Goal: Task Accomplishment & Management: Manage account settings

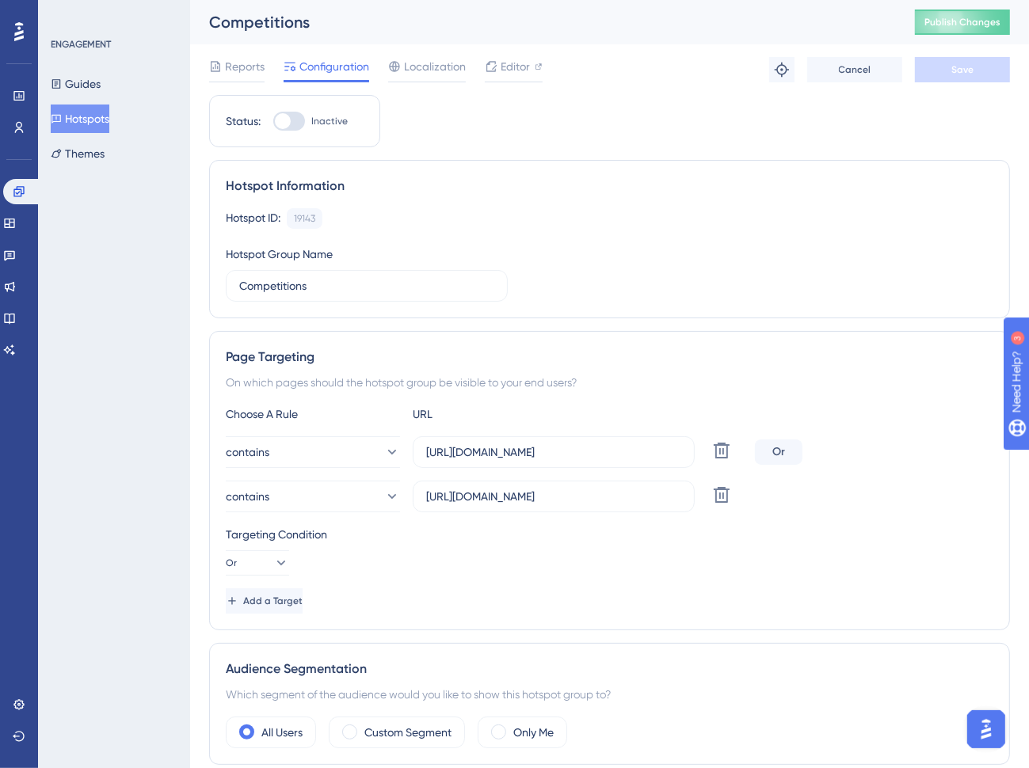
click at [637, 228] on div "Hotspot ID: 19143 Copy Hotspot Group Name Competitions" at bounding box center [609, 254] width 767 height 93
click at [108, 125] on button "Hotspots" at bounding box center [80, 119] width 59 height 29
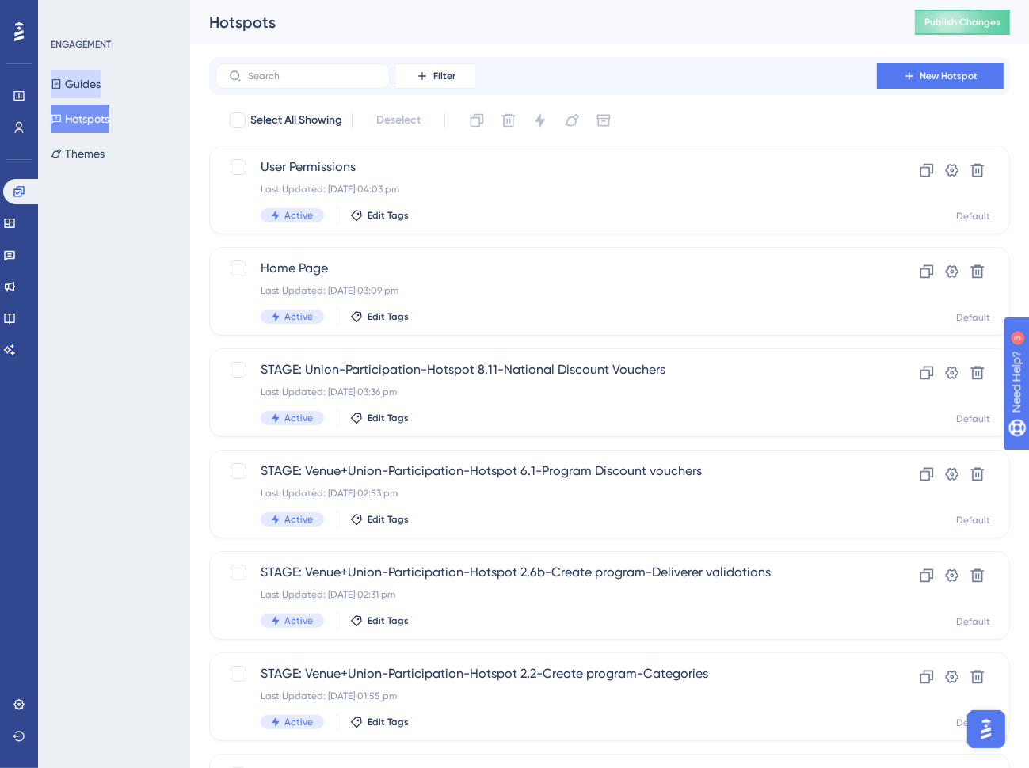
click at [101, 89] on button "Guides" at bounding box center [76, 84] width 50 height 29
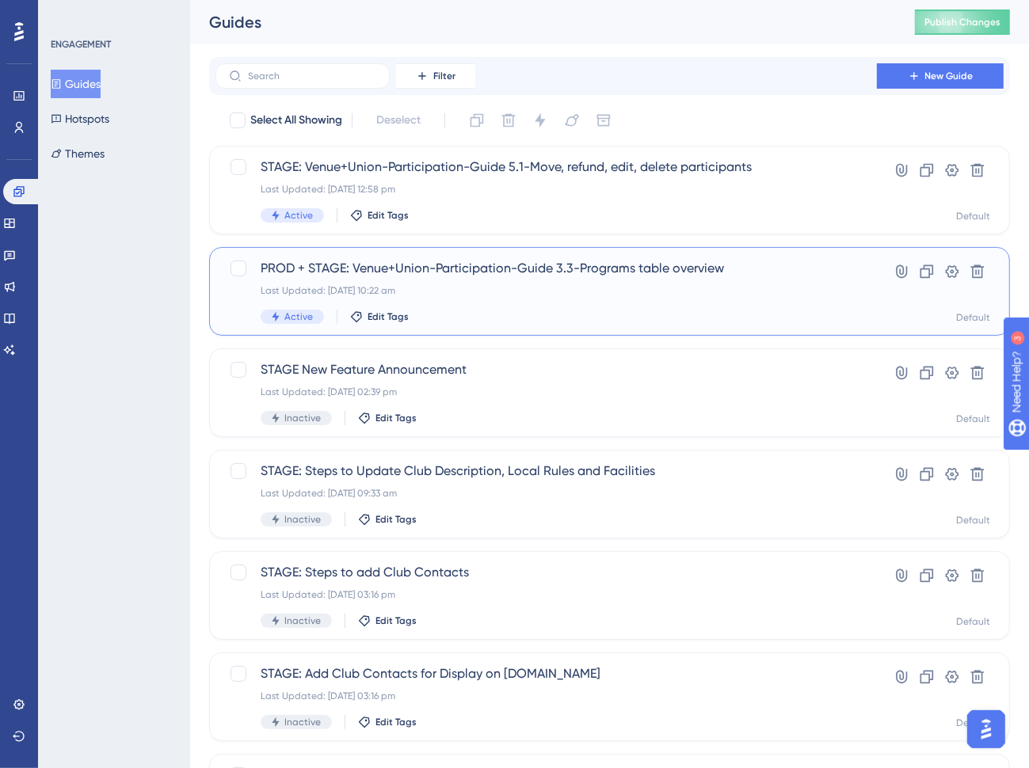
click at [508, 300] on div "PROD + STAGE: Venue+Union-Participation-Guide 3.3-Programs table overview Last …" at bounding box center [546, 291] width 571 height 65
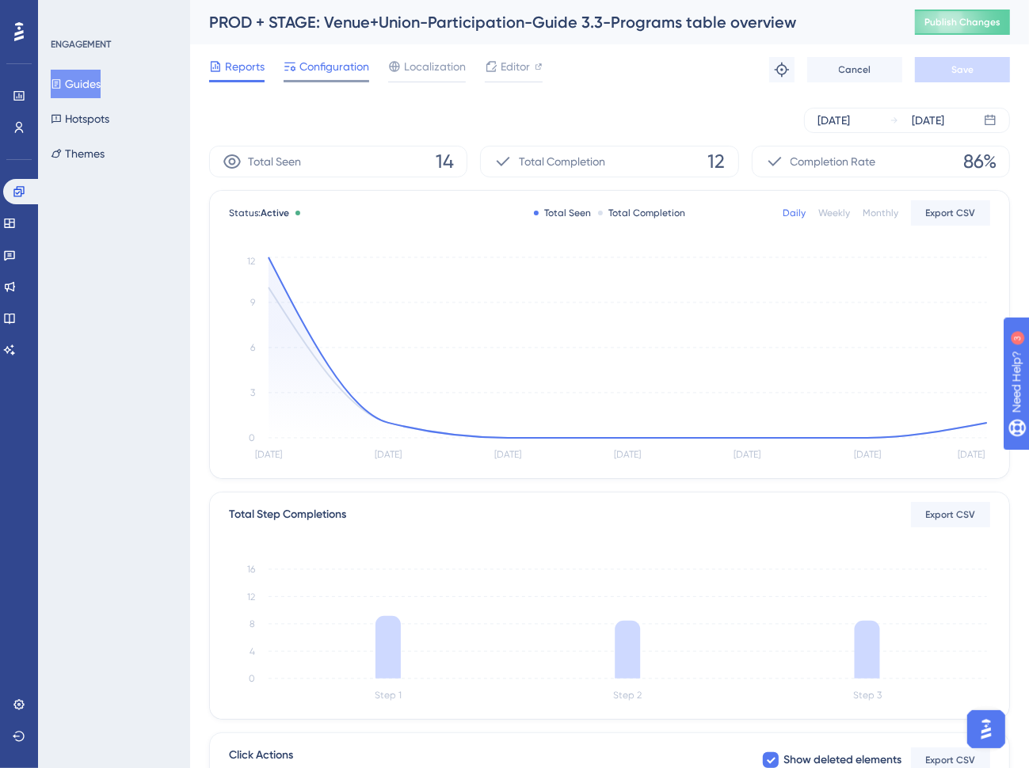
click at [349, 62] on span "Configuration" at bounding box center [334, 66] width 70 height 19
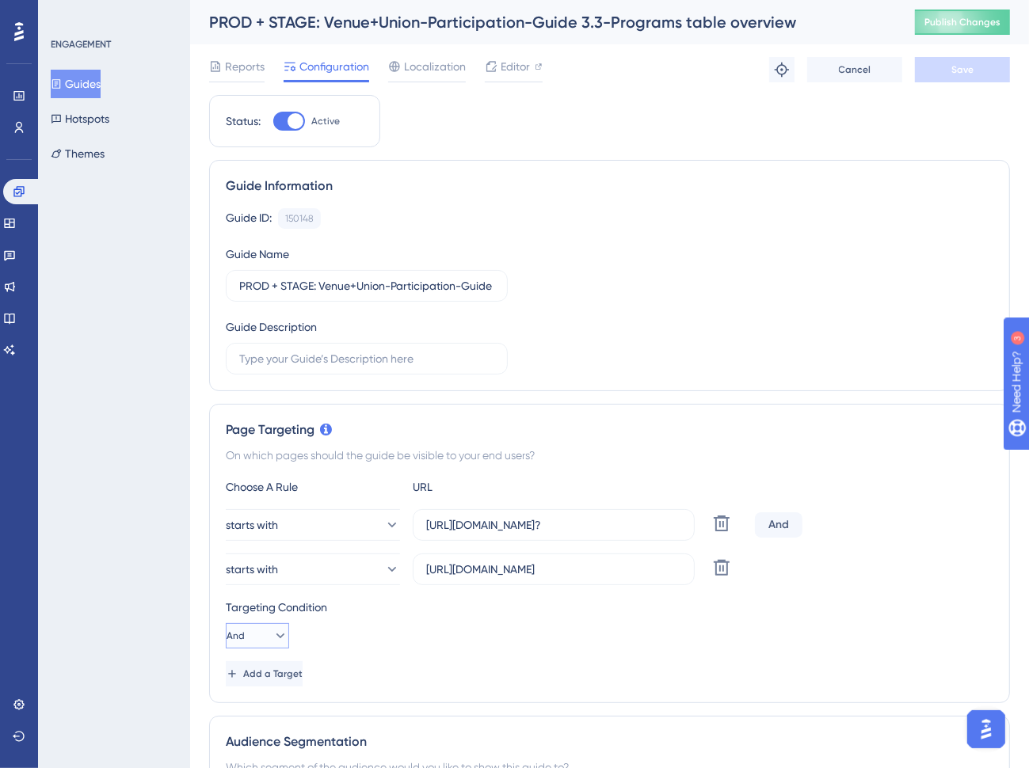
click at [245, 638] on span "And" at bounding box center [235, 636] width 18 height 13
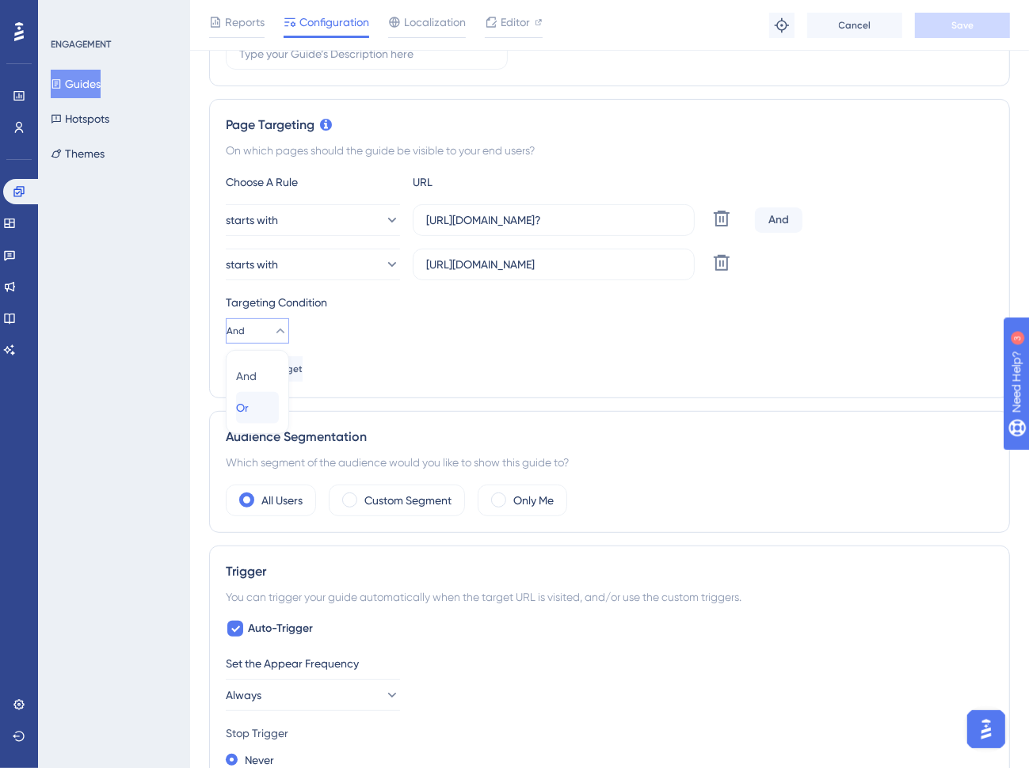
click at [261, 404] on div "Or Or" at bounding box center [257, 408] width 43 height 32
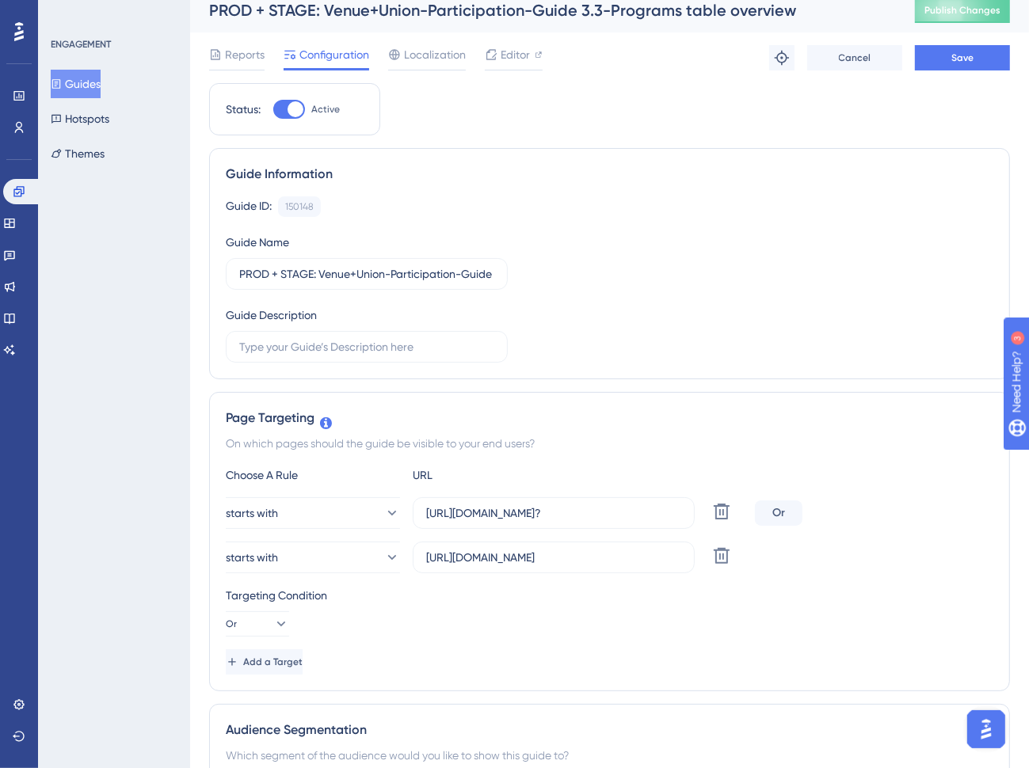
scroll to position [0, 0]
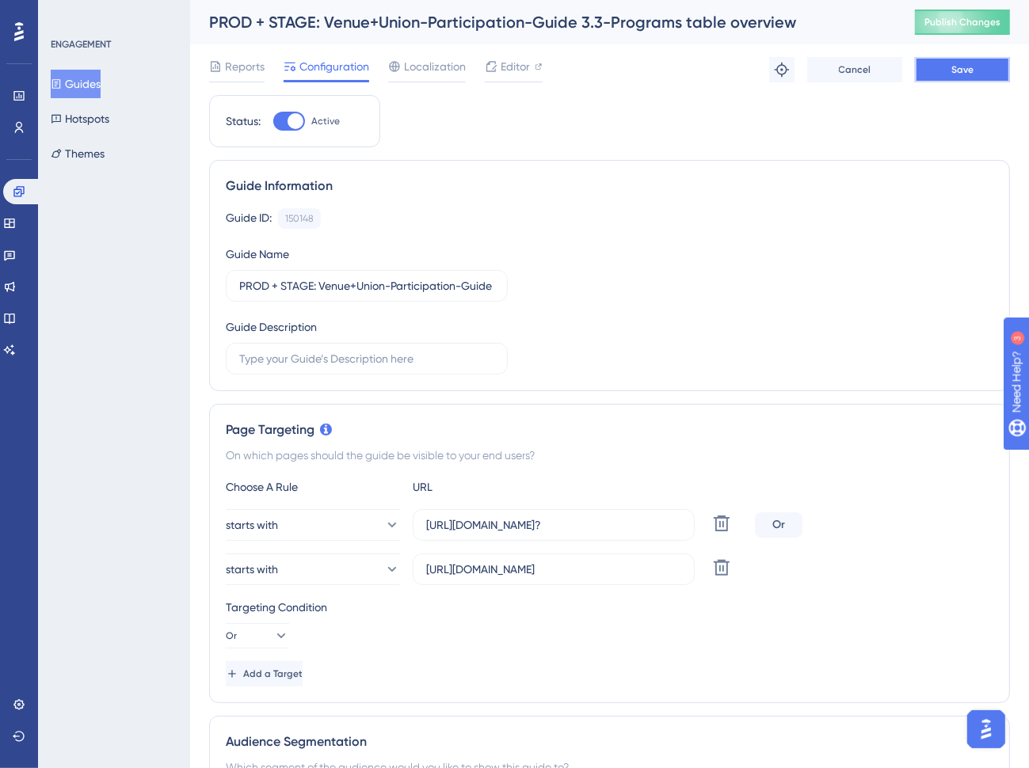
click at [920, 73] on button "Save" at bounding box center [962, 69] width 95 height 25
click at [957, 22] on span "Publish Changes" at bounding box center [962, 22] width 76 height 13
click at [627, 568] on input "[URL][DOMAIN_NAME]" at bounding box center [553, 569] width 255 height 17
click at [101, 87] on button "Guides" at bounding box center [76, 84] width 50 height 29
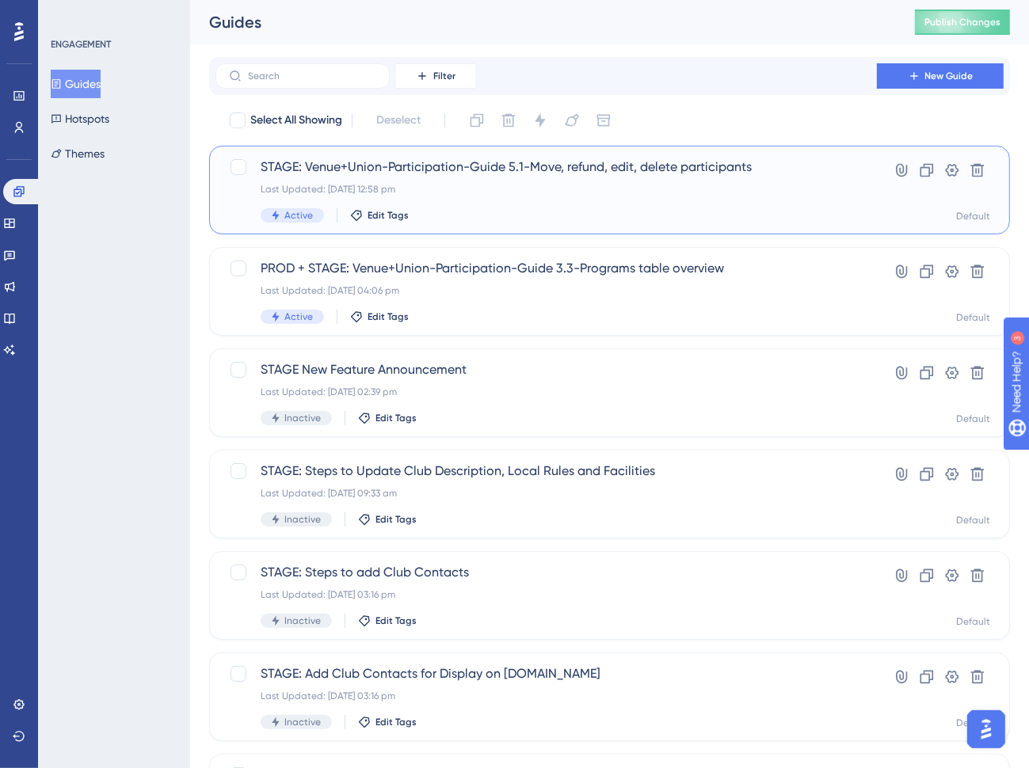
click at [462, 185] on div "Last Updated: [DATE] 12:58 pm" at bounding box center [546, 189] width 571 height 13
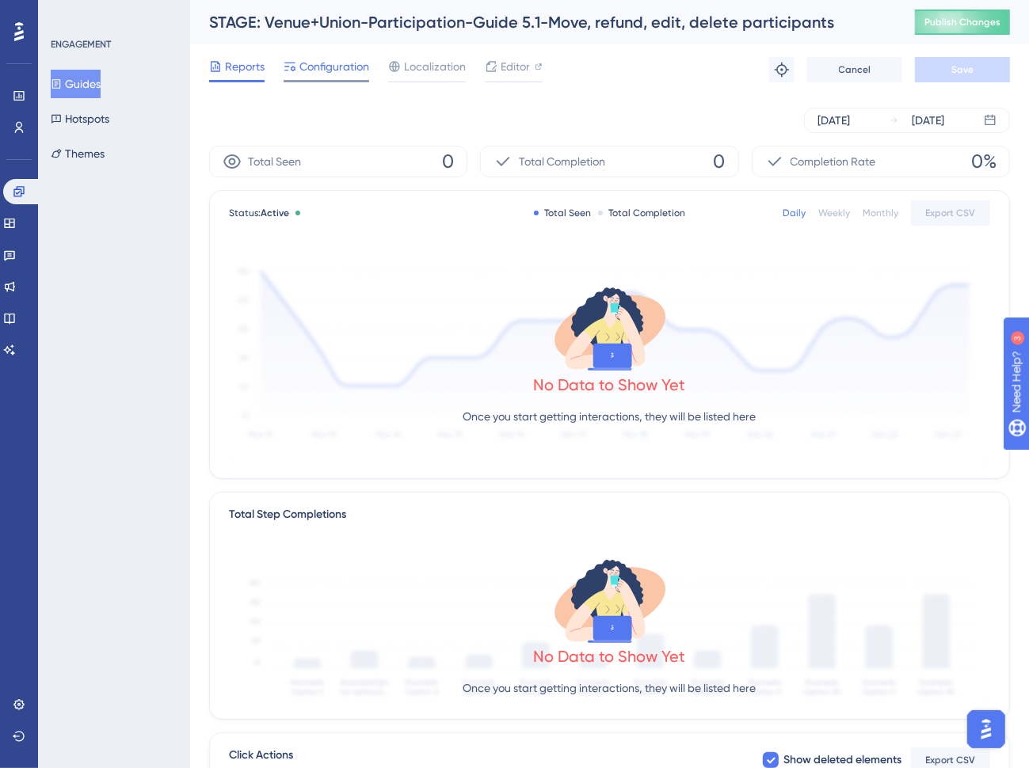
click at [322, 69] on span "Configuration" at bounding box center [334, 66] width 70 height 19
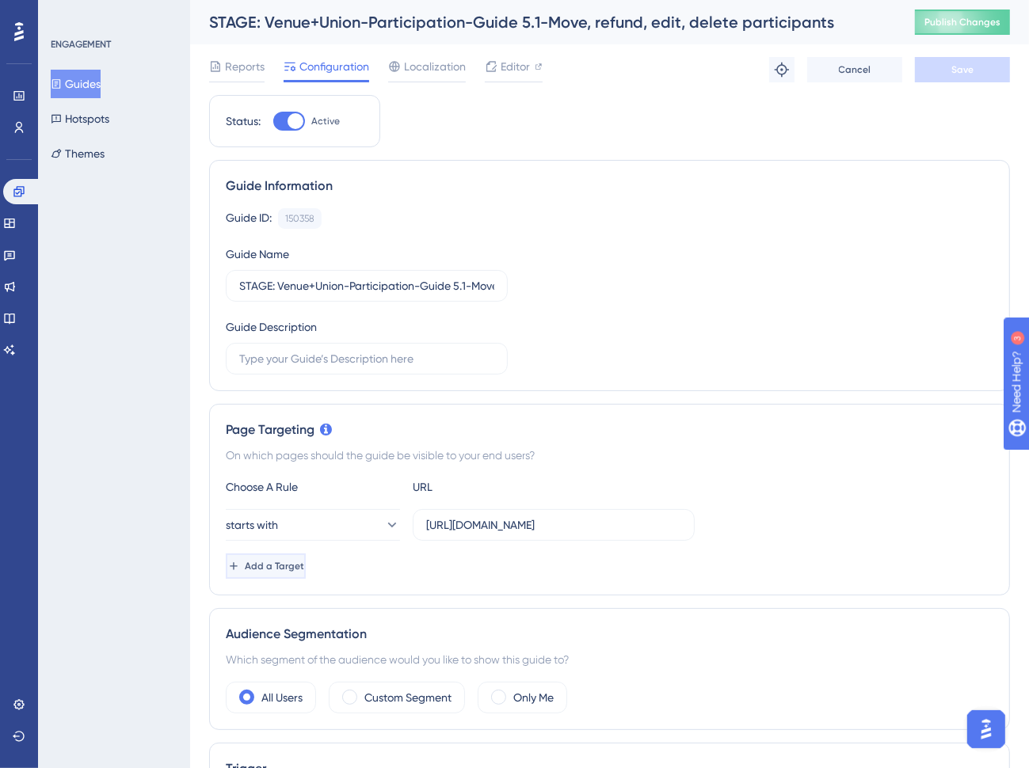
click at [303, 565] on span "Add a Target" at bounding box center [274, 566] width 59 height 13
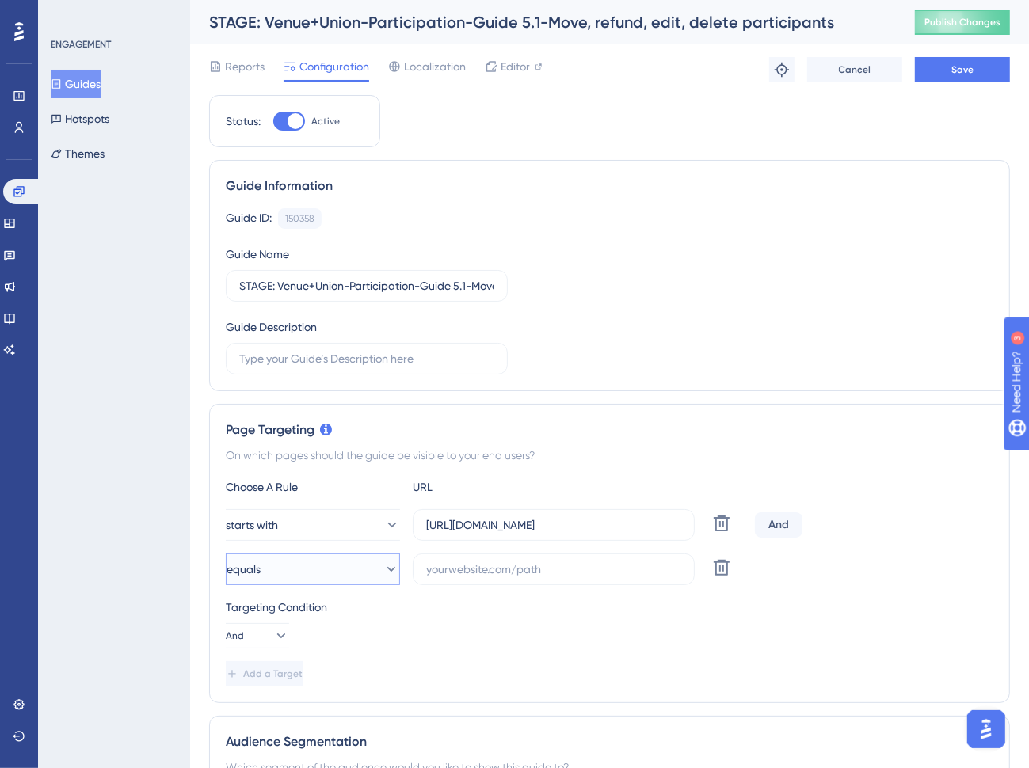
click at [365, 564] on button "equals" at bounding box center [313, 570] width 174 height 32
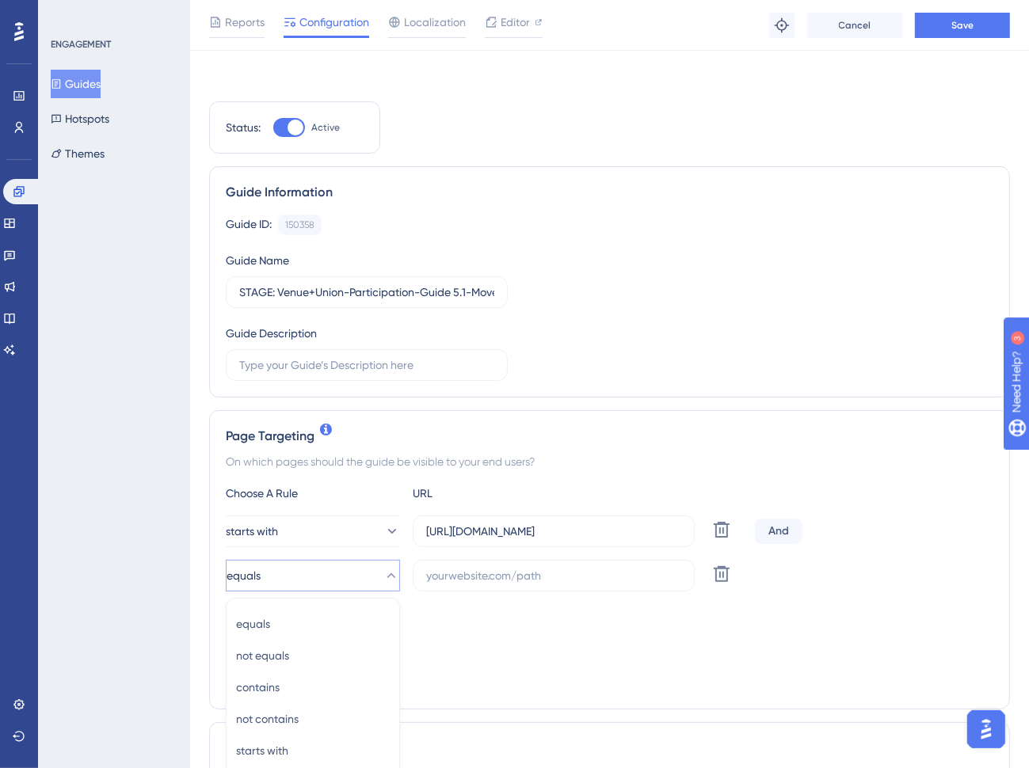
scroll to position [333, 0]
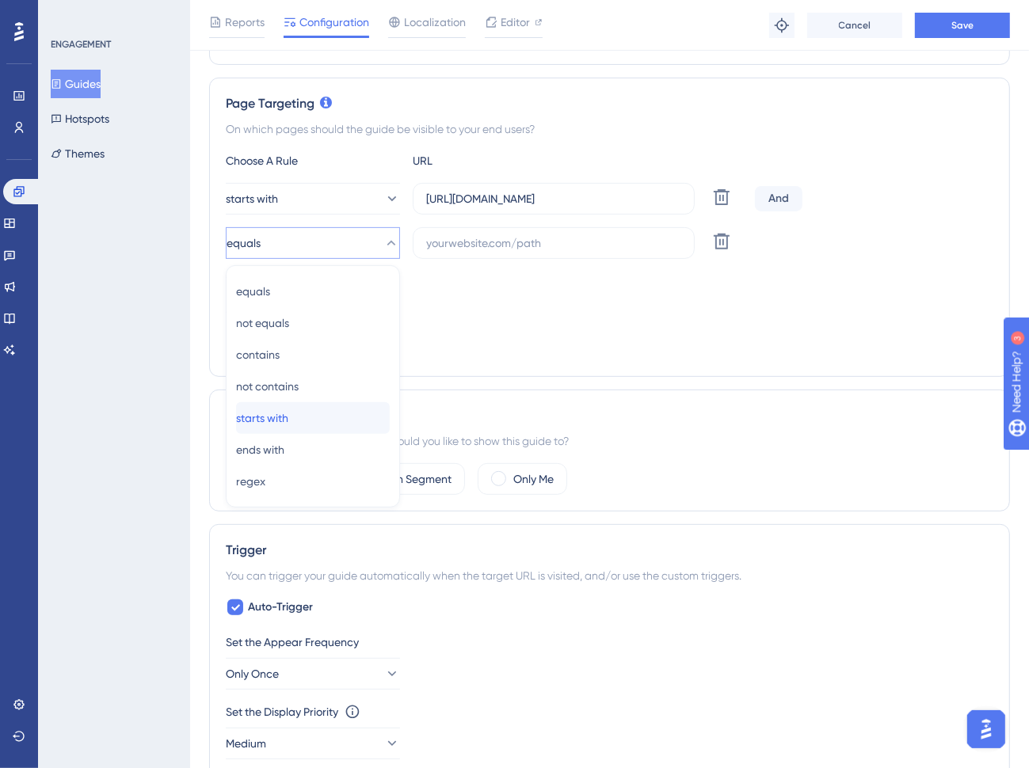
click at [308, 413] on div "starts with starts with" at bounding box center [313, 418] width 154 height 32
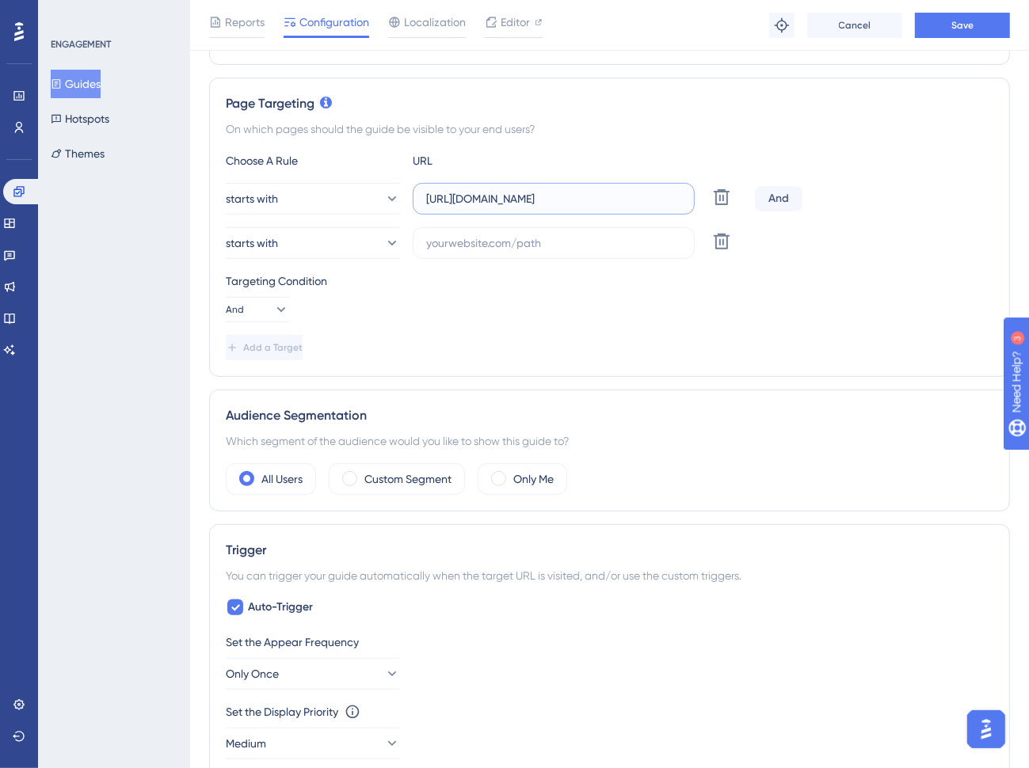
click at [574, 195] on input "[URL][DOMAIN_NAME]" at bounding box center [553, 198] width 255 height 17
click at [565, 242] on input "text" at bounding box center [553, 242] width 255 height 17
paste input "[URL][DOMAIN_NAME]?"
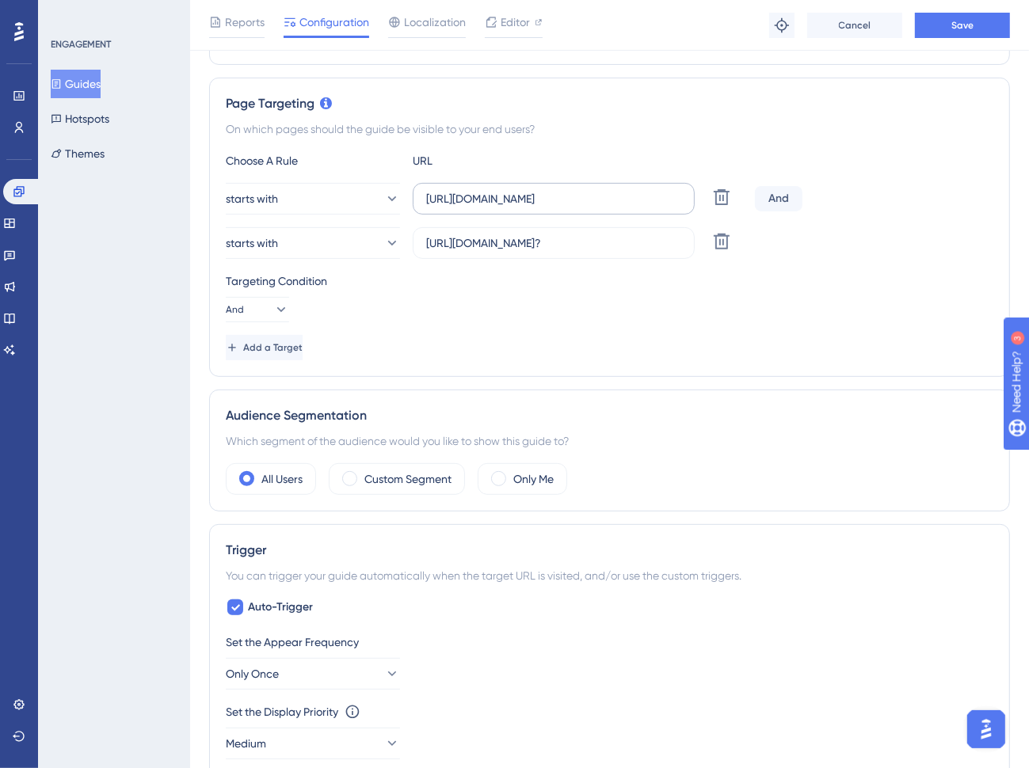
click at [652, 185] on label "[URL][DOMAIN_NAME]" at bounding box center [554, 199] width 282 height 32
click at [652, 190] on input "[URL][DOMAIN_NAME]" at bounding box center [553, 198] width 255 height 17
click at [612, 245] on input "[URL][DOMAIN_NAME]?" at bounding box center [553, 242] width 255 height 17
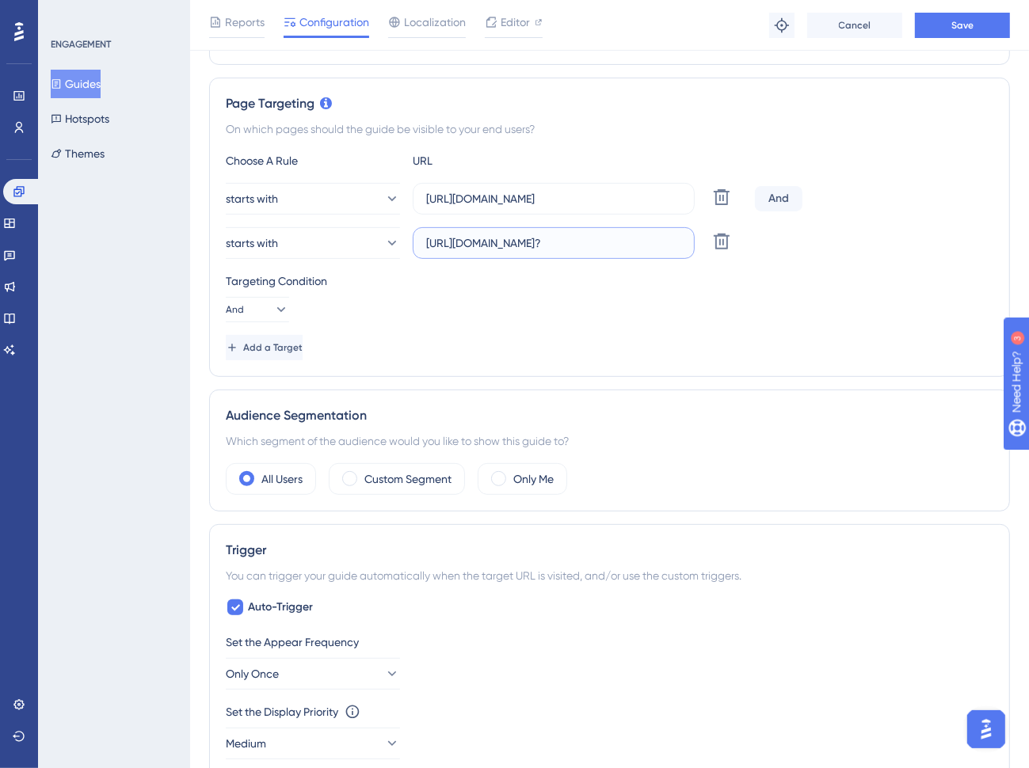
click at [612, 245] on input "[URL][DOMAIN_NAME]?" at bounding box center [553, 242] width 255 height 17
paste input "/program/participants"
type input "[URL][DOMAIN_NAME]"
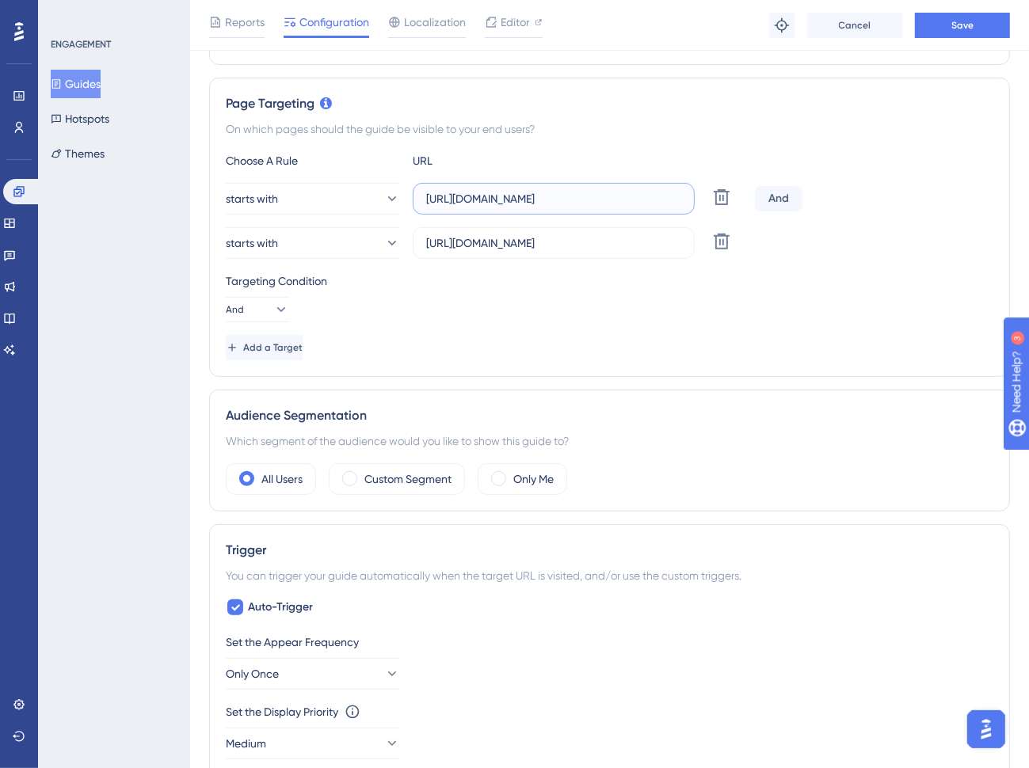
click at [649, 201] on input "[URL][DOMAIN_NAME]" at bounding box center [553, 198] width 255 height 17
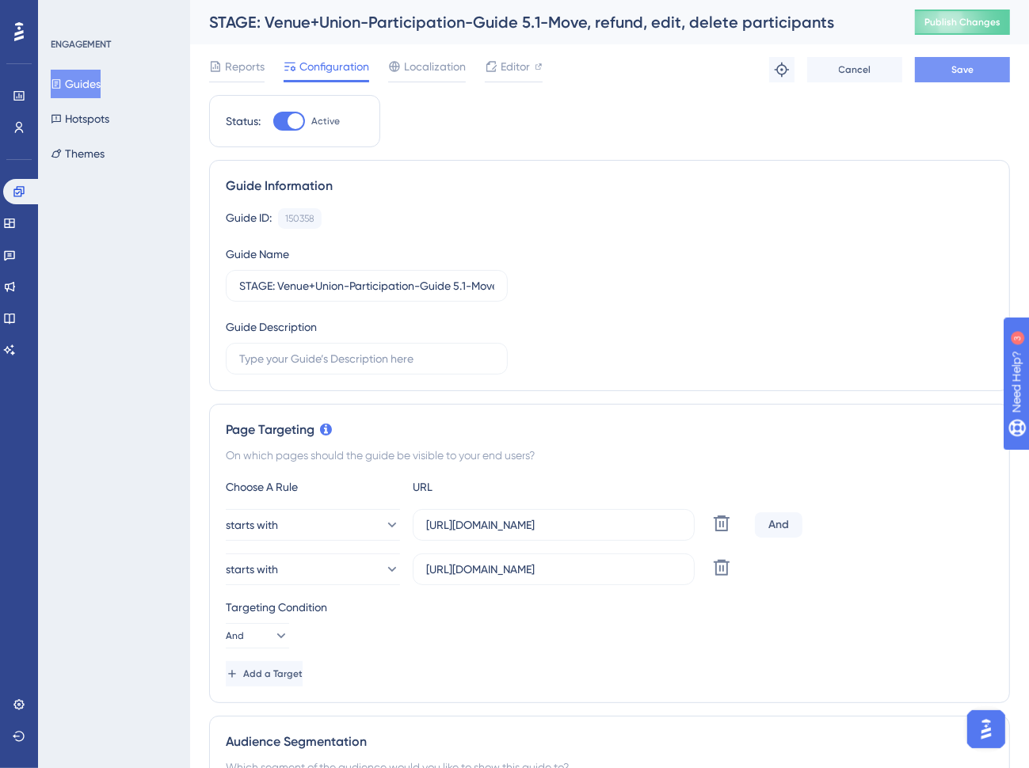
click at [966, 63] on span "Save" at bounding box center [962, 69] width 22 height 13
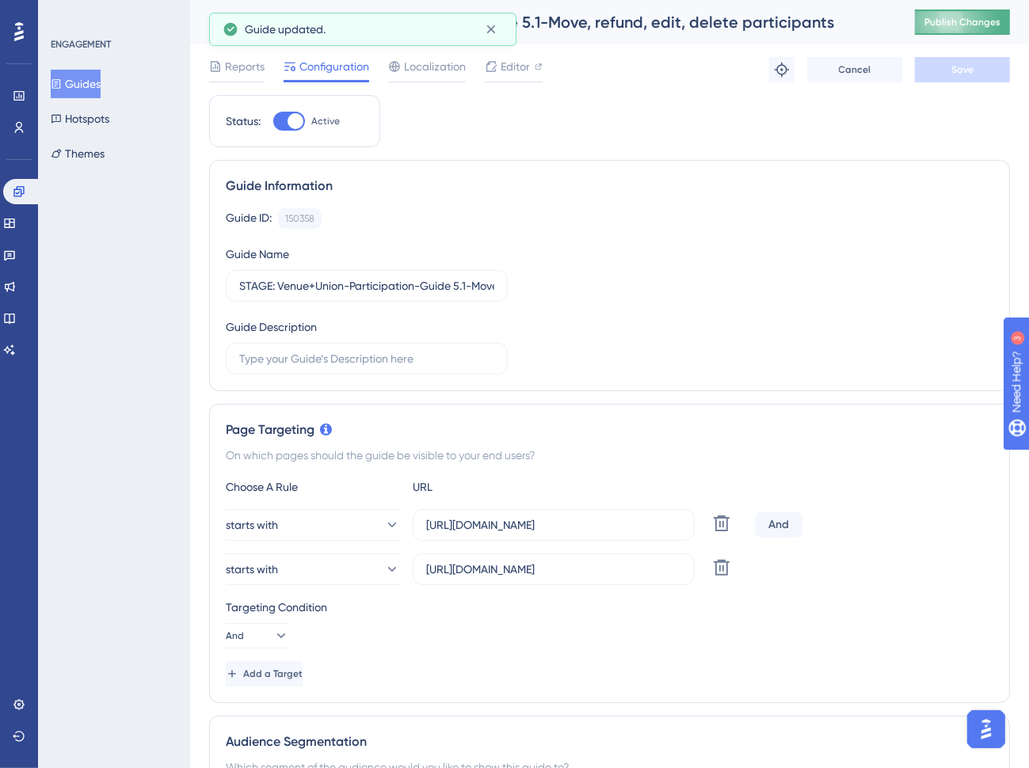
click at [977, 22] on span "Publish Changes" at bounding box center [962, 22] width 76 height 13
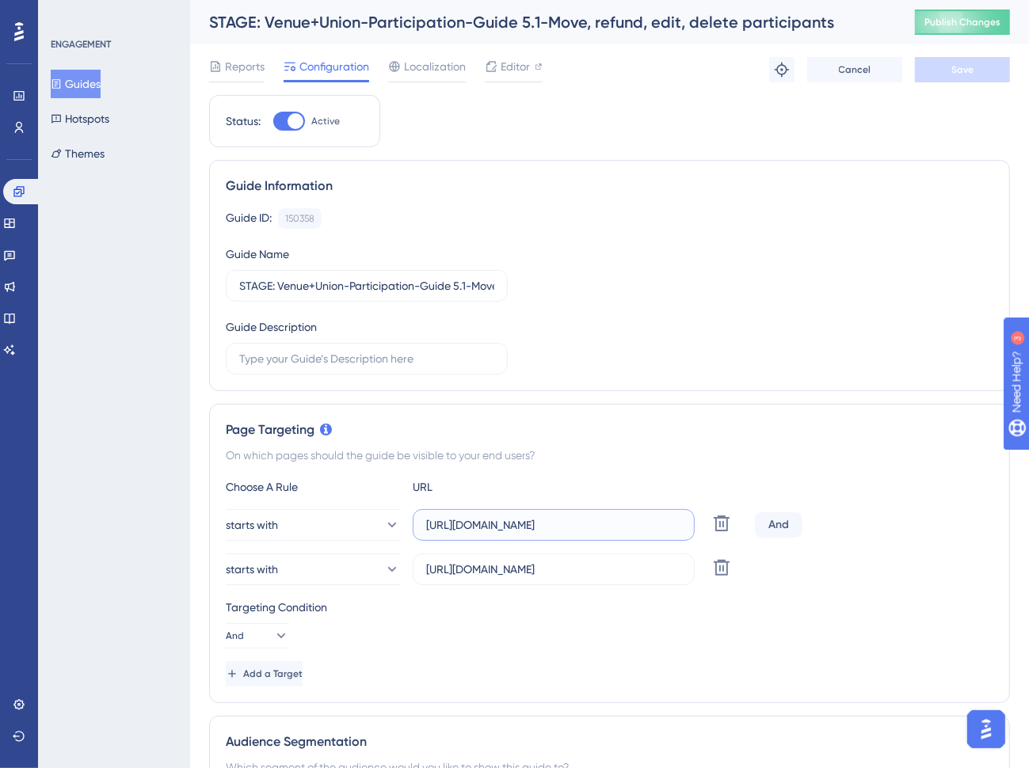
click at [578, 519] on input "[URL][DOMAIN_NAME]" at bounding box center [553, 524] width 255 height 17
click at [592, 563] on input "[URL][DOMAIN_NAME]" at bounding box center [553, 569] width 255 height 17
click at [248, 645] on button "And" at bounding box center [257, 635] width 63 height 25
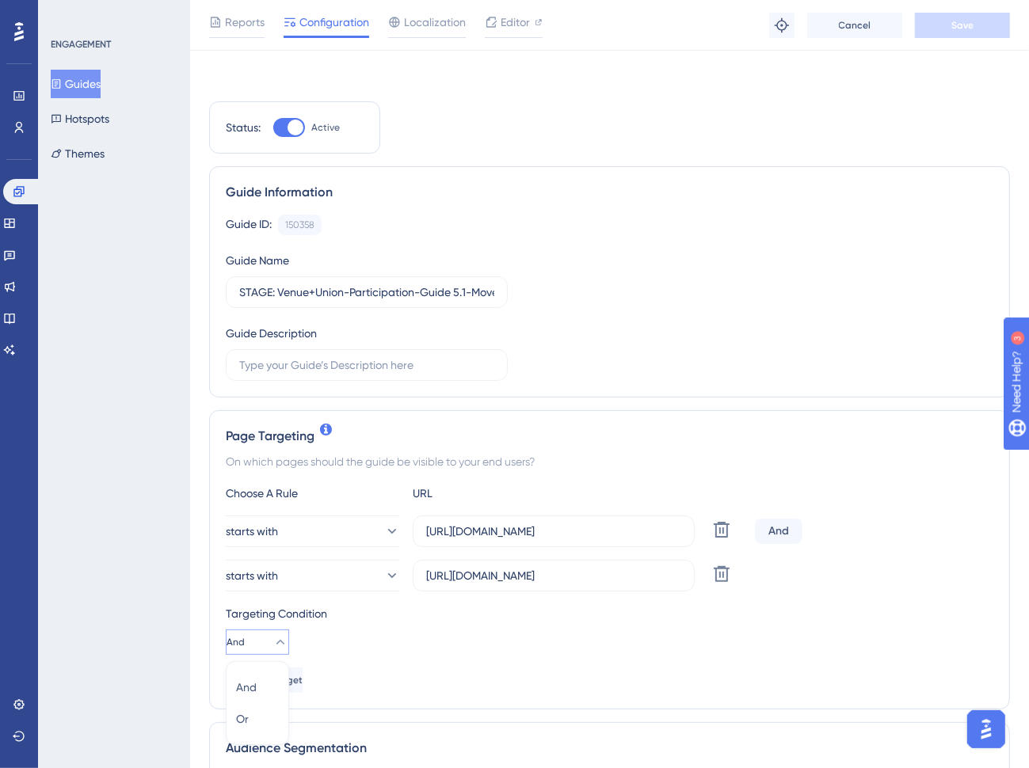
scroll to position [311, 0]
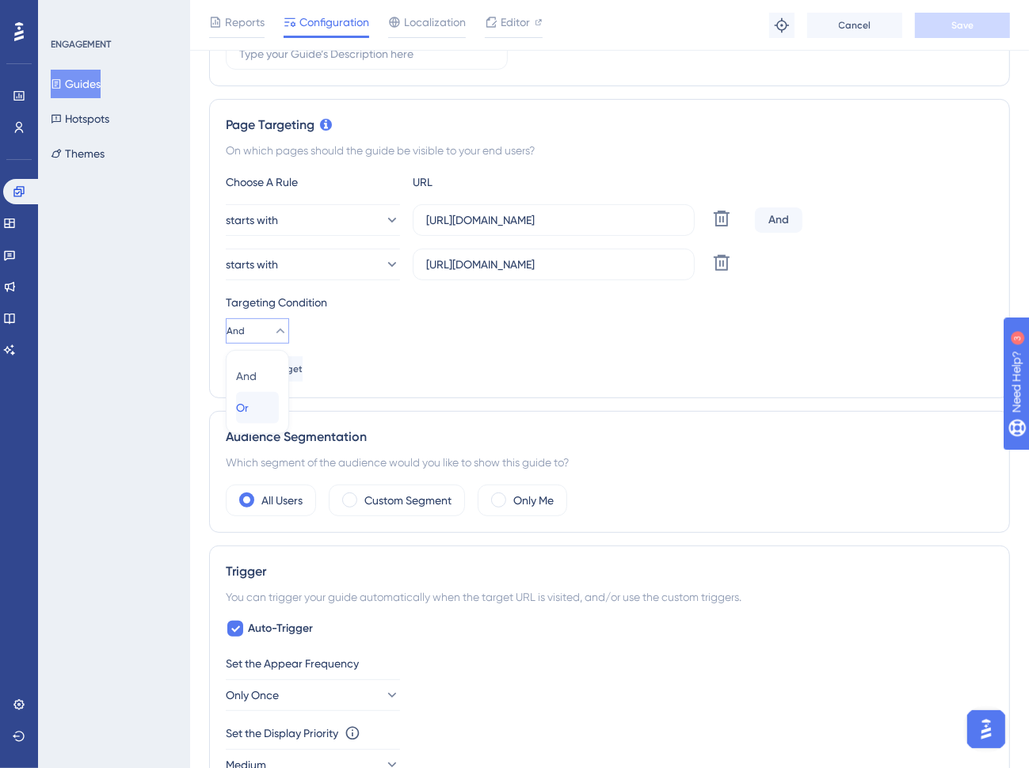
click at [261, 402] on div "Or Or" at bounding box center [257, 408] width 43 height 32
click at [960, 31] on button "Save" at bounding box center [962, 25] width 95 height 25
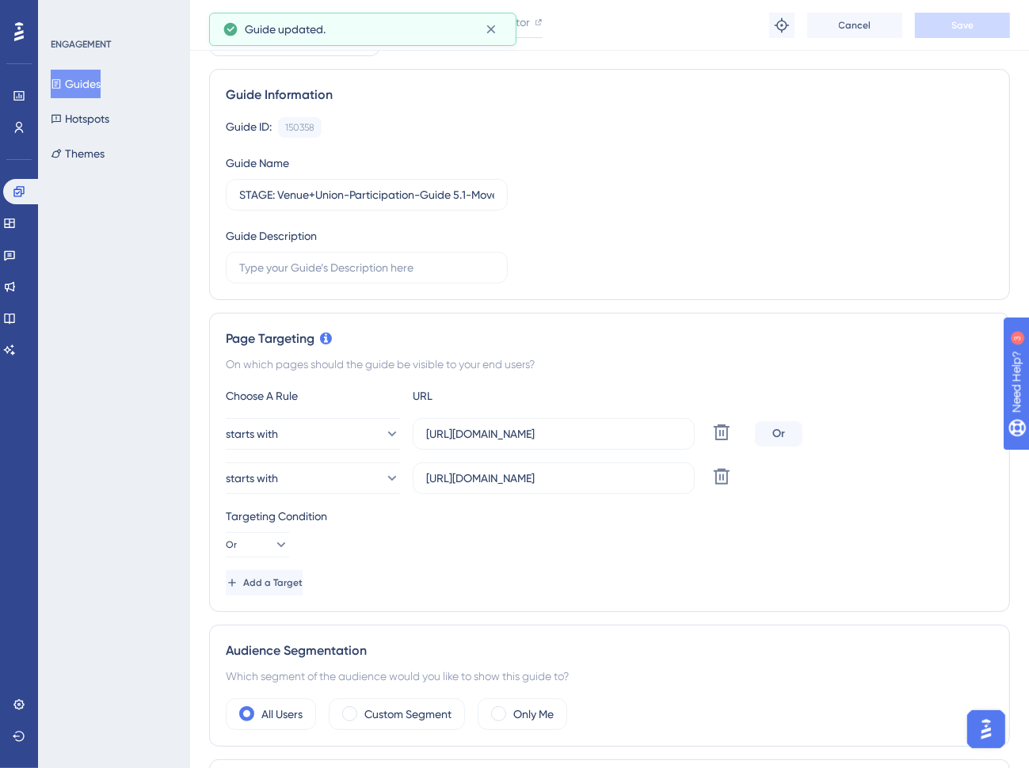
scroll to position [0, 0]
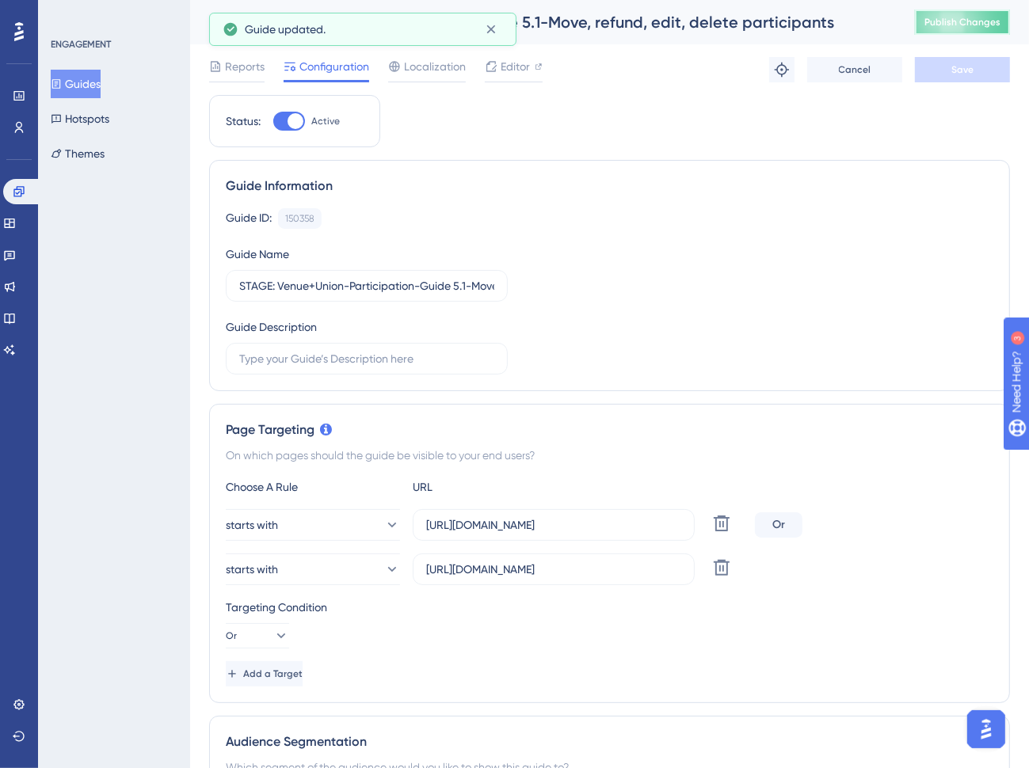
click at [964, 25] on span "Publish Changes" at bounding box center [962, 22] width 76 height 13
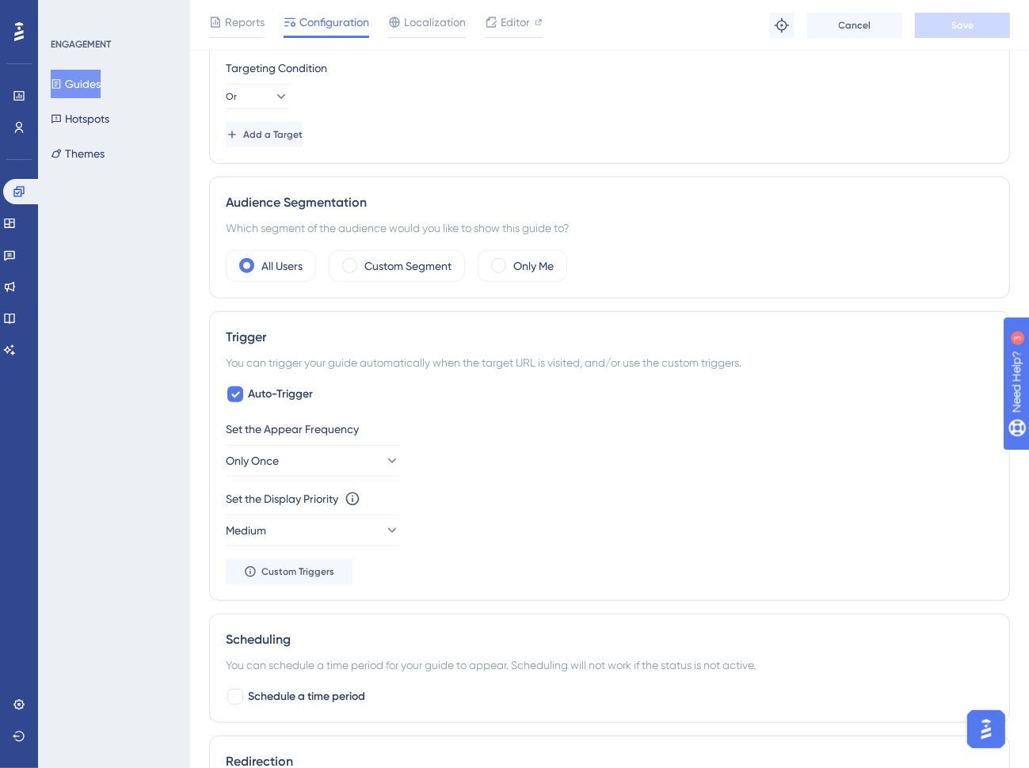
scroll to position [634, 0]
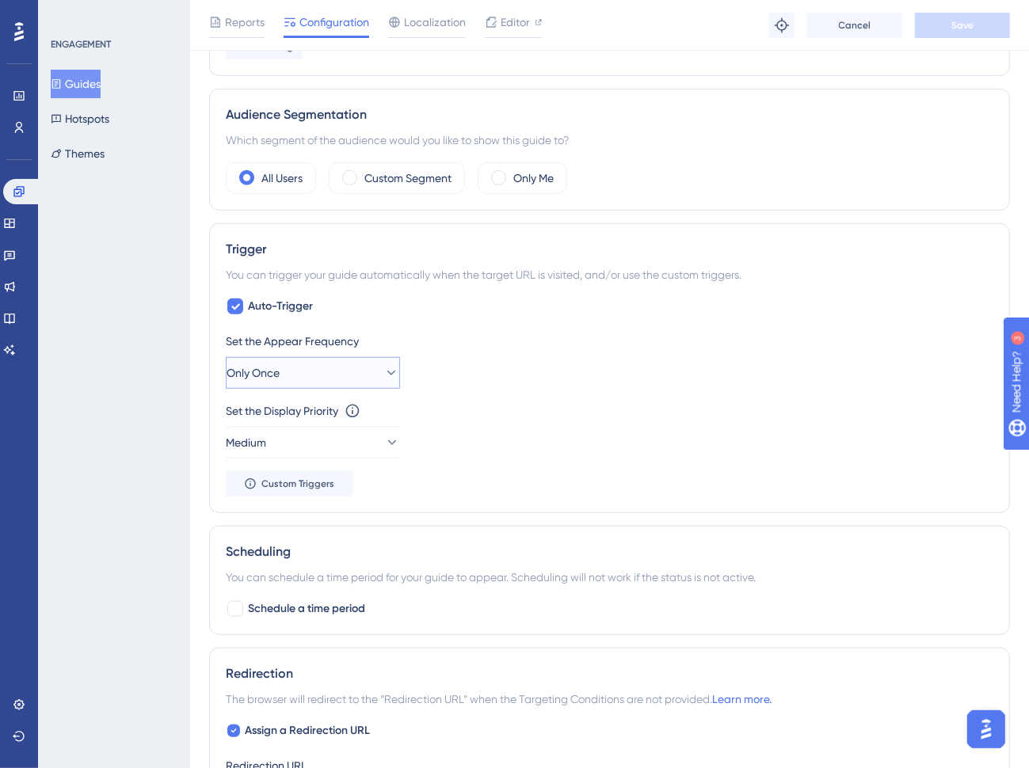
click at [384, 367] on icon at bounding box center [391, 373] width 16 height 16
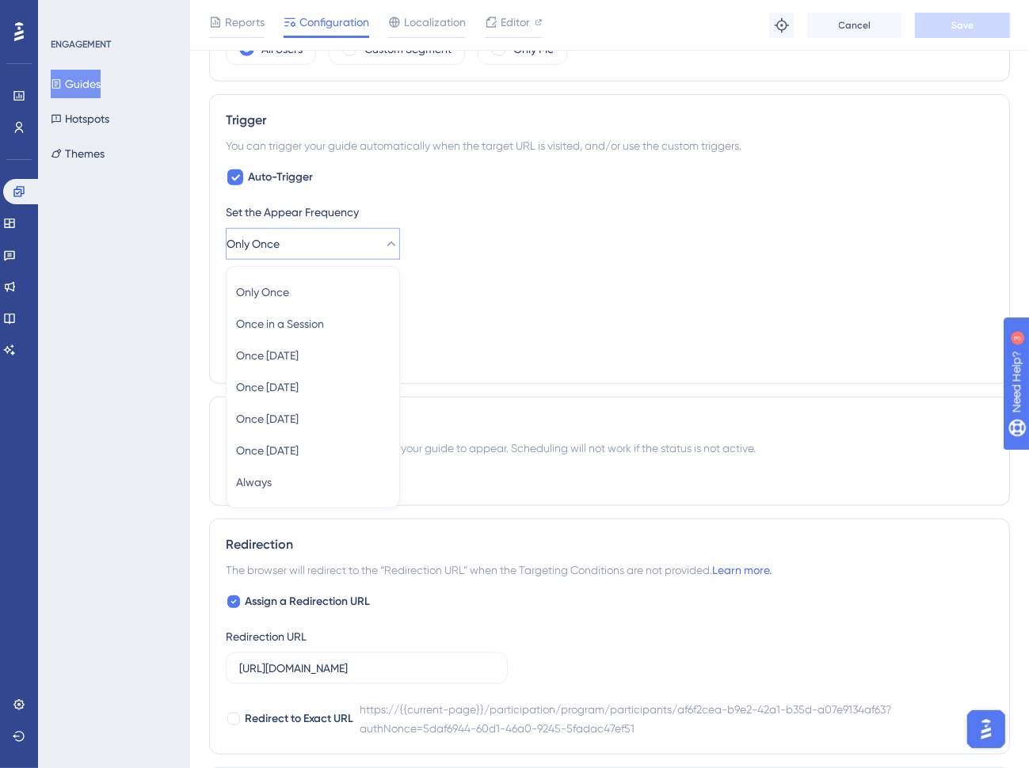
click at [491, 287] on div "Set the Display Priority This option will set the display priority between auto…" at bounding box center [609, 281] width 767 height 19
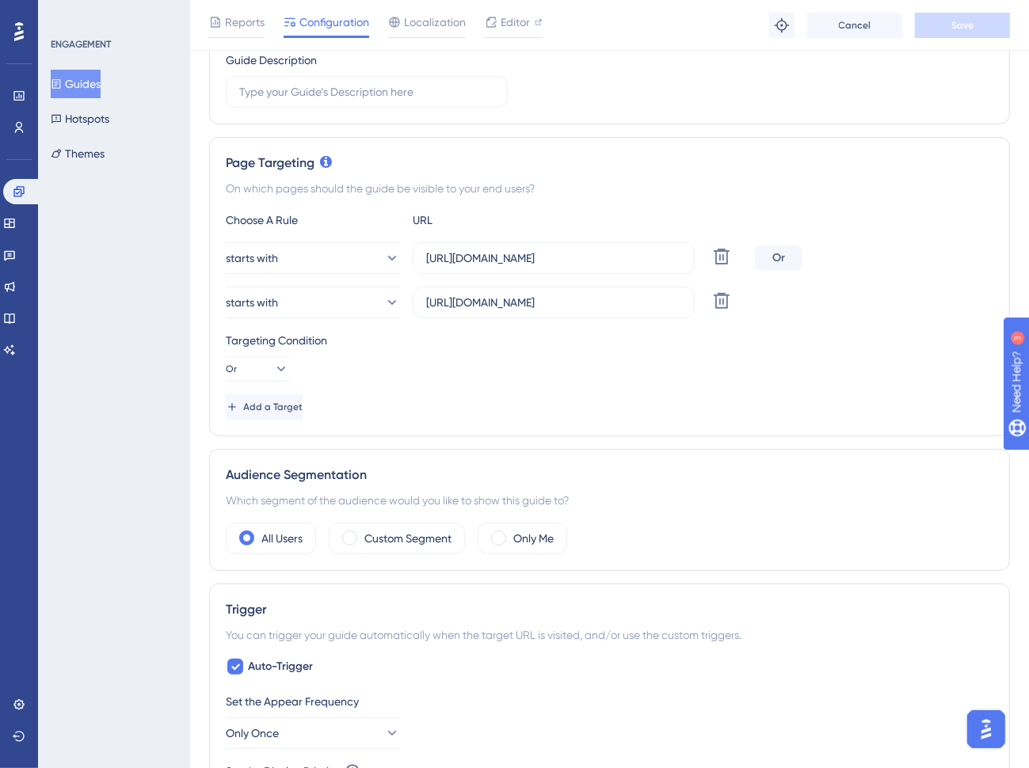
scroll to position [208, 0]
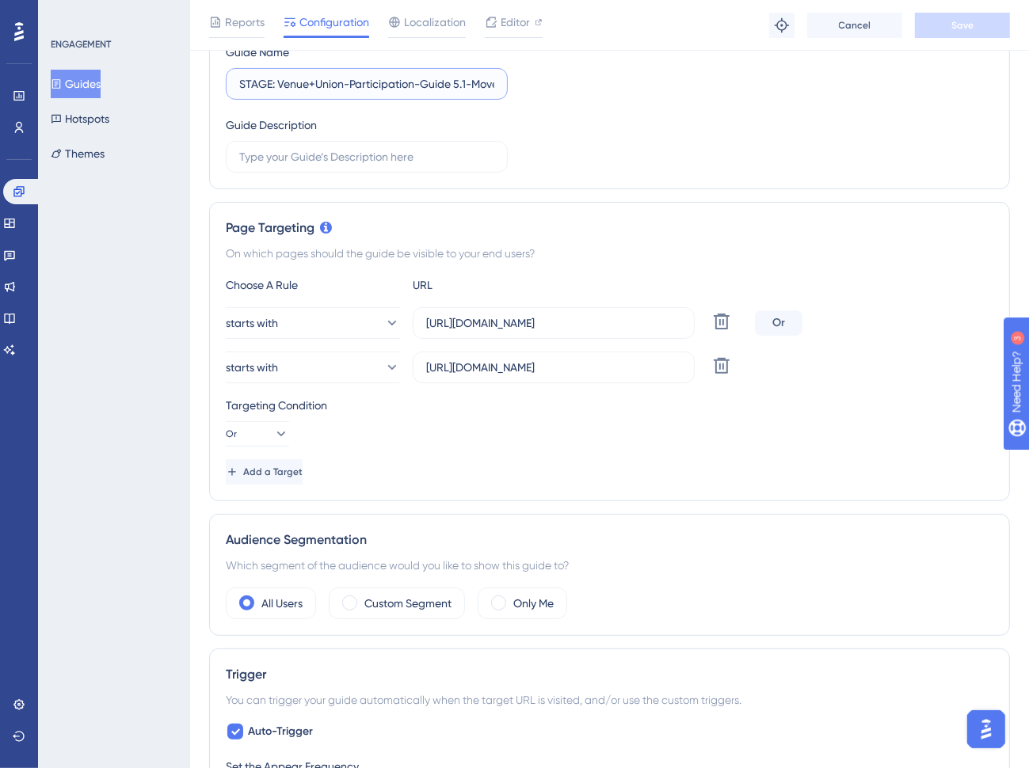
click at [243, 83] on input "STAGE: Venue+Union-Participation-Guide 5.1-Move, refund, edit, delete participa…" at bounding box center [366, 83] width 255 height 17
click at [242, 84] on input "STAGE: Venue+Union-Participation-Guide 5.1-Move, refund, edit, delete participa…" at bounding box center [366, 83] width 255 height 17
type input "PROD + STAGE: Venue+Union-Participation-Guide 5.1-Move, refund, edit, delete pa…"
click at [934, 22] on button "Save" at bounding box center [962, 25] width 95 height 25
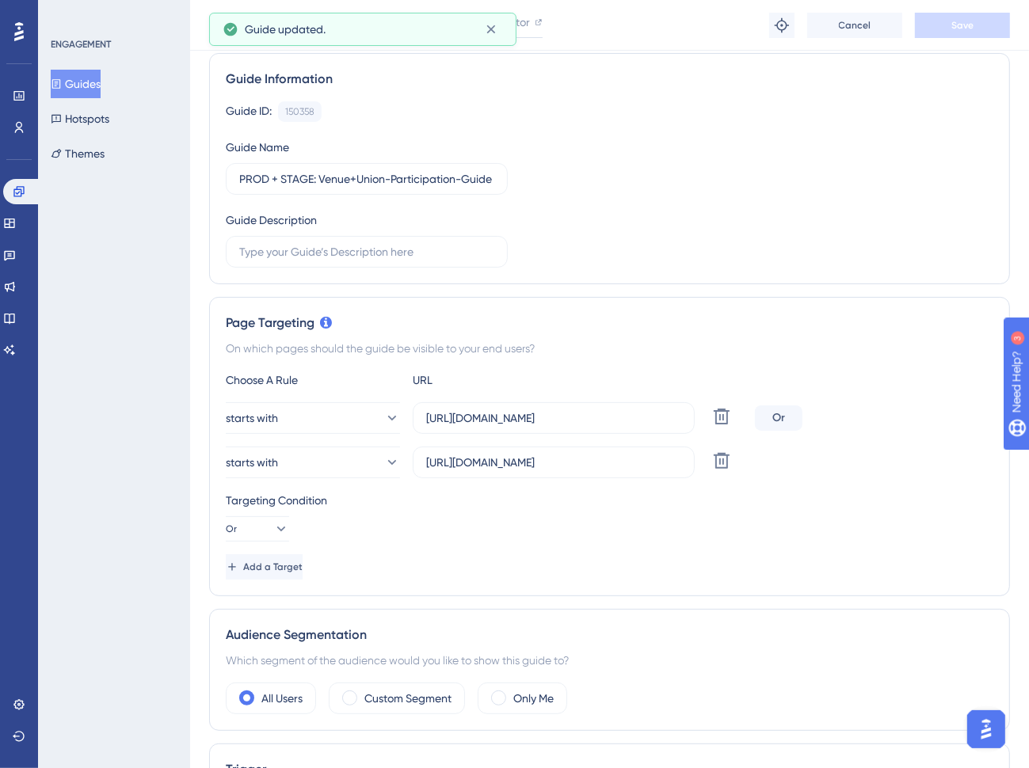
scroll to position [0, 0]
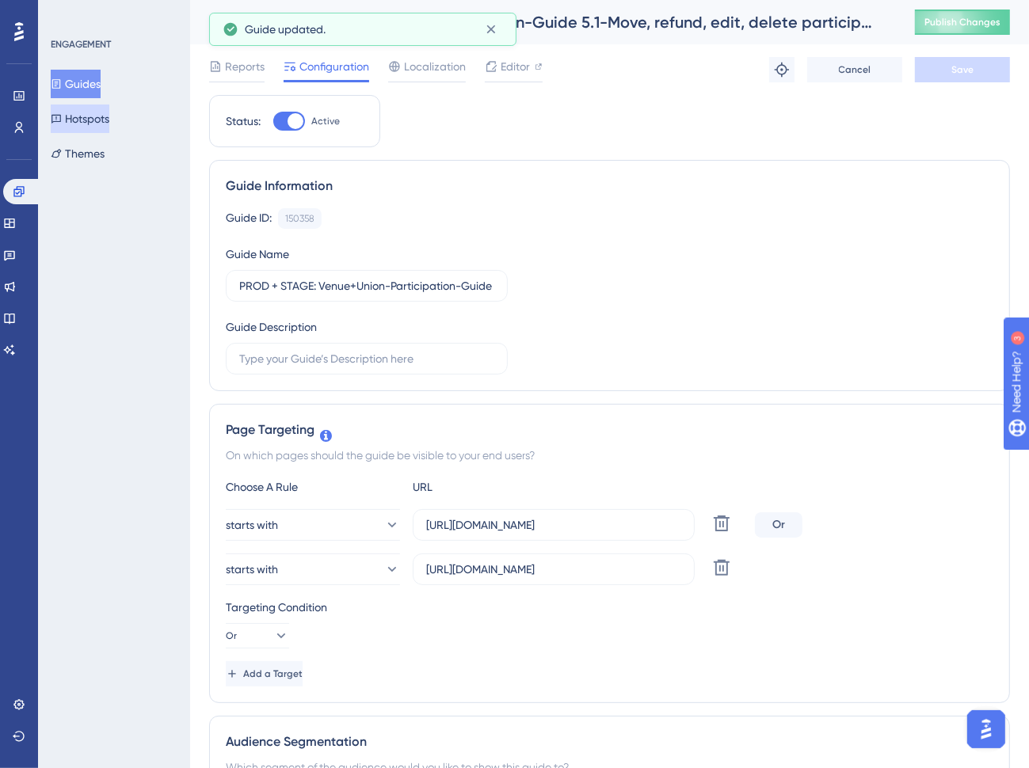
click at [86, 118] on button "Hotspots" at bounding box center [80, 119] width 59 height 29
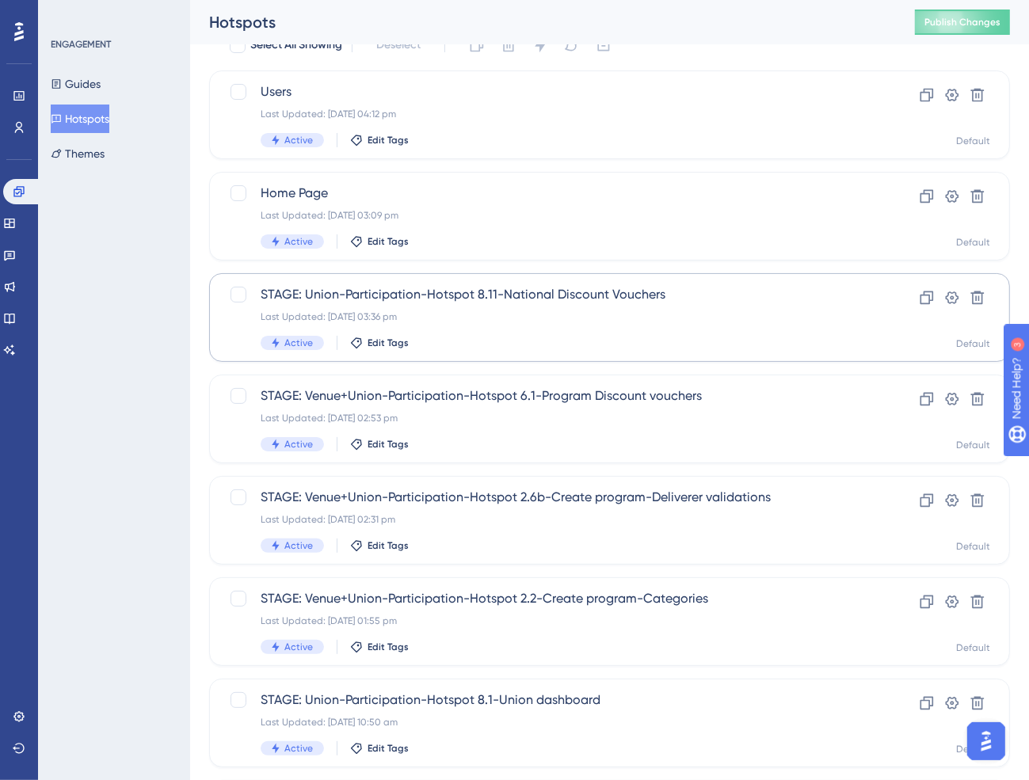
scroll to position [79, 0]
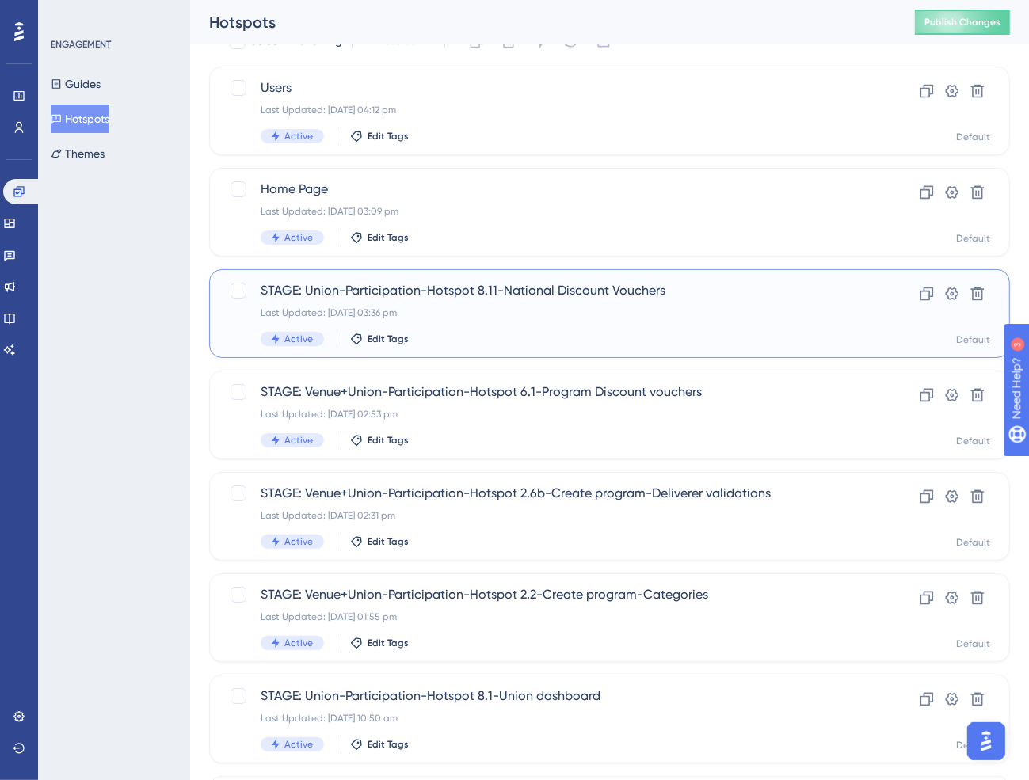
click at [480, 321] on div "STAGE: Union-Participation-Hotspot 8.11-National Discount Vouchers Last Updated…" at bounding box center [546, 313] width 571 height 65
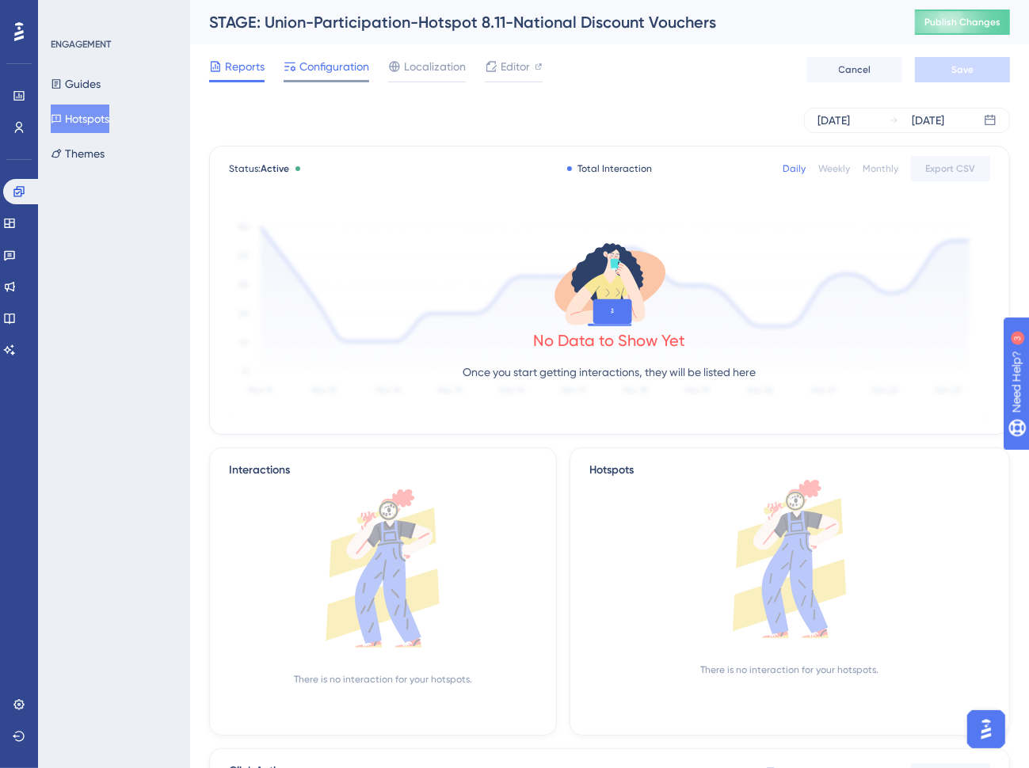
click at [345, 67] on span "Configuration" at bounding box center [334, 66] width 70 height 19
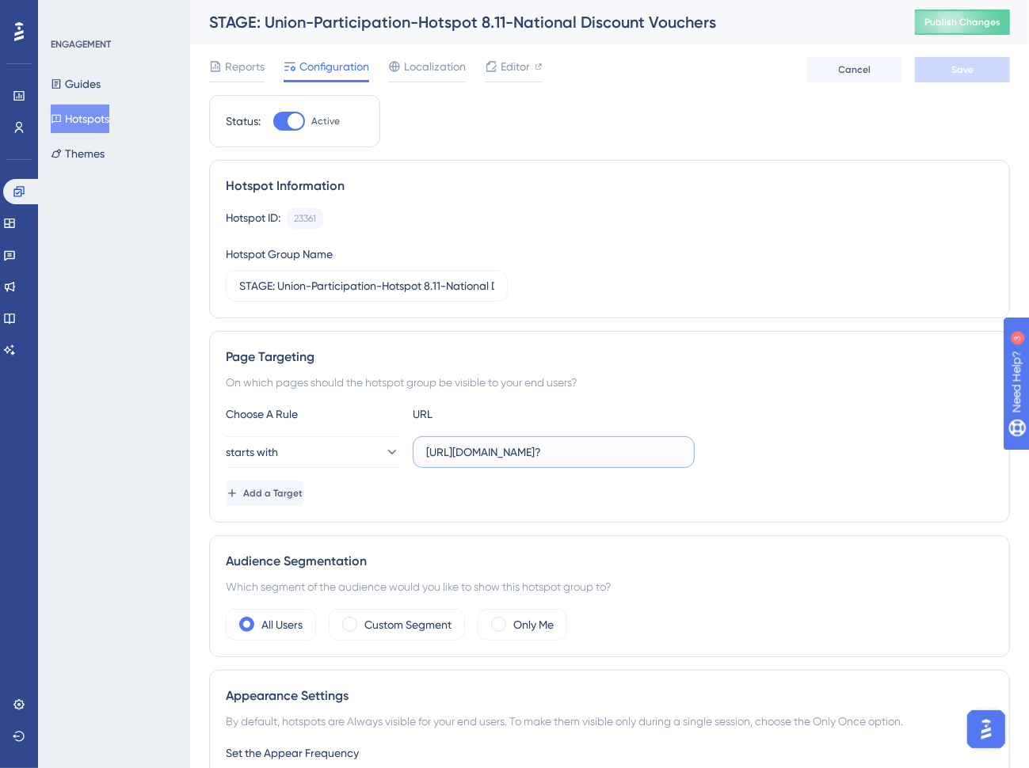
click at [630, 453] on input "[URL][DOMAIN_NAME]?" at bounding box center [553, 451] width 255 height 17
click at [640, 451] on input "[URL][DOMAIN_NAME]?" at bounding box center [553, 451] width 255 height 17
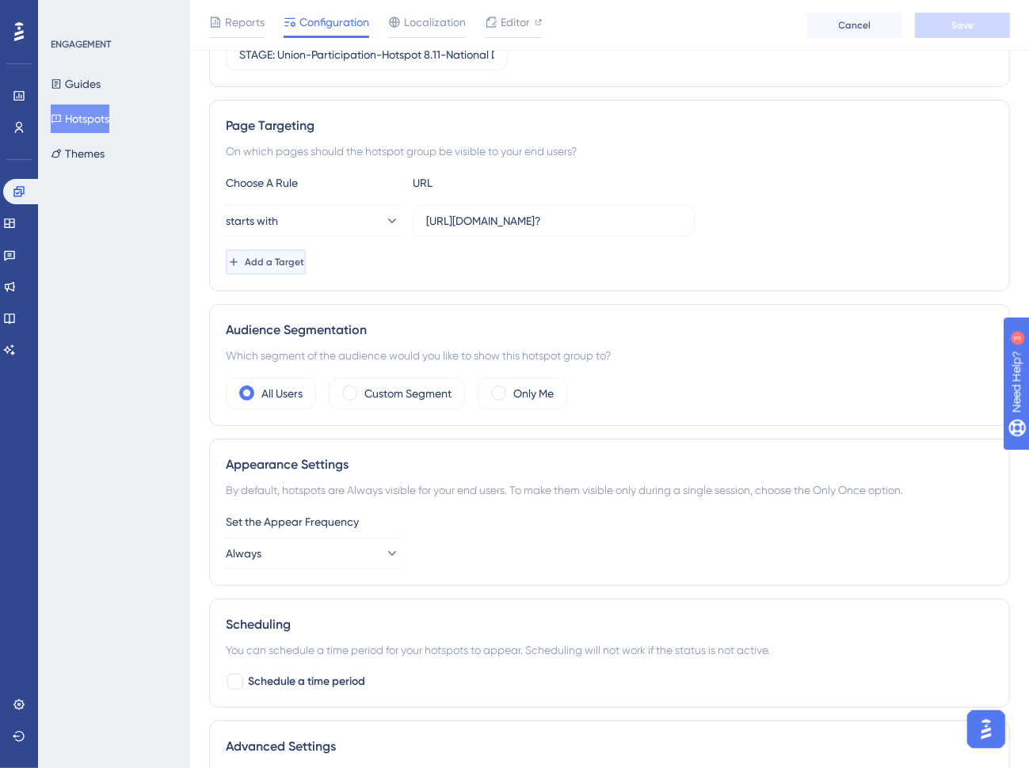
click at [304, 260] on span "Add a Target" at bounding box center [274, 262] width 59 height 13
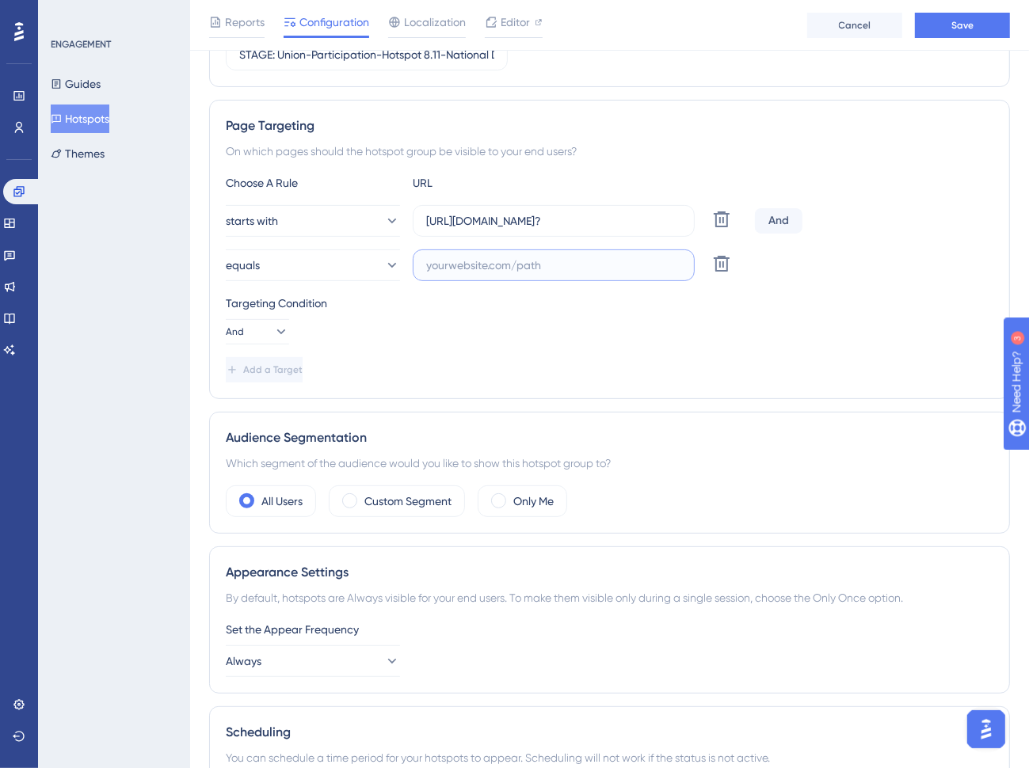
click at [463, 267] on input "text" at bounding box center [553, 265] width 255 height 17
paste input "[URL][DOMAIN_NAME]?"
type input "[URL][DOMAIN_NAME]?"
click at [383, 265] on icon at bounding box center [391, 265] width 16 height 16
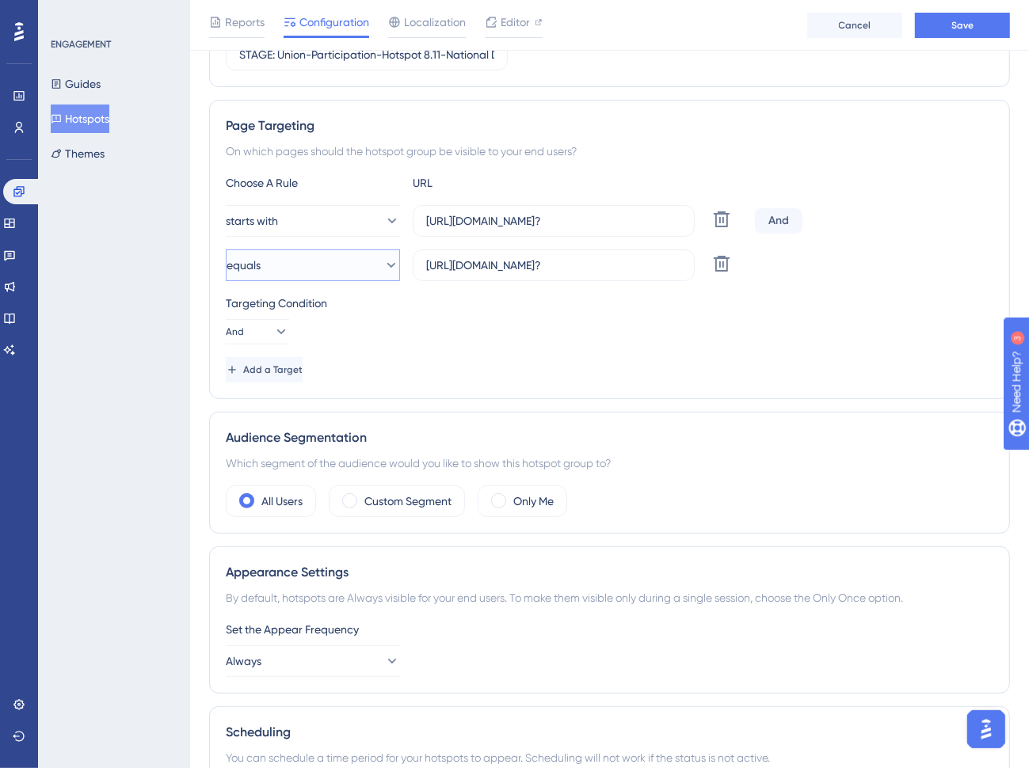
scroll to position [0, 0]
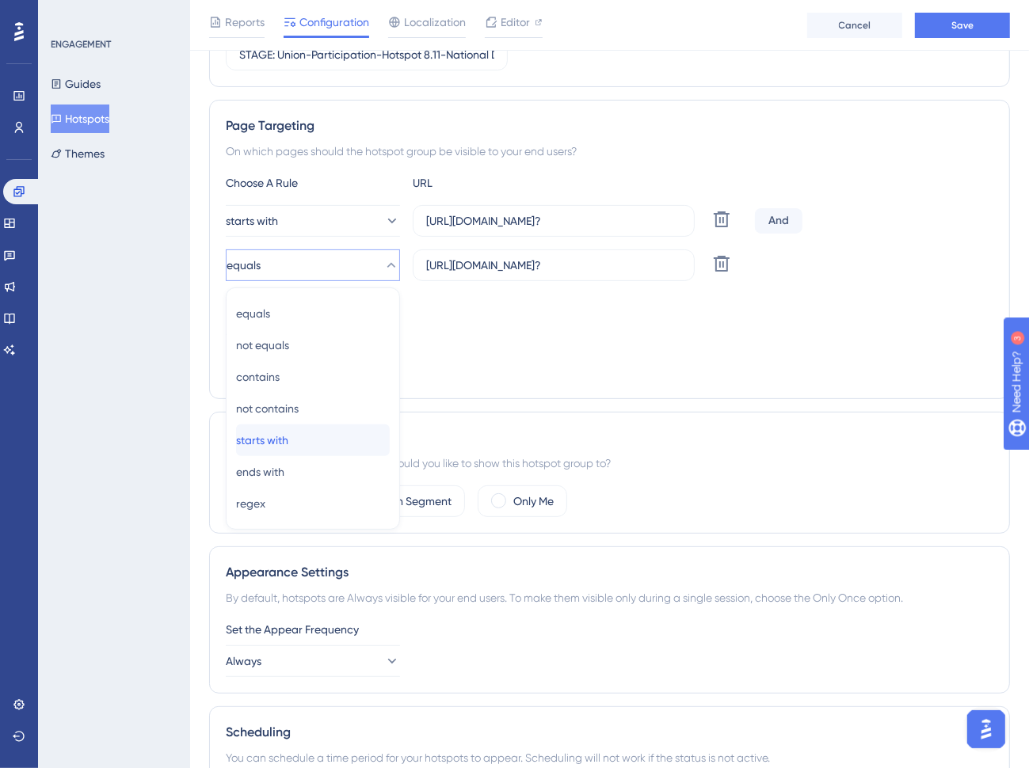
click at [317, 436] on div "starts with starts with" at bounding box center [313, 440] width 154 height 32
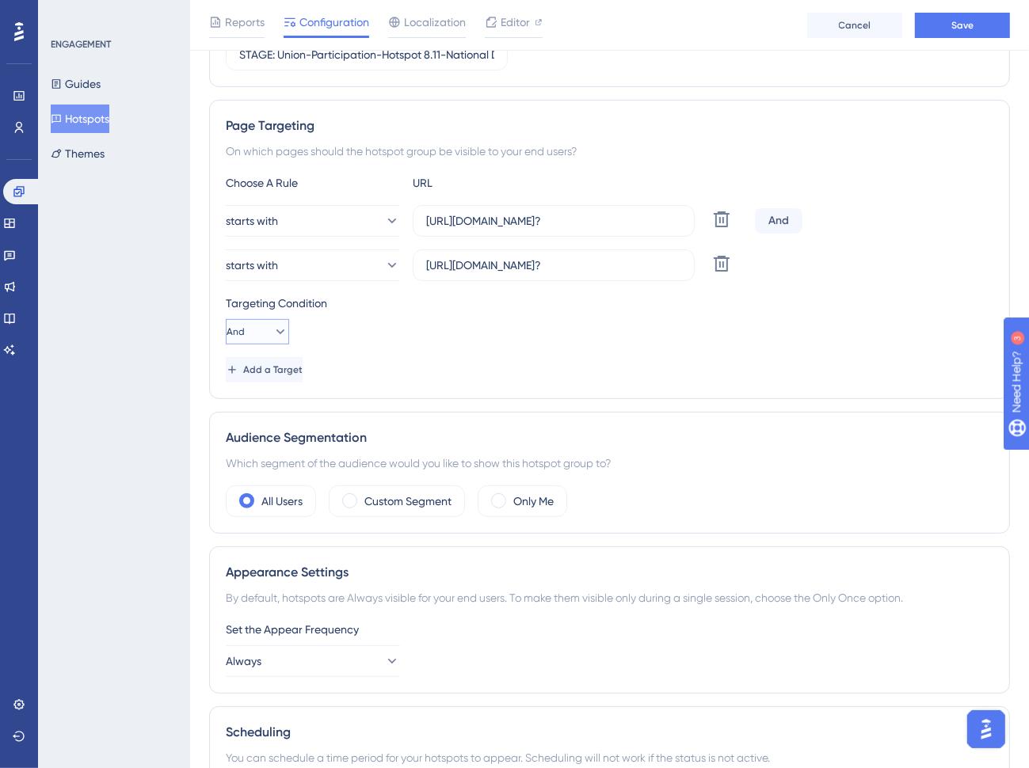
click at [276, 331] on icon at bounding box center [280, 331] width 9 height 5
click at [255, 405] on div "Or Or" at bounding box center [257, 409] width 43 height 32
click at [963, 25] on span "Save" at bounding box center [962, 25] width 22 height 13
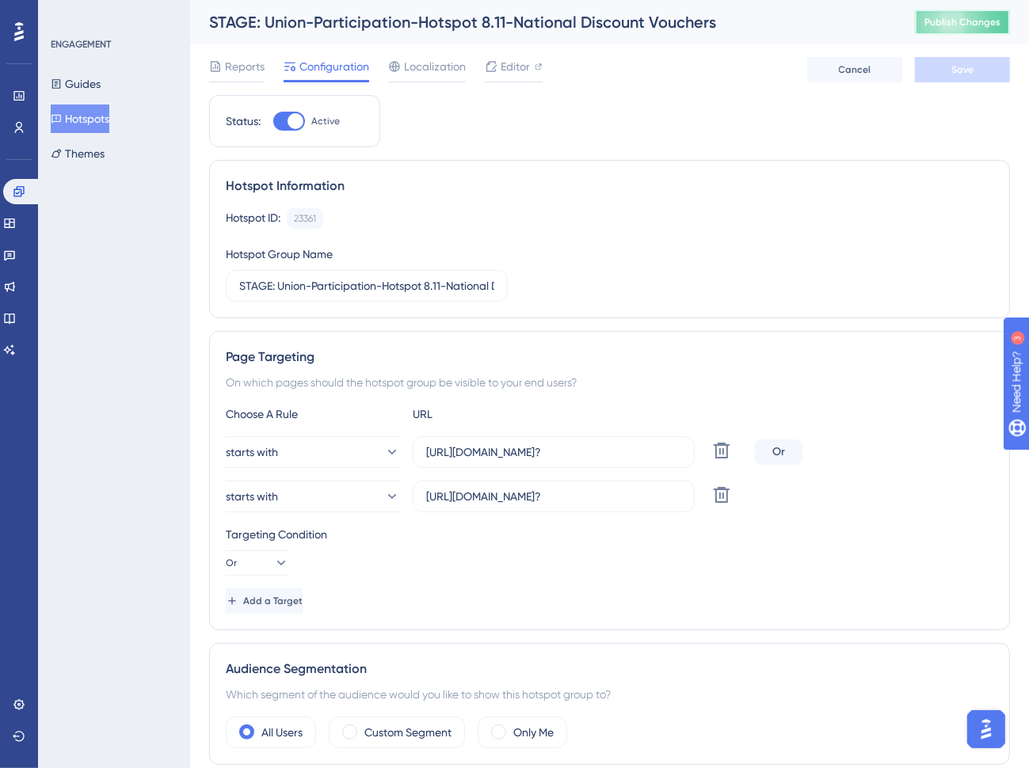
click at [984, 25] on span "Publish Changes" at bounding box center [962, 22] width 76 height 13
click at [285, 125] on div at bounding box center [289, 121] width 32 height 19
click at [273, 122] on input "Active" at bounding box center [272, 121] width 1 height 1
checkbox input "false"
click at [952, 68] on span "Save" at bounding box center [962, 69] width 22 height 13
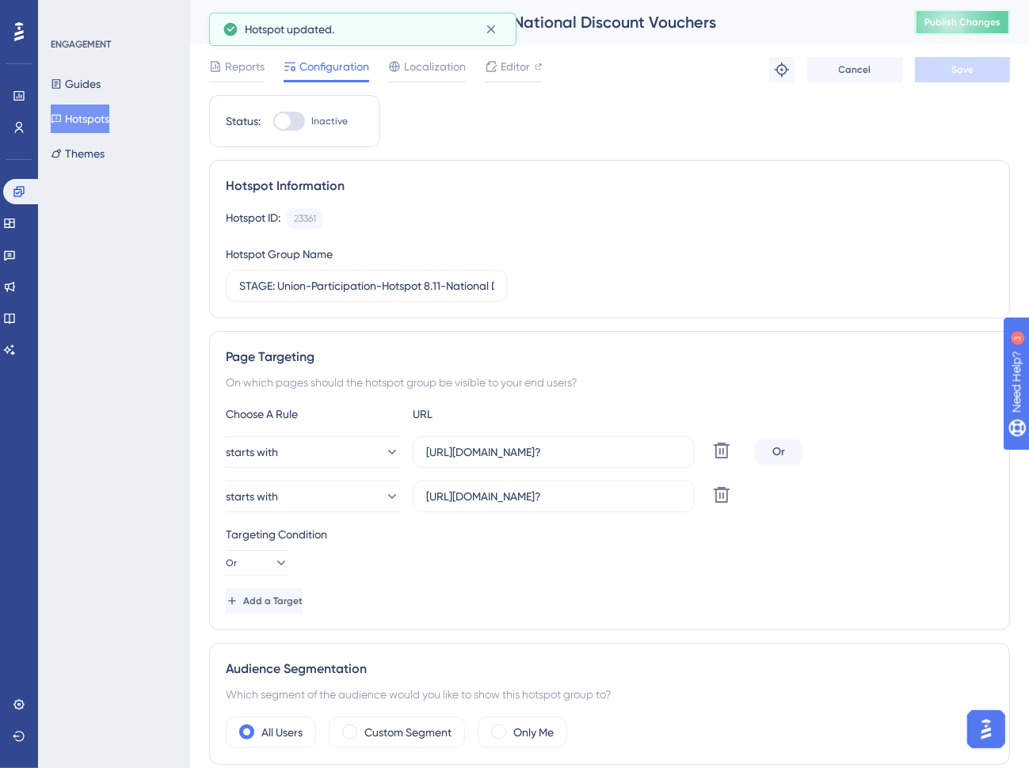
click at [978, 20] on span "Publish Changes" at bounding box center [962, 22] width 76 height 13
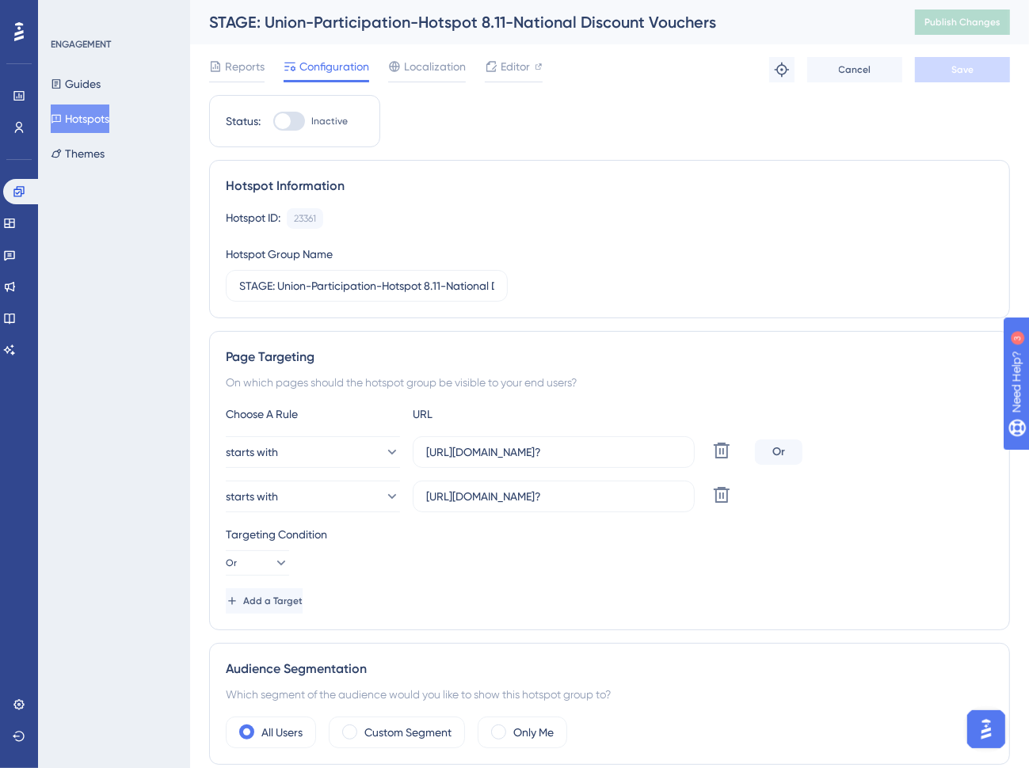
click at [94, 121] on button "Hotspots" at bounding box center [80, 119] width 59 height 29
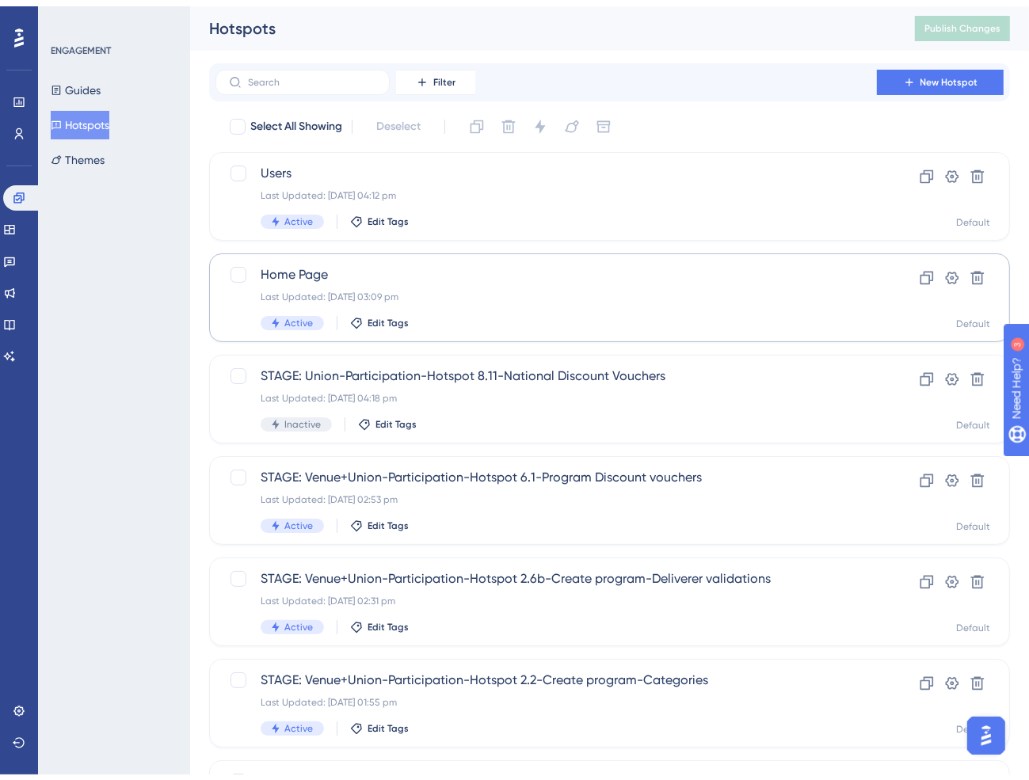
scroll to position [79, 0]
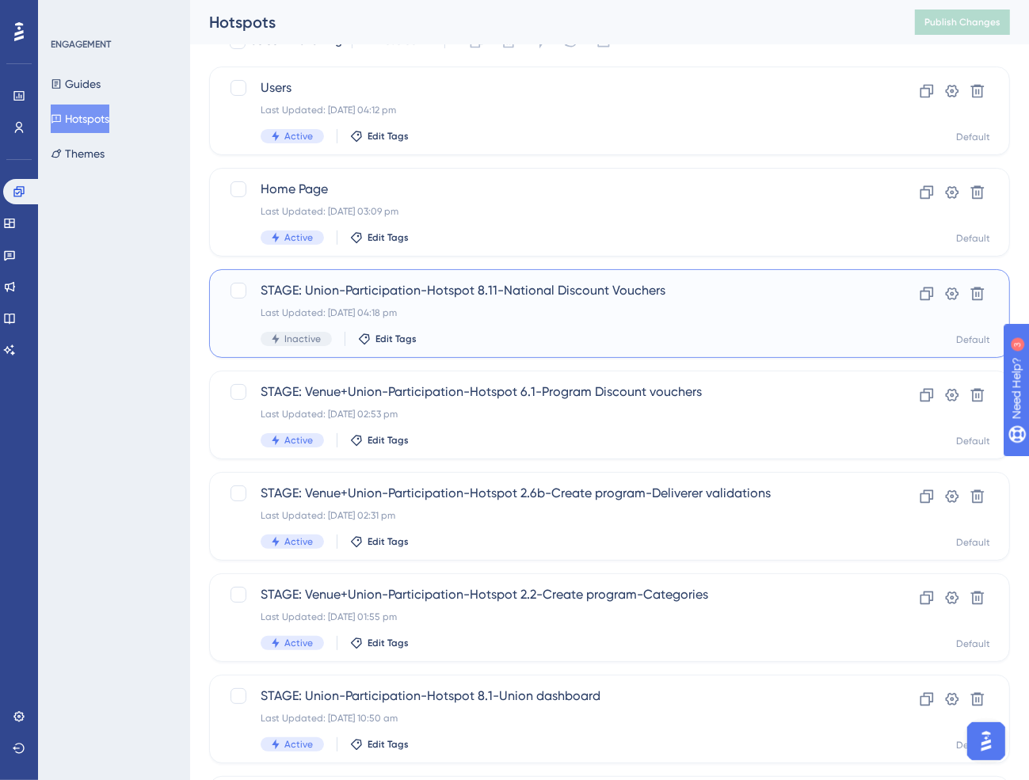
click at [266, 288] on span "STAGE: Union-Participation-Hotspot 8.11-National Discount Vouchers" at bounding box center [546, 290] width 571 height 19
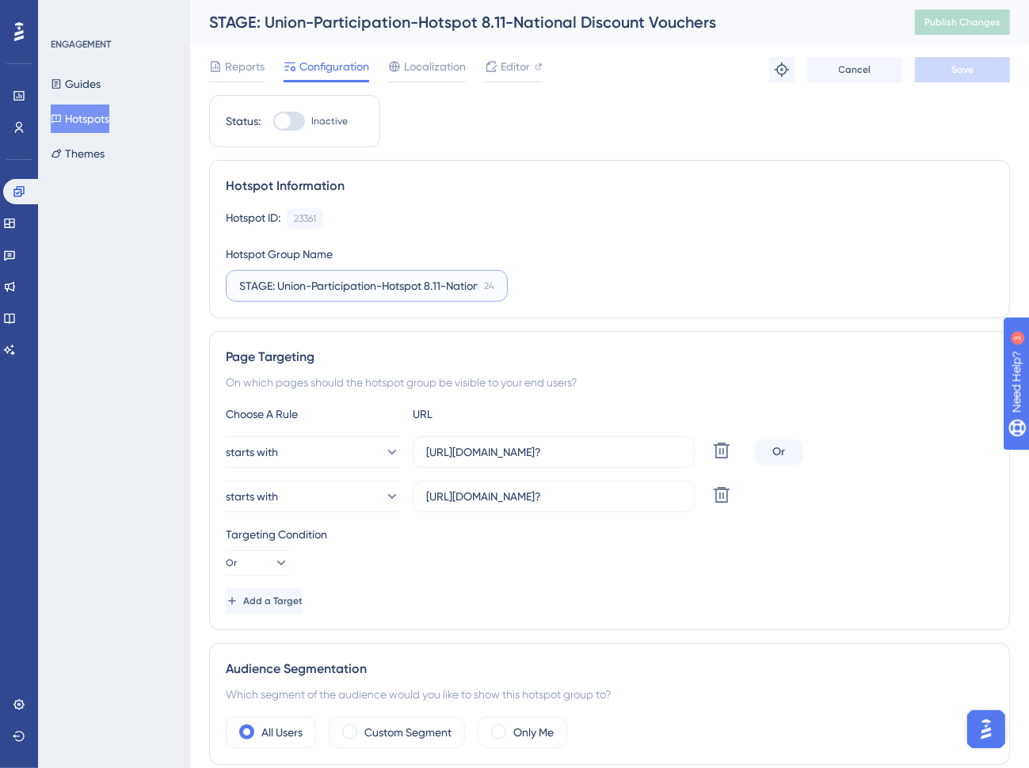
click at [241, 285] on input "STAGE: Union-Participation-Hotspot 8.11-National Discount Vouchers" at bounding box center [358, 285] width 238 height 17
type input "PROD + STAGE: Union-Participation-Hotspot 8.11-National Discount Vouchers"
click at [965, 73] on span "Save" at bounding box center [962, 69] width 22 height 13
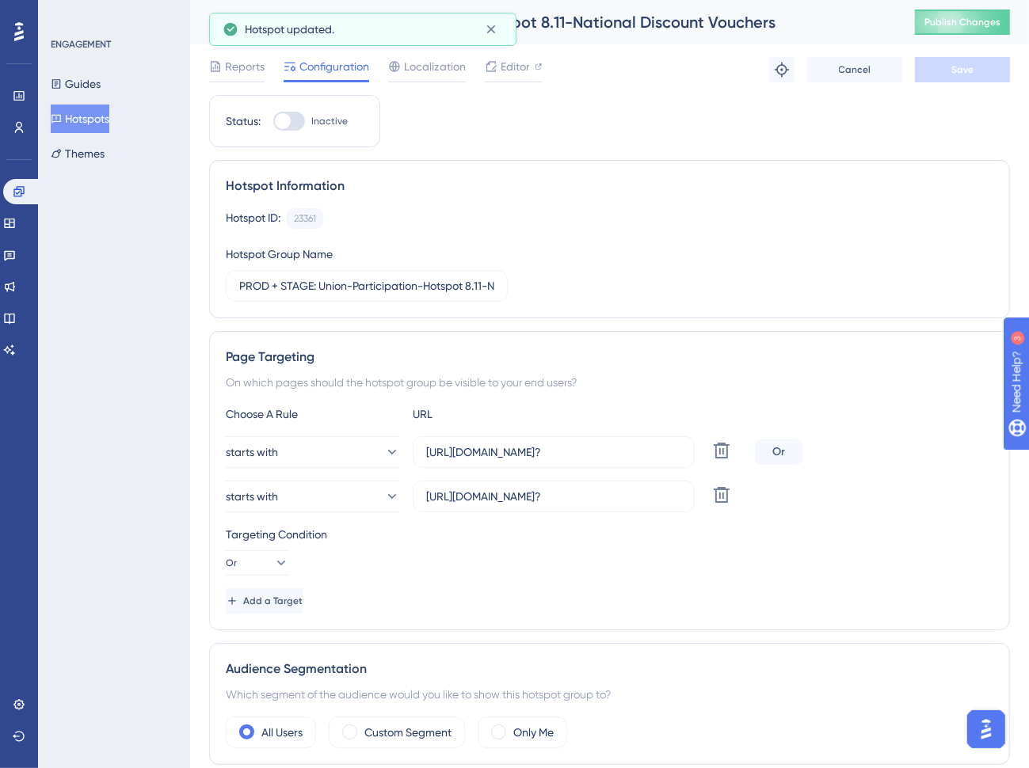
click at [94, 120] on button "Hotspots" at bounding box center [80, 119] width 59 height 29
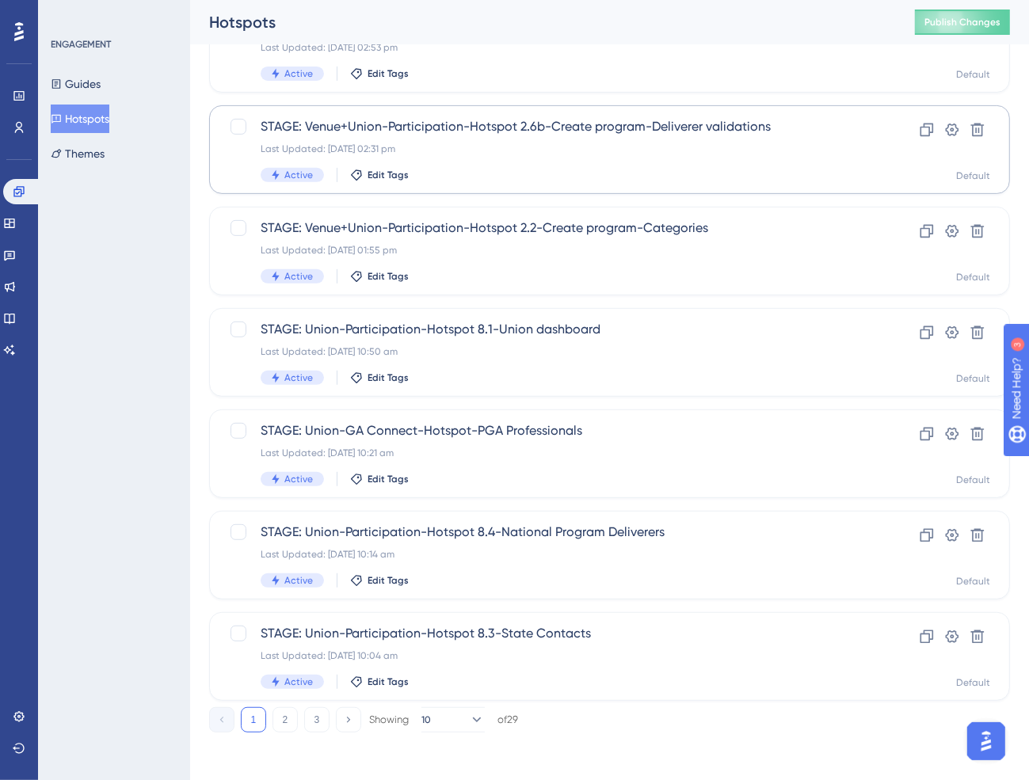
scroll to position [448, 0]
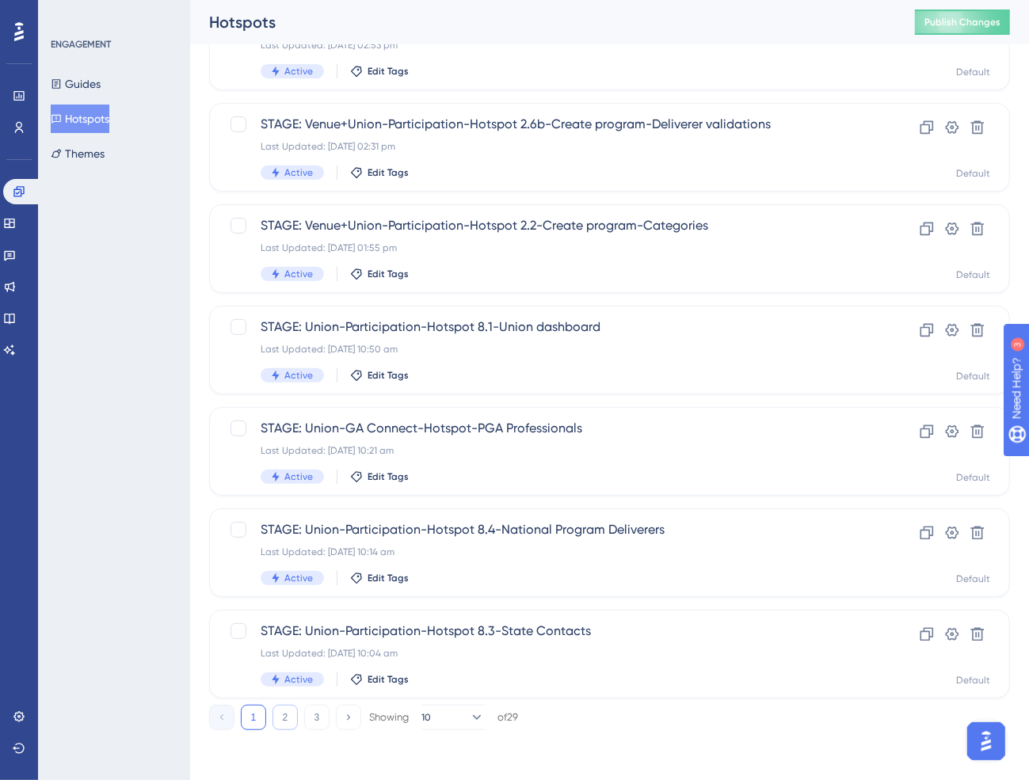
click at [283, 718] on button "2" at bounding box center [284, 717] width 25 height 25
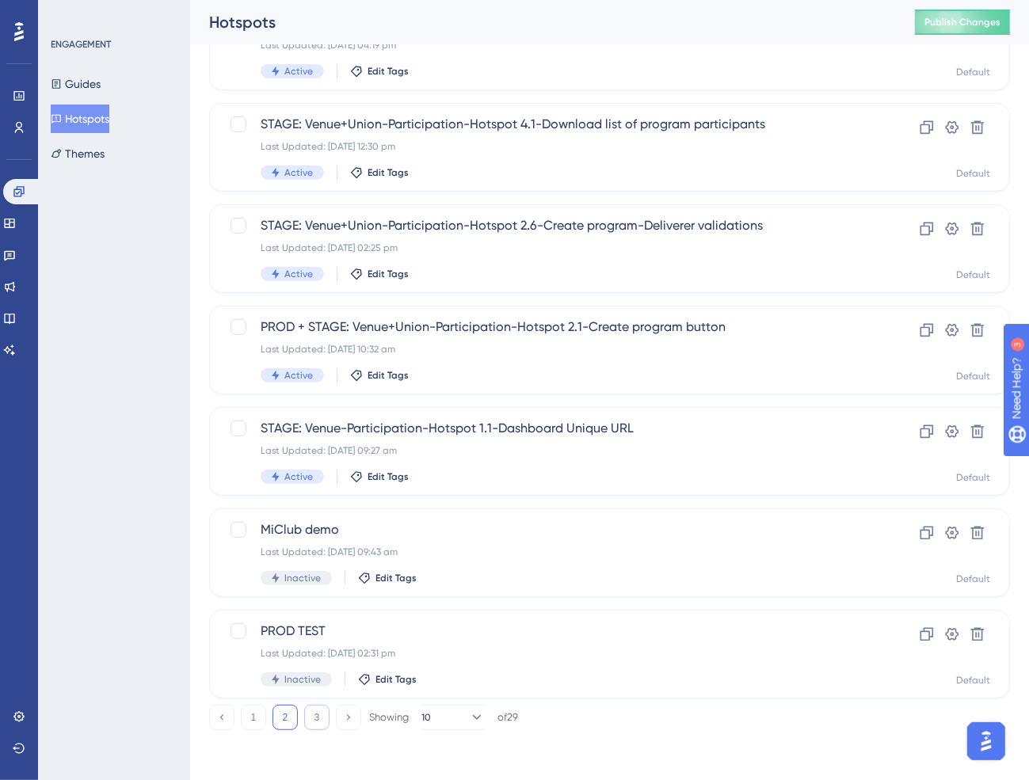
click at [321, 719] on button "3" at bounding box center [316, 717] width 25 height 25
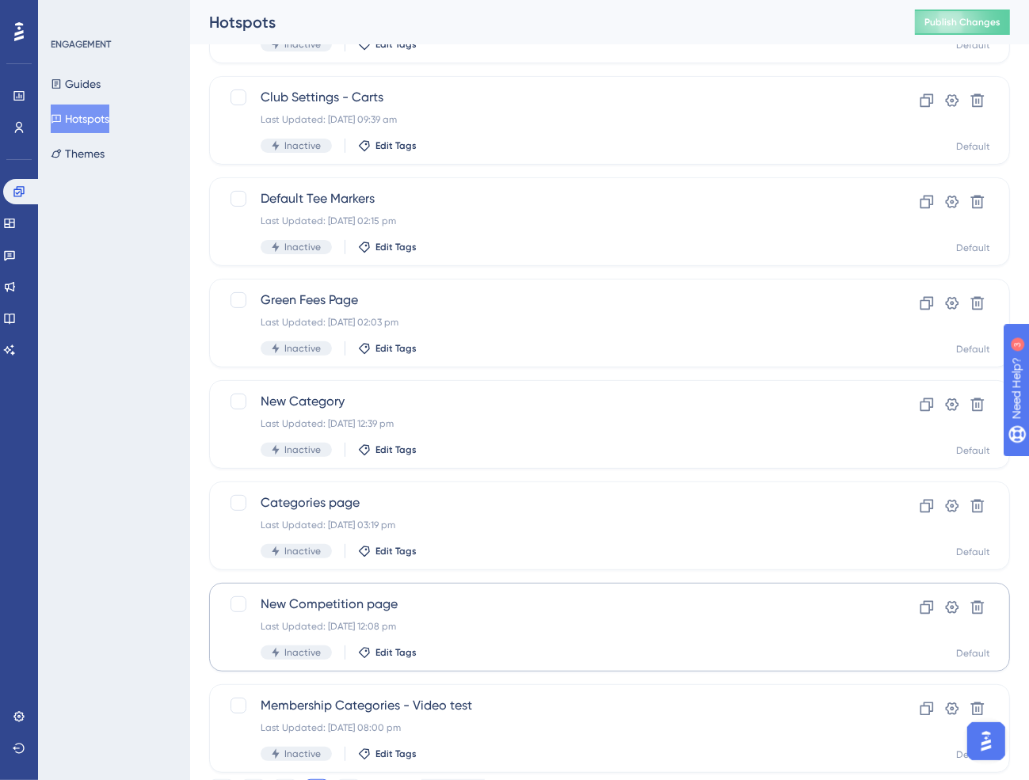
scroll to position [347, 0]
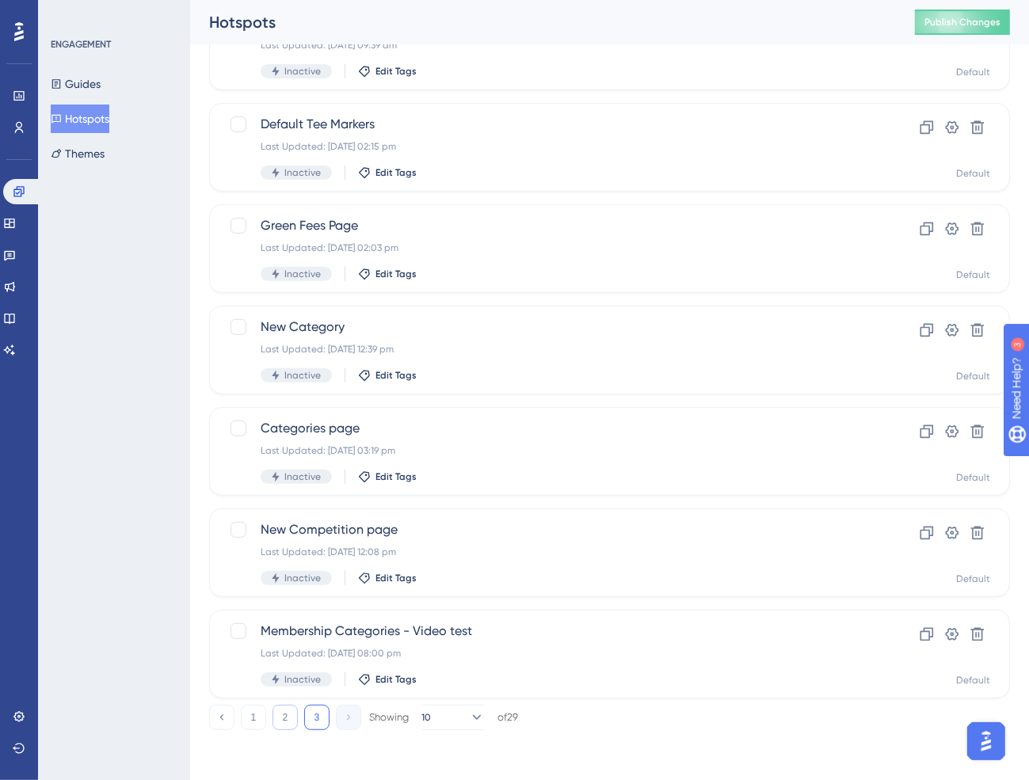
click at [286, 725] on button "2" at bounding box center [284, 717] width 25 height 25
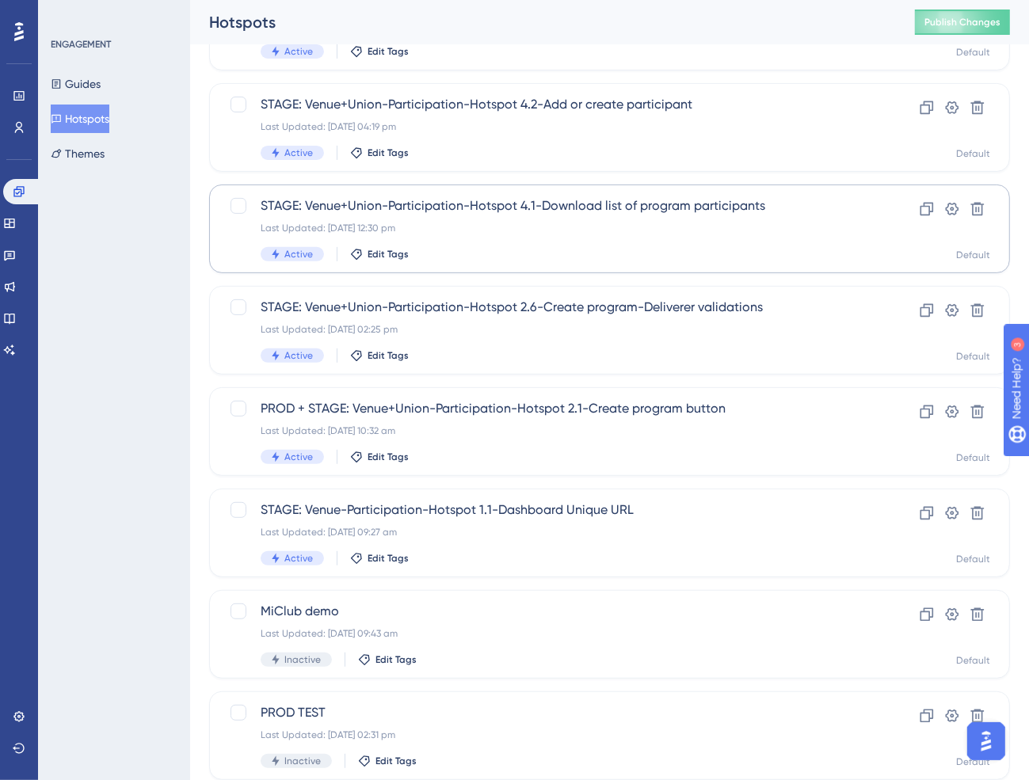
scroll to position [396, 0]
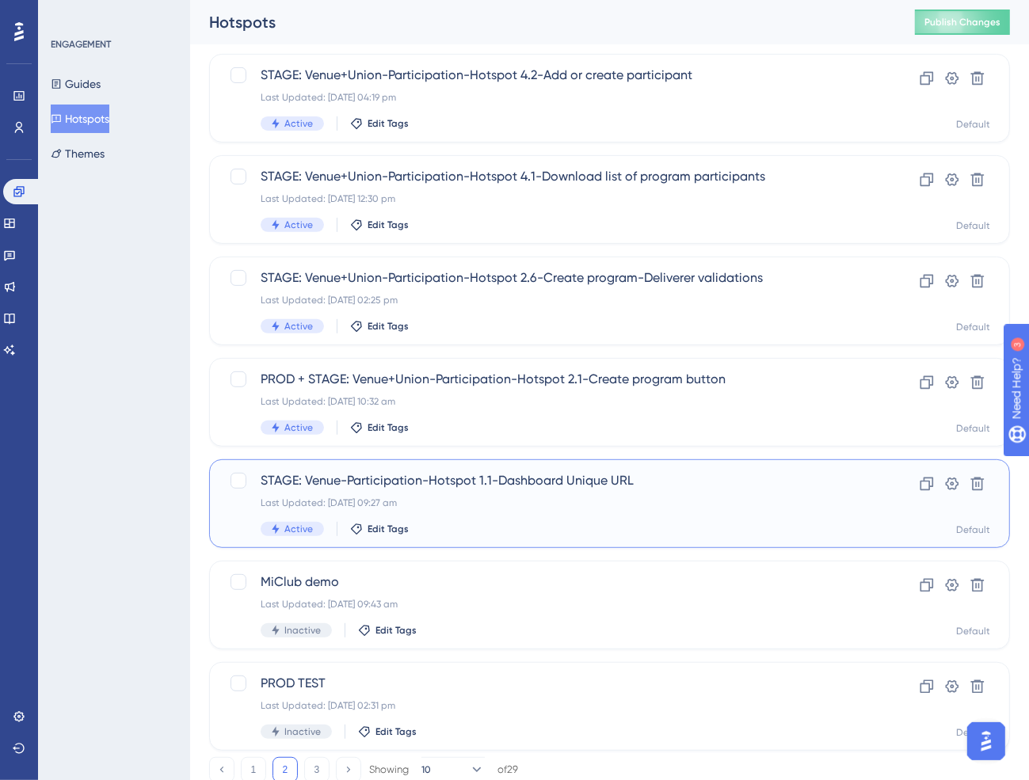
click at [540, 479] on span "STAGE: Venue-Participation-Hotspot 1.1-Dashboard Unique URL" at bounding box center [546, 480] width 571 height 19
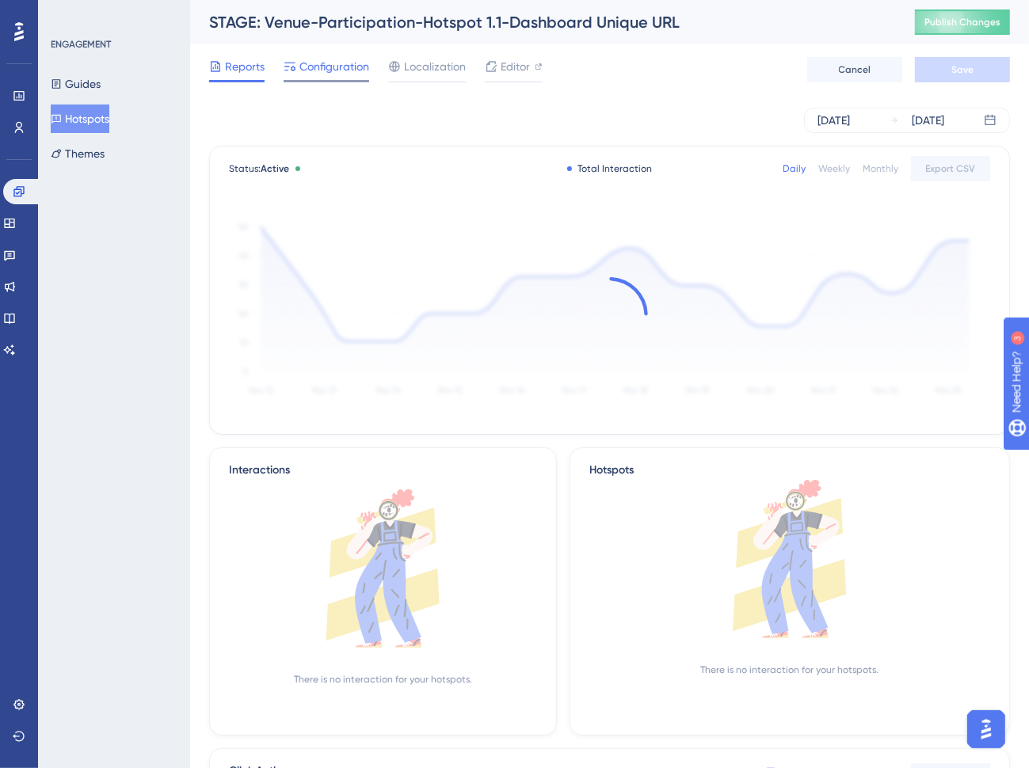
click at [330, 72] on span "Configuration" at bounding box center [334, 66] width 70 height 19
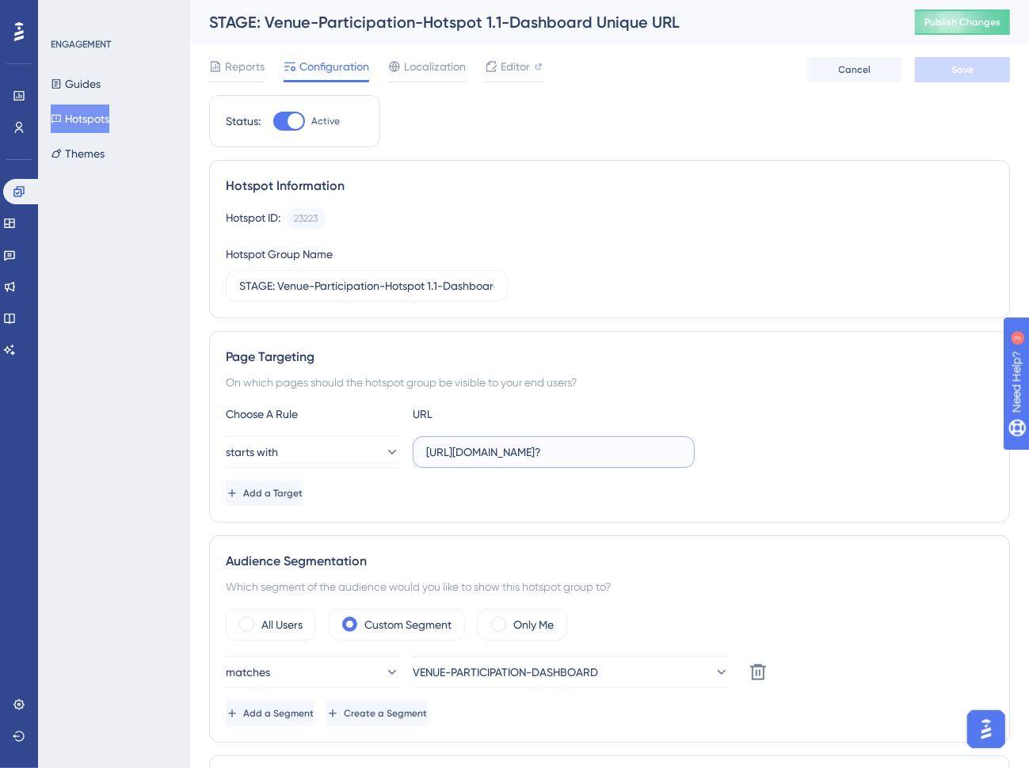
click at [524, 450] on input "[URL][DOMAIN_NAME]?" at bounding box center [553, 451] width 255 height 17
click at [667, 453] on input "[URL][DOMAIN_NAME]?" at bounding box center [553, 451] width 255 height 17
click at [304, 487] on span "Add a Target" at bounding box center [274, 493] width 59 height 13
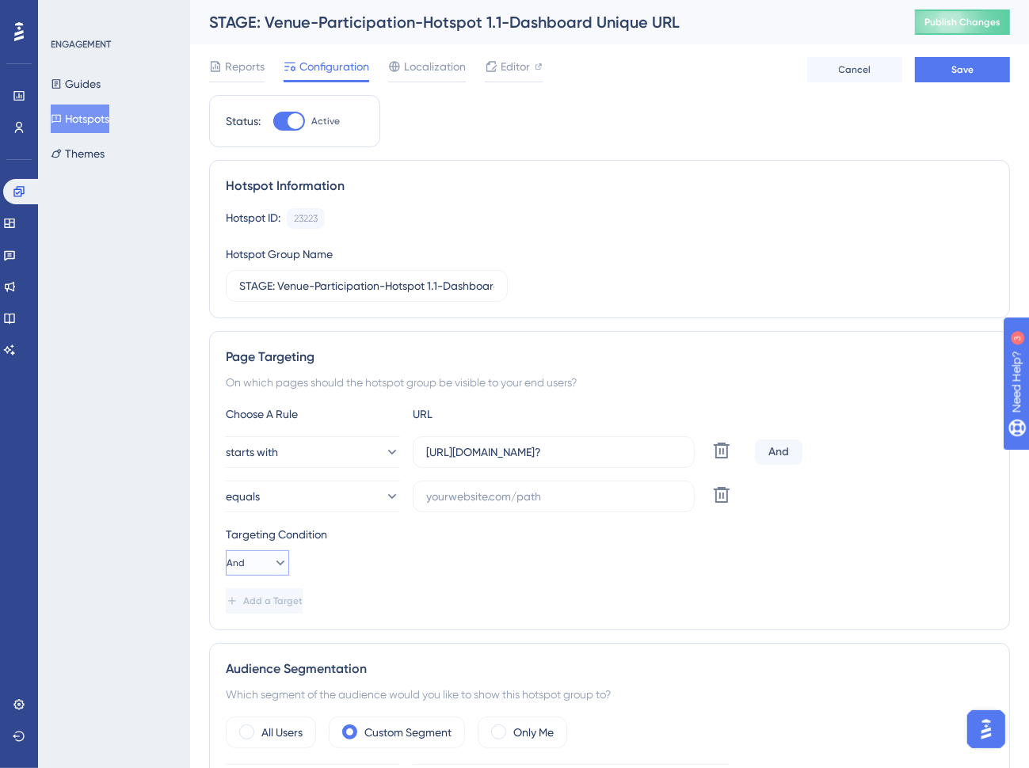
click at [272, 569] on button "And" at bounding box center [257, 562] width 63 height 25
click at [261, 638] on div "Or Or" at bounding box center [257, 640] width 43 height 32
click at [474, 492] on input "text" at bounding box center [553, 496] width 255 height 17
paste input "[URL][DOMAIN_NAME]?"
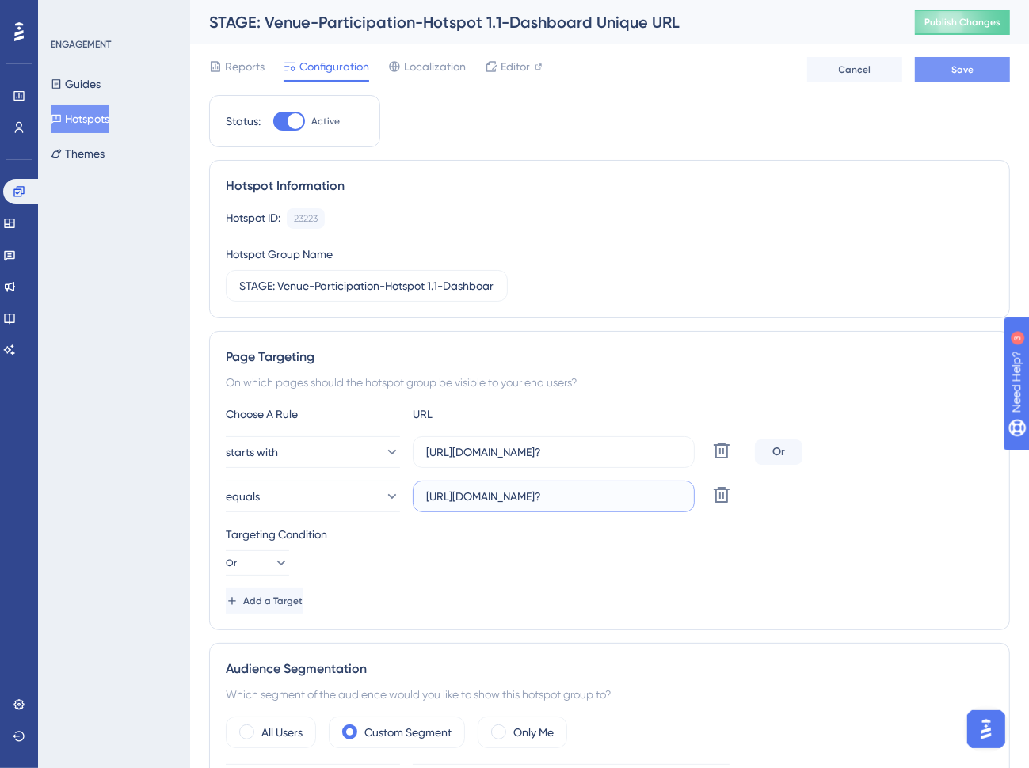
type input "[URL][DOMAIN_NAME]?"
click at [953, 73] on span "Save" at bounding box center [962, 69] width 22 height 13
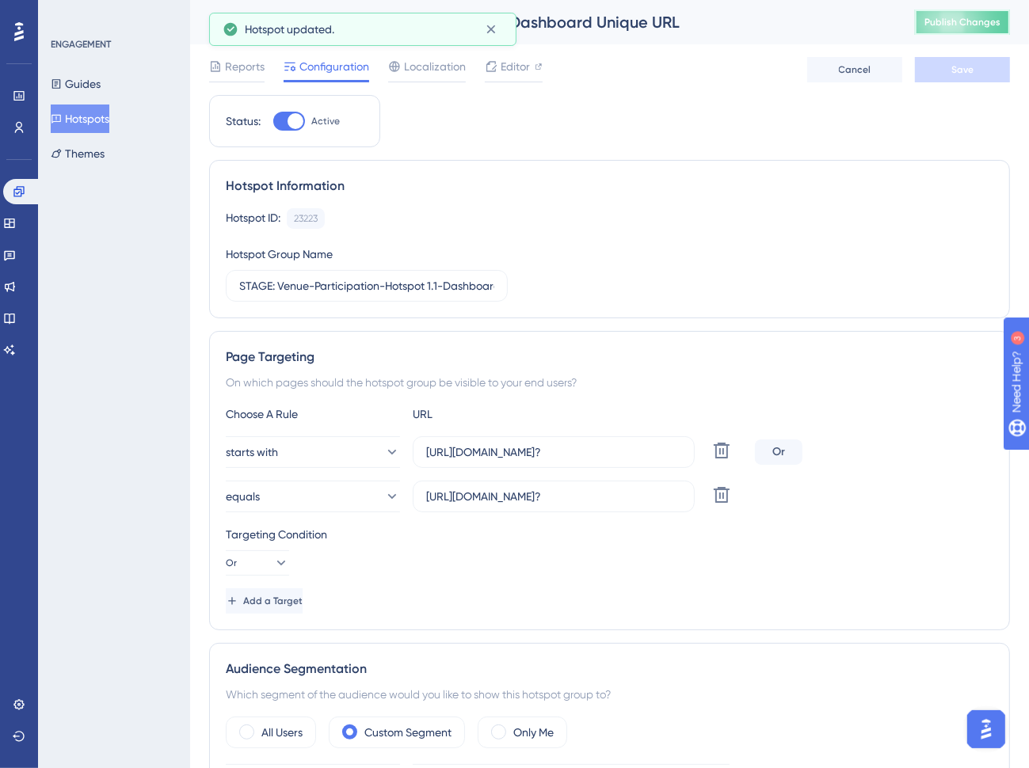
click at [974, 25] on span "Publish Changes" at bounding box center [962, 22] width 76 height 13
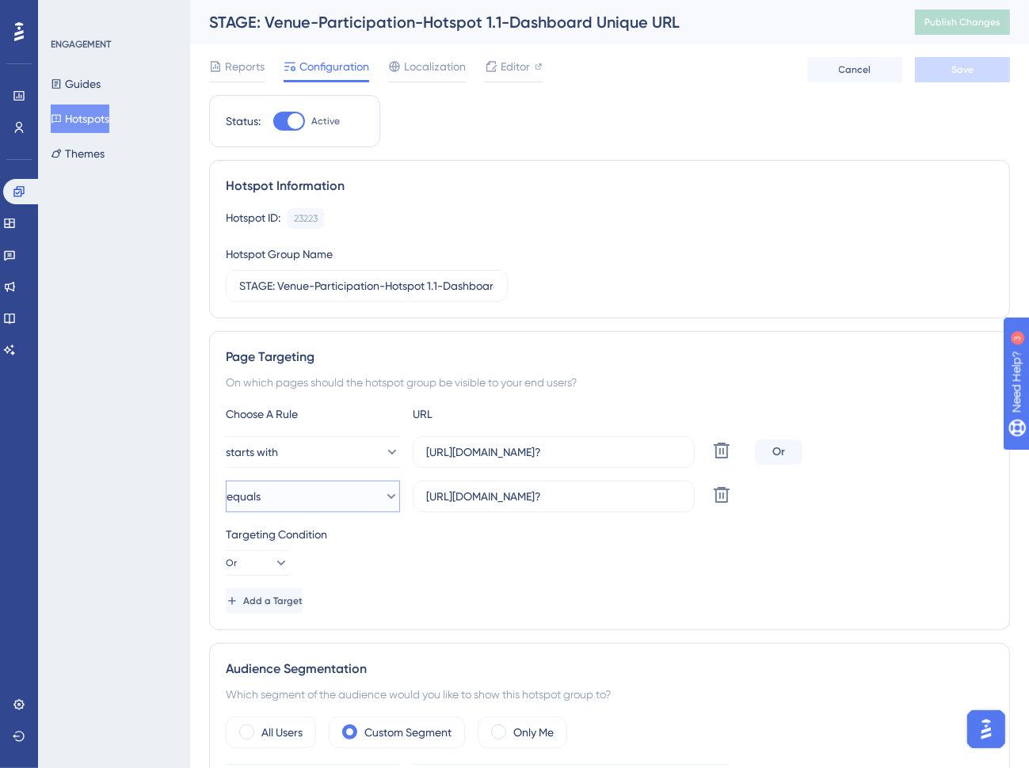
click at [366, 491] on button "equals" at bounding box center [313, 497] width 174 height 32
click at [318, 492] on button "equals" at bounding box center [313, 497] width 174 height 32
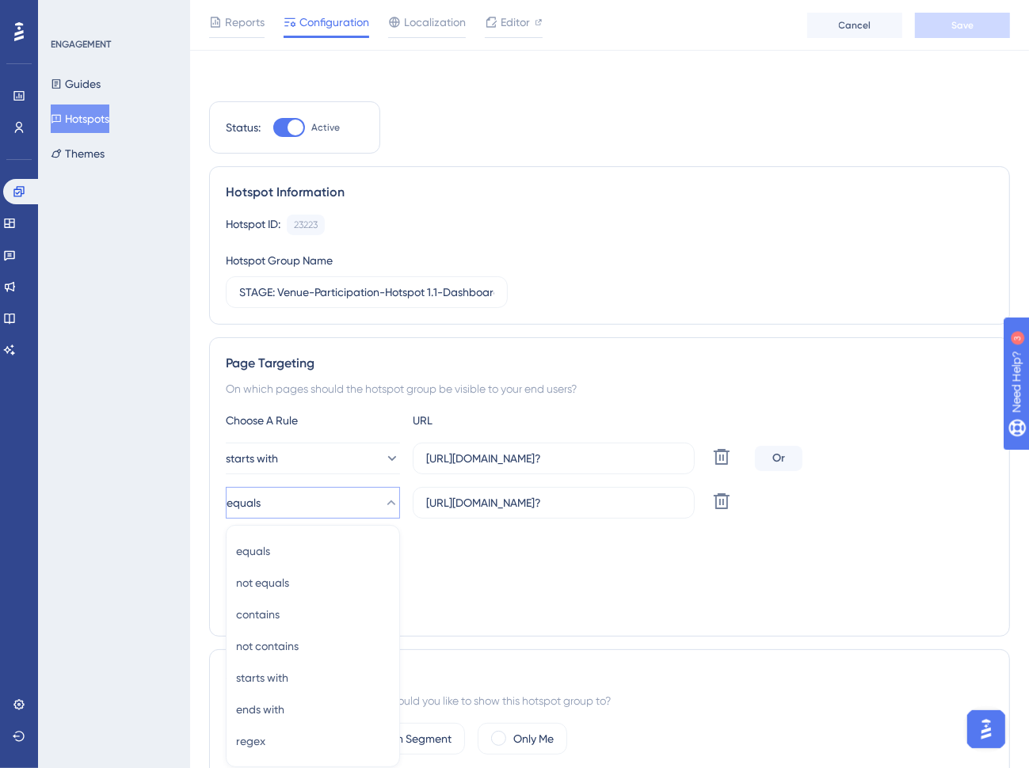
scroll to position [253, 0]
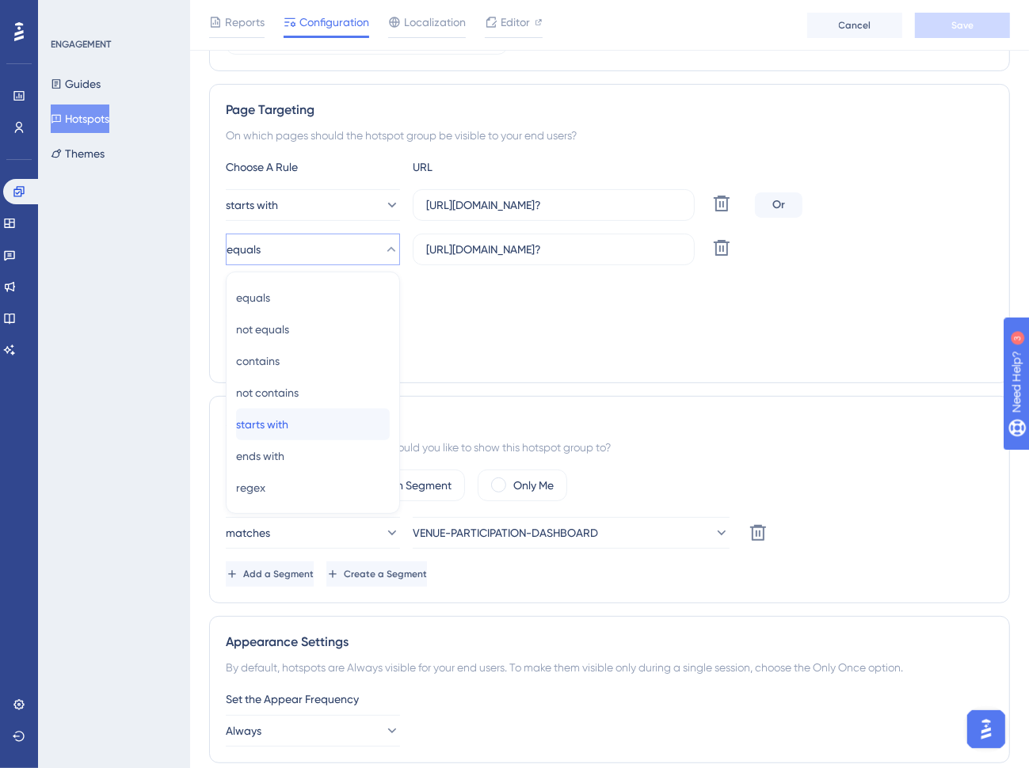
click at [322, 424] on div "starts with starts with" at bounding box center [313, 425] width 154 height 32
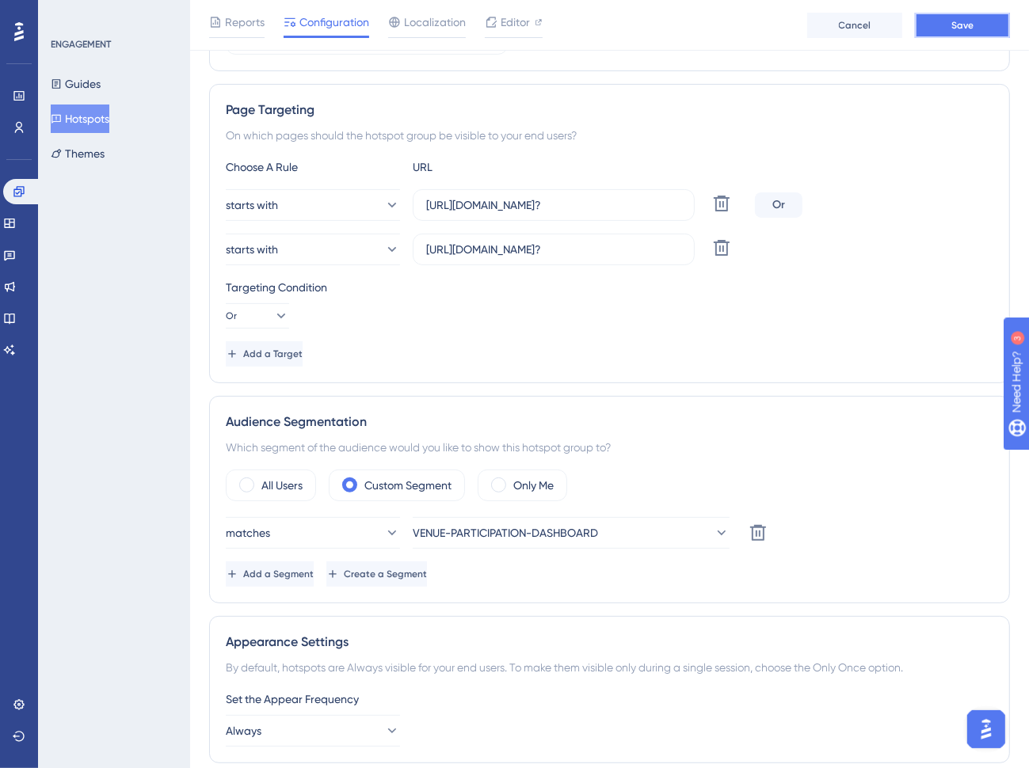
click at [957, 26] on span "Save" at bounding box center [962, 25] width 22 height 13
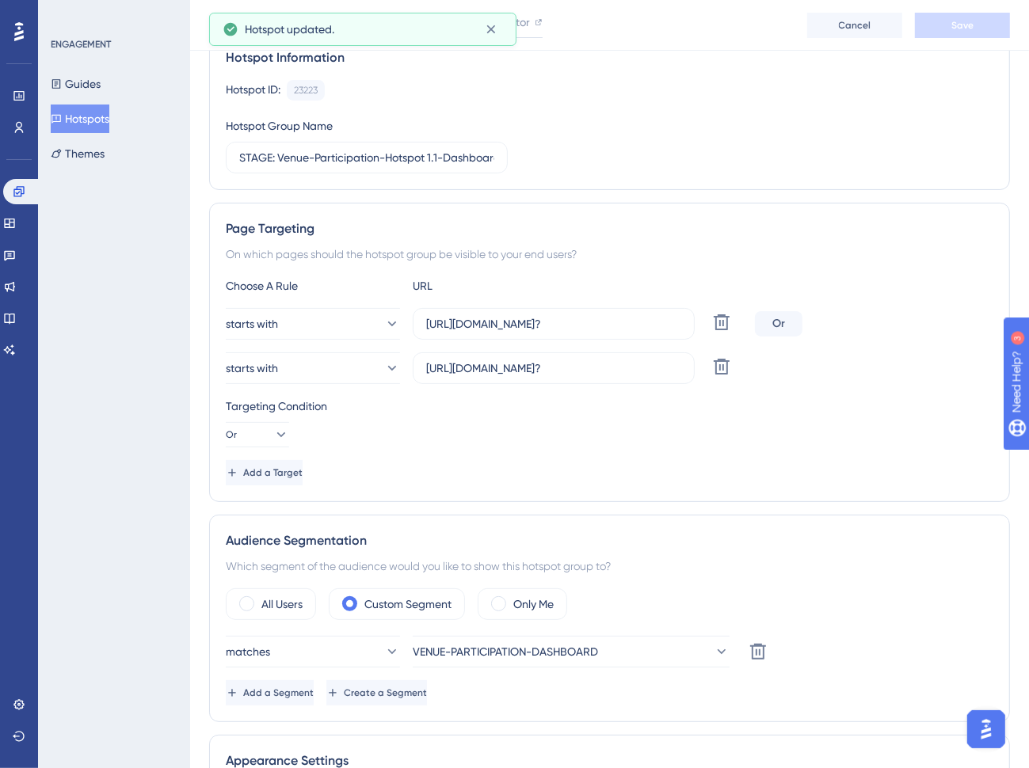
scroll to position [16, 0]
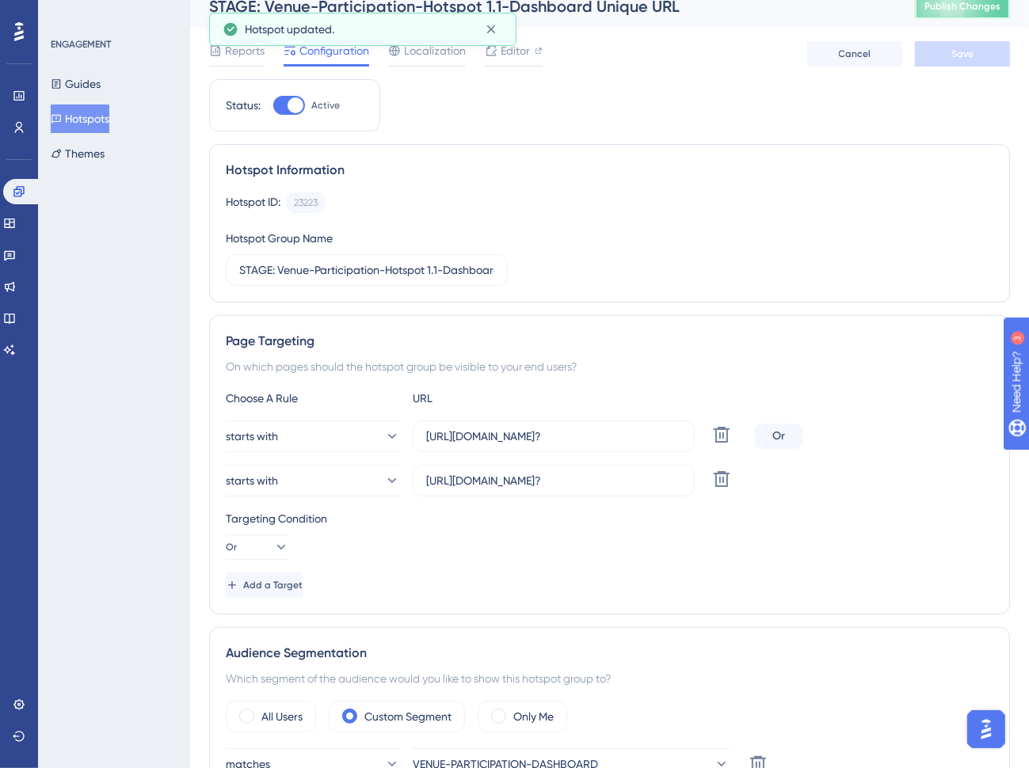
click at [973, 10] on span "Publish Changes" at bounding box center [962, 6] width 76 height 13
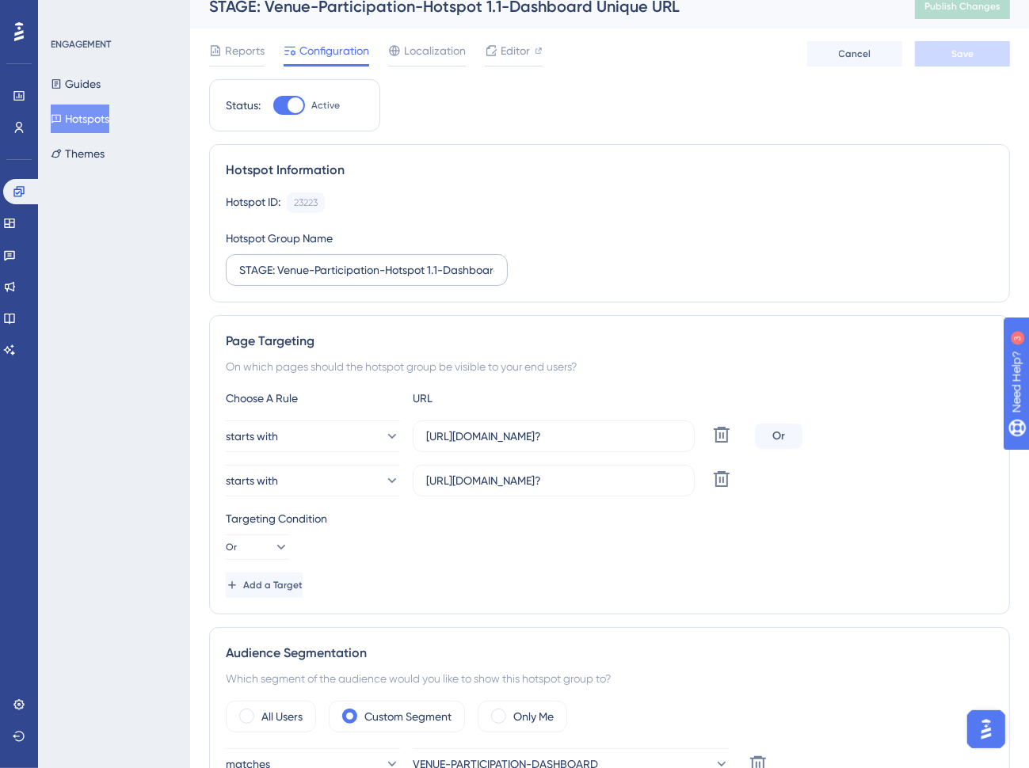
click at [234, 265] on label "STAGE: Venue-Participation-Hotspot 1.1-Dashboard Unique URL" at bounding box center [367, 270] width 282 height 32
click at [239, 265] on input "STAGE: Venue-Participation-Hotspot 1.1-Dashboard Unique URL" at bounding box center [366, 269] width 255 height 17
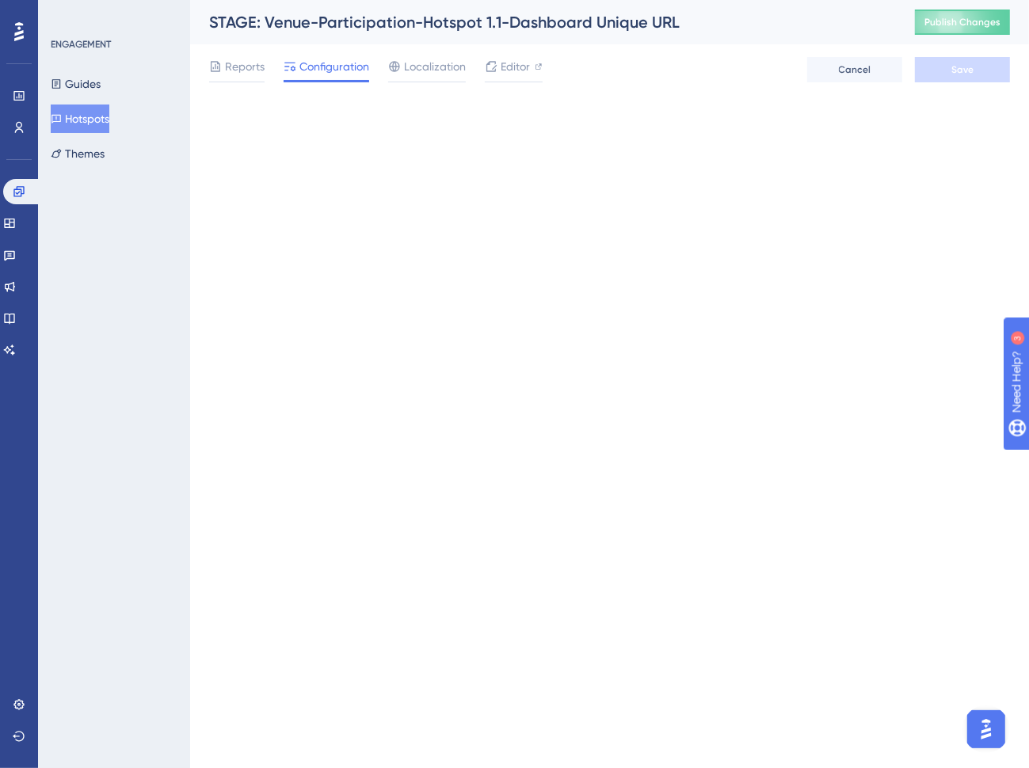
scroll to position [0, 0]
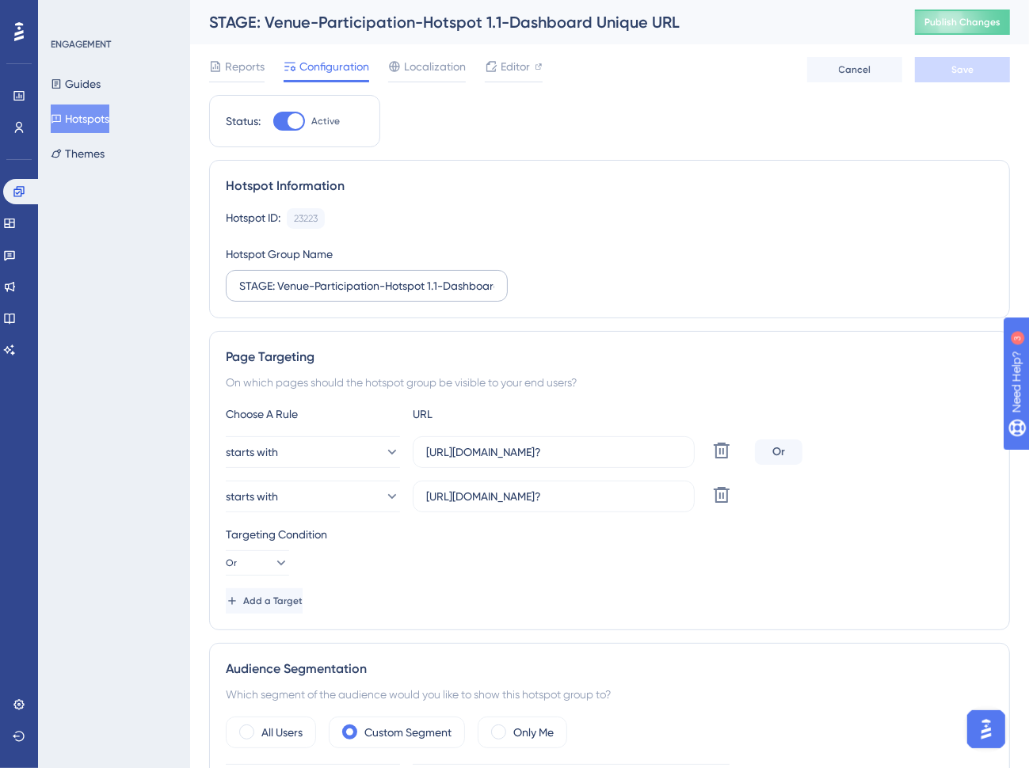
click at [238, 293] on label "STAGE: Venue-Participation-Hotspot 1.1-Dashboard Unique URL" at bounding box center [367, 286] width 282 height 32
click at [239, 293] on input "STAGE: Venue-Participation-Hotspot 1.1-Dashboard Unique URL" at bounding box center [366, 285] width 255 height 17
click at [246, 288] on input "STAGE: Venue-Participation-Hotspot 1.1-Dashboard Unique URL" at bounding box center [366, 285] width 255 height 17
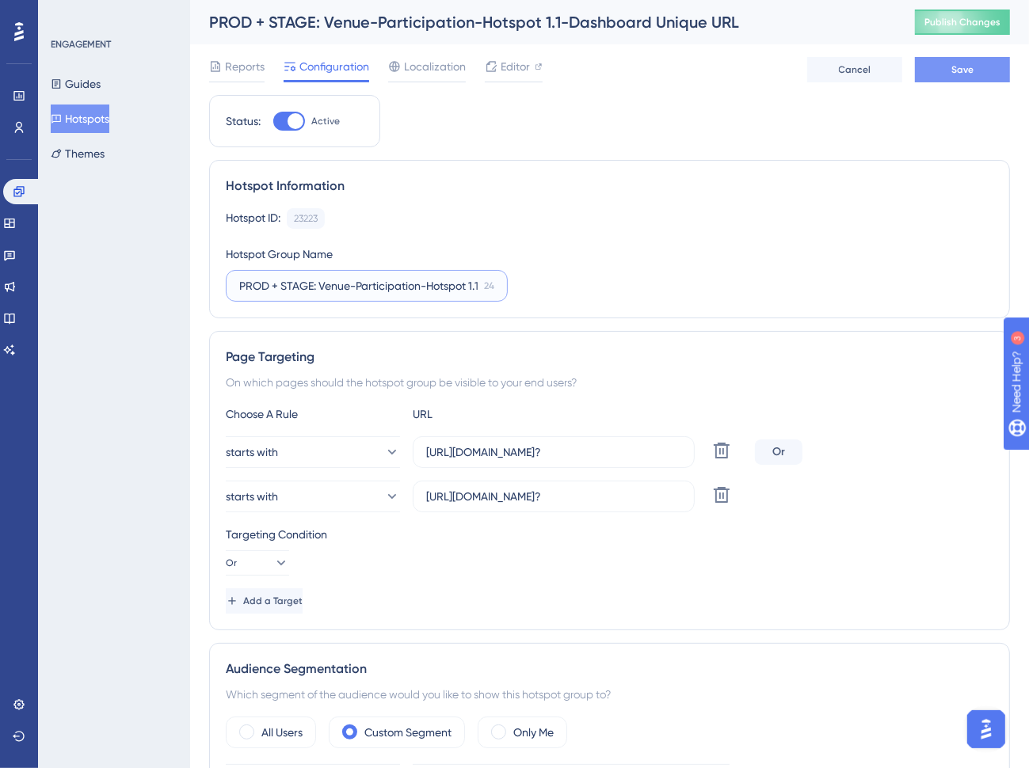
type input "PROD + STAGE: Venue-Participation-Hotspot 1.1-Dashboard Unique URL"
click at [973, 81] on button "Save" at bounding box center [962, 69] width 95 height 25
click at [109, 124] on button "Hotspots" at bounding box center [80, 119] width 59 height 29
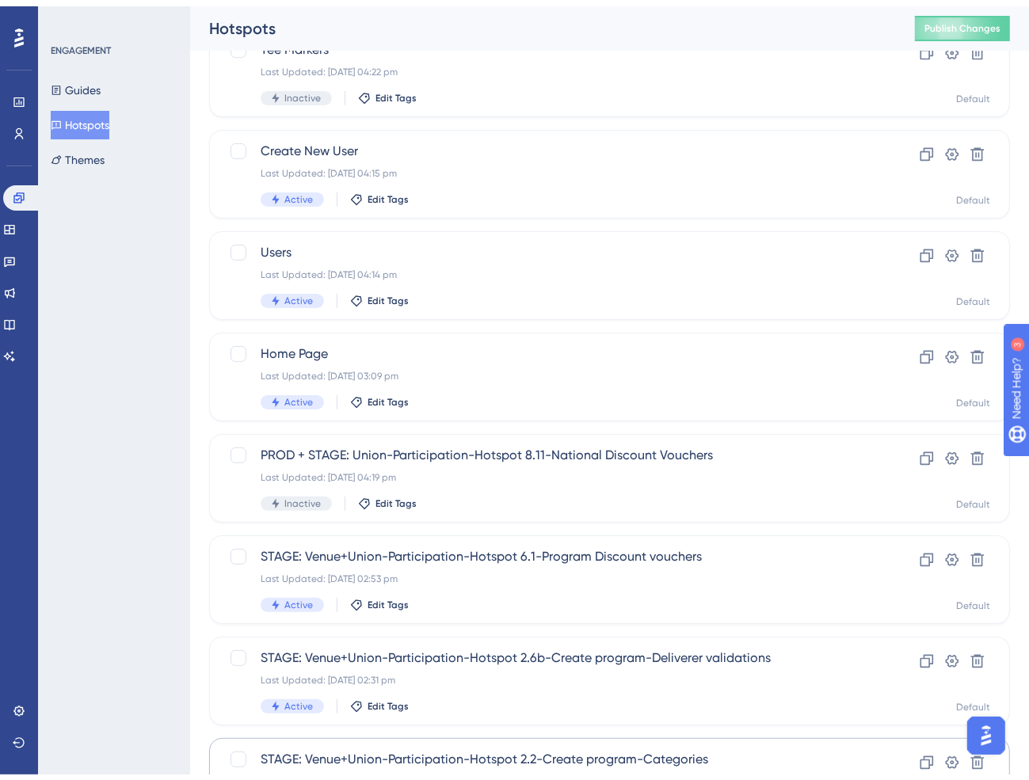
scroll to position [448, 0]
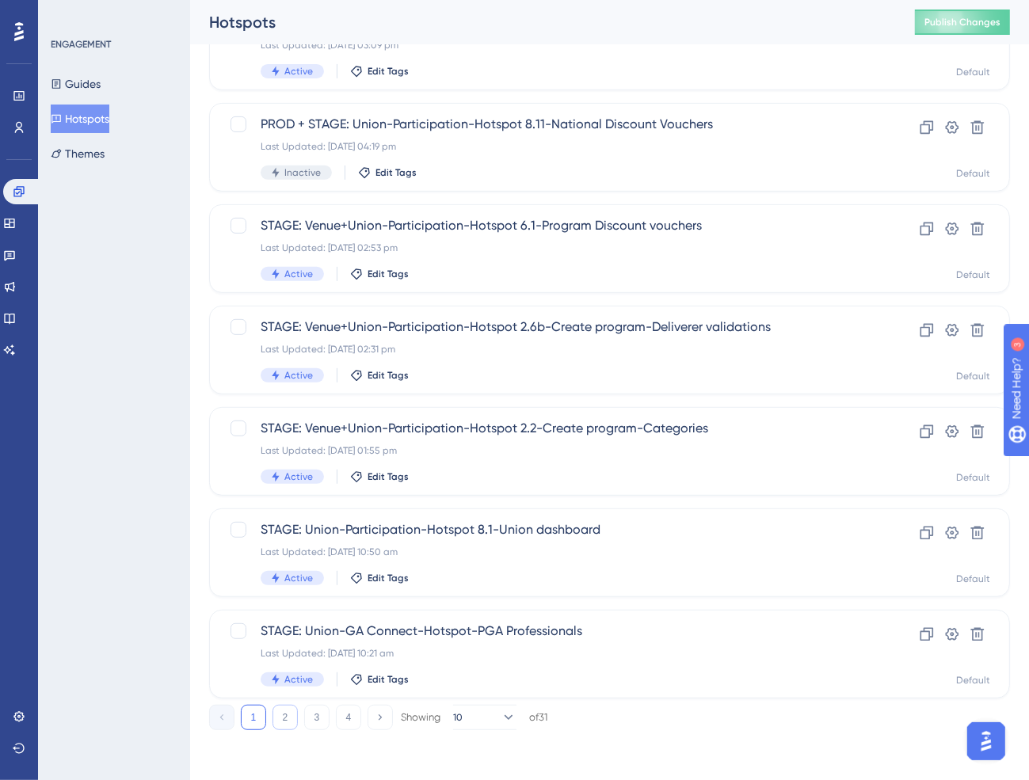
click at [290, 712] on button "2" at bounding box center [284, 717] width 25 height 25
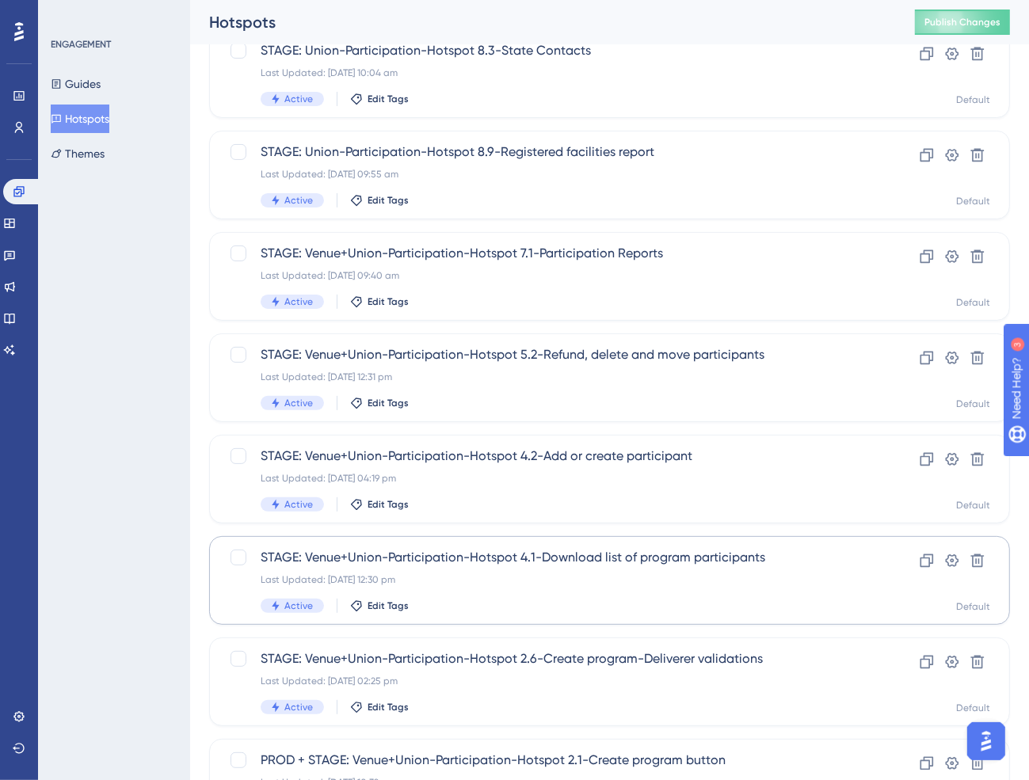
scroll to position [211, 0]
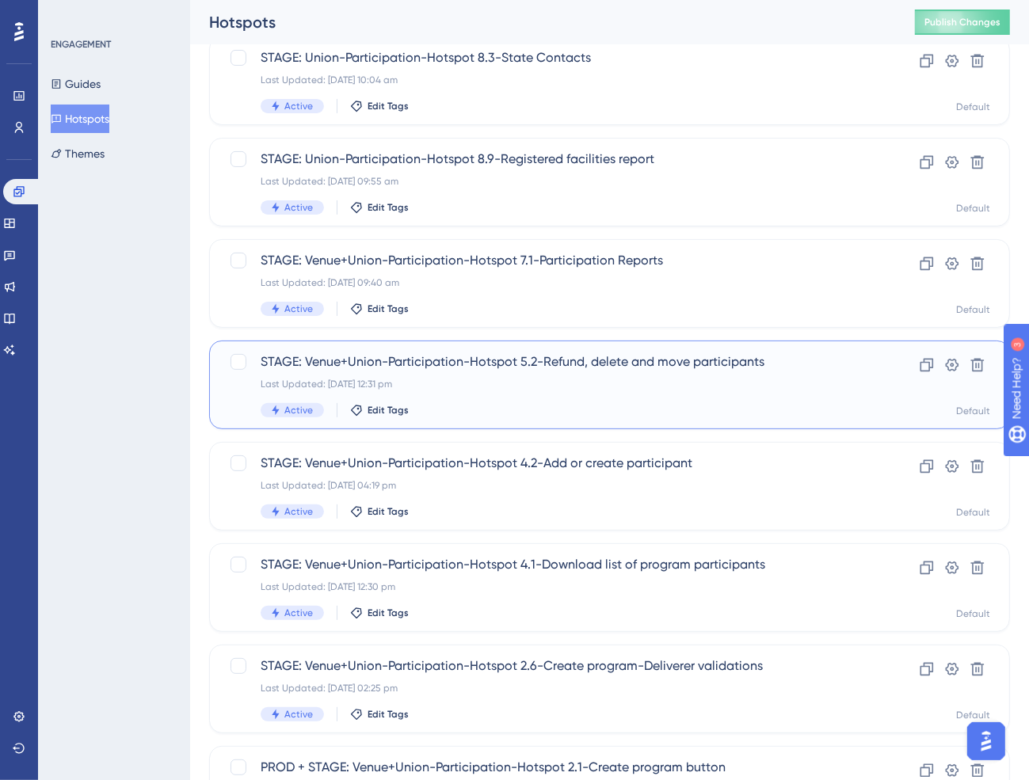
click at [450, 365] on span "STAGE: Venue+Union-Participation-Hotspot 5.2-Refund, delete and move participan…" at bounding box center [546, 361] width 571 height 19
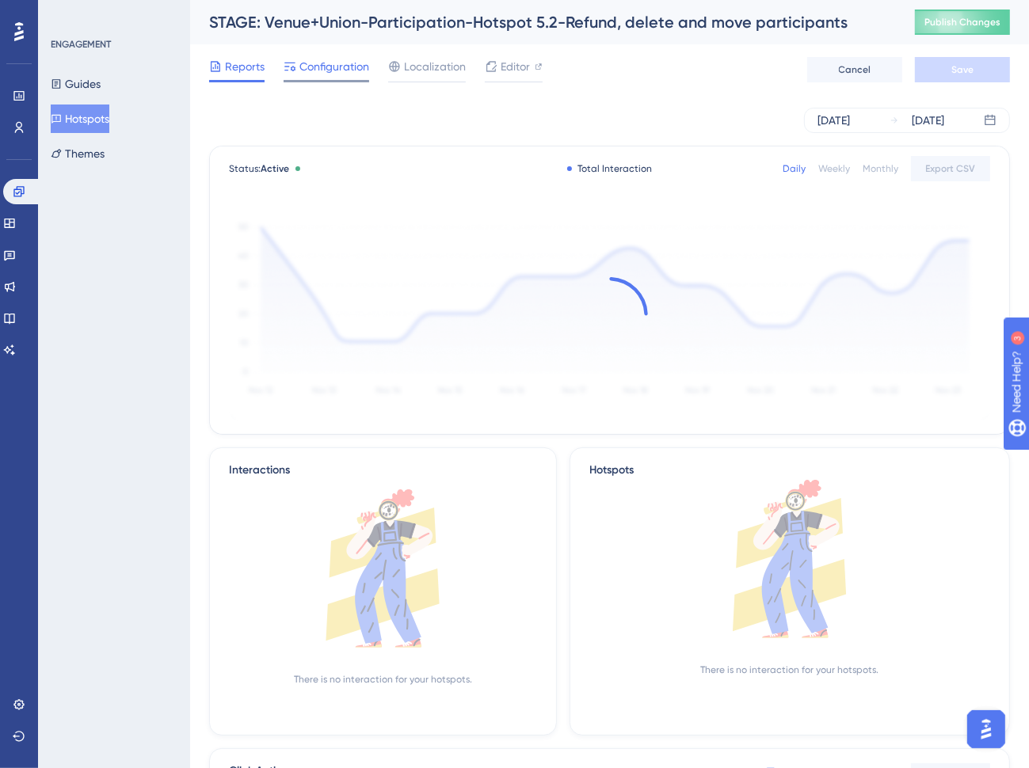
click at [333, 69] on span "Configuration" at bounding box center [334, 66] width 70 height 19
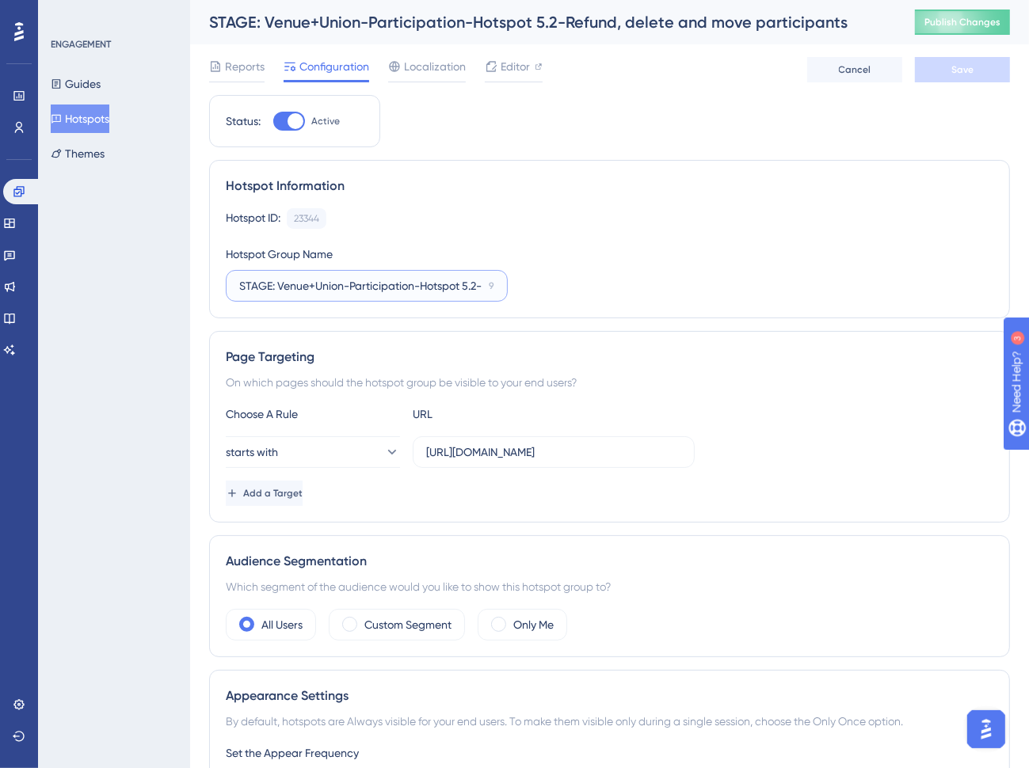
click at [455, 292] on input "STAGE: Venue+Union-Participation-Hotspot 5.2-Refund, delete and move participan…" at bounding box center [360, 285] width 243 height 17
click at [538, 451] on input "[URL][DOMAIN_NAME]" at bounding box center [553, 451] width 255 height 17
click at [626, 453] on input "[URL][DOMAIN_NAME]" at bounding box center [553, 451] width 255 height 17
click at [282, 488] on span "Add a Target" at bounding box center [274, 493] width 59 height 13
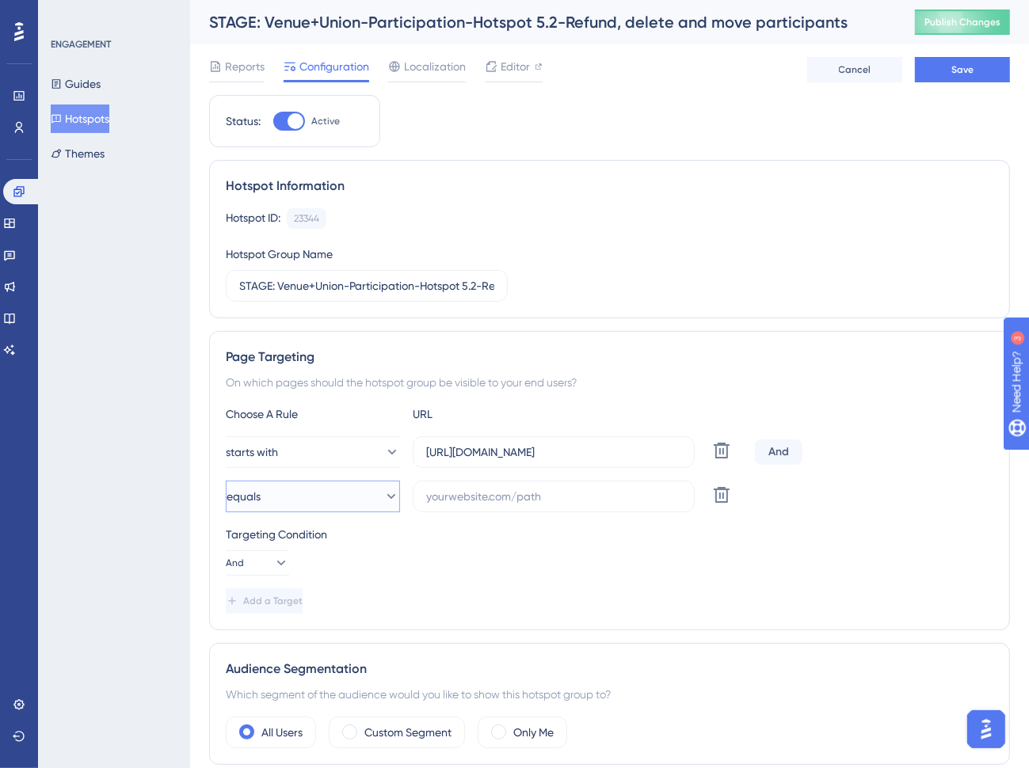
click at [291, 495] on button "equals" at bounding box center [313, 497] width 174 height 32
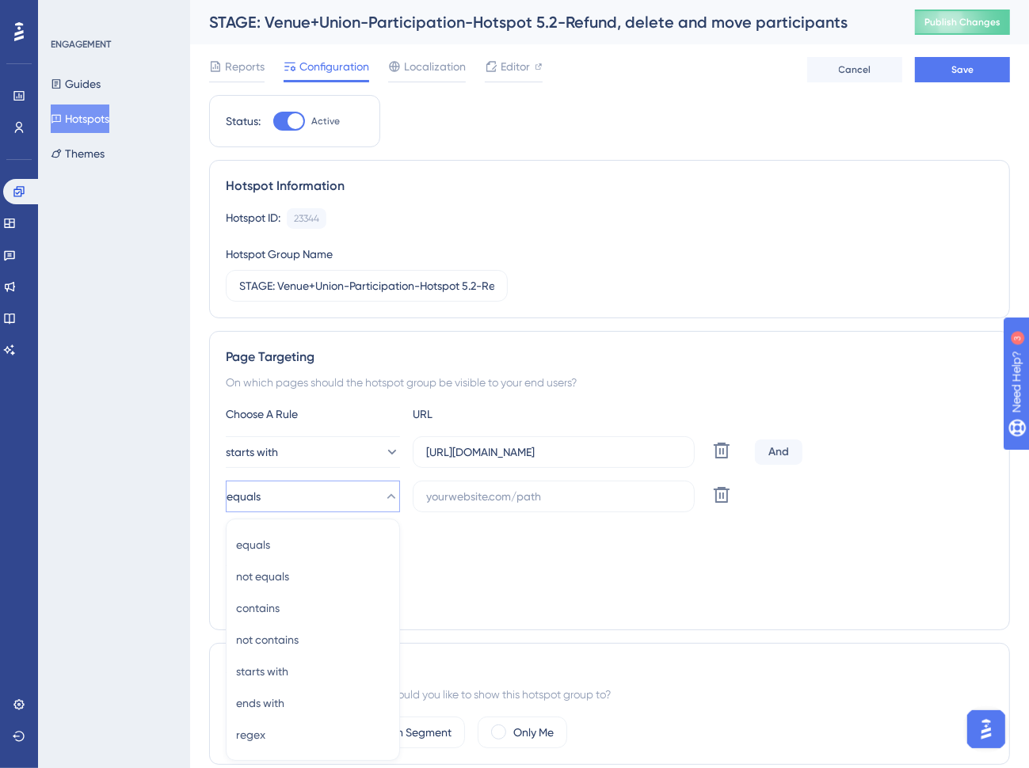
scroll to position [253, 0]
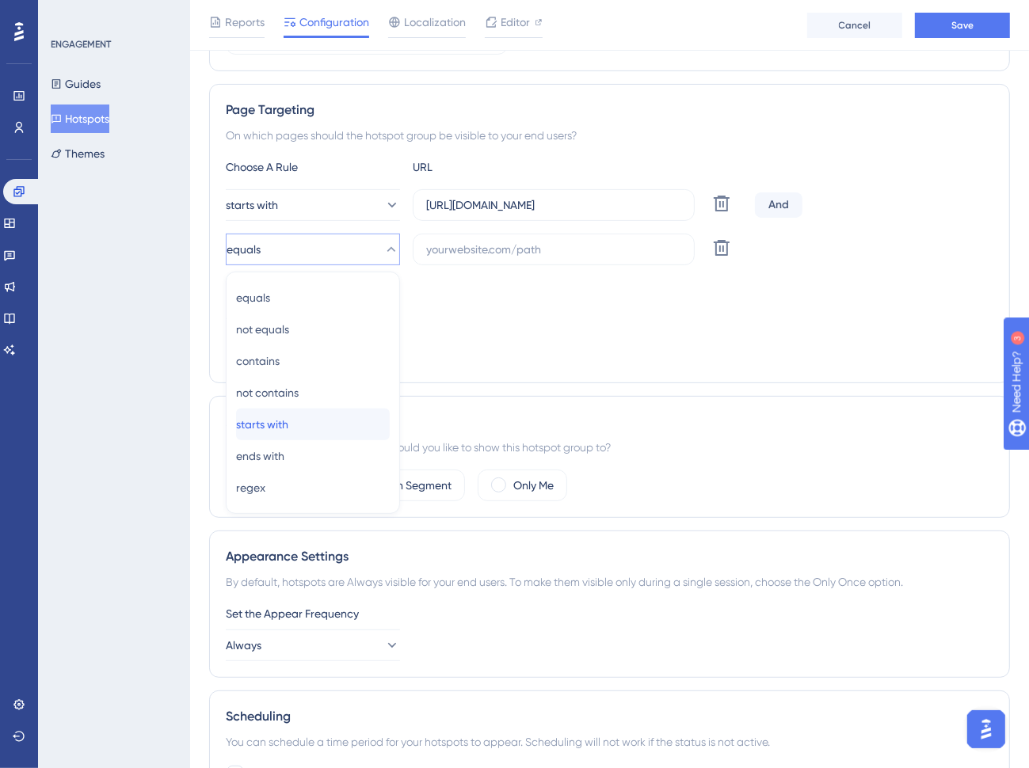
click at [306, 424] on div "starts with starts with" at bounding box center [313, 425] width 154 height 32
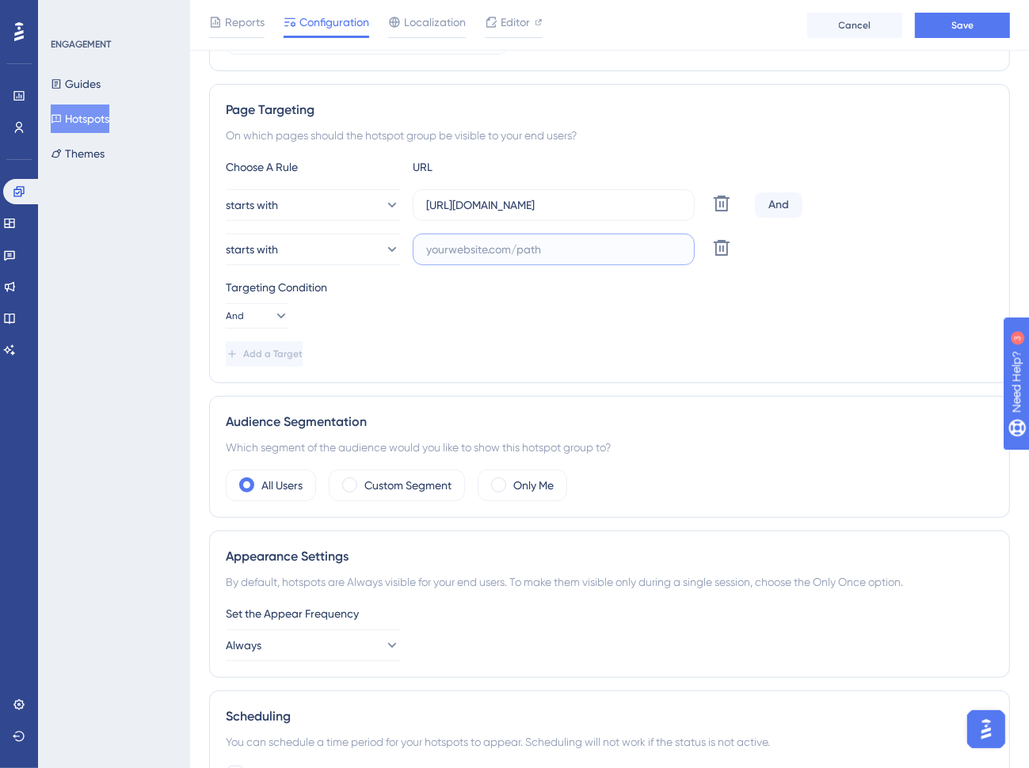
click at [536, 246] on input "text" at bounding box center [553, 249] width 255 height 17
paste input "[URL][DOMAIN_NAME]"
type input "[URL][DOMAIN_NAME]"
click at [273, 315] on icon at bounding box center [280, 316] width 16 height 16
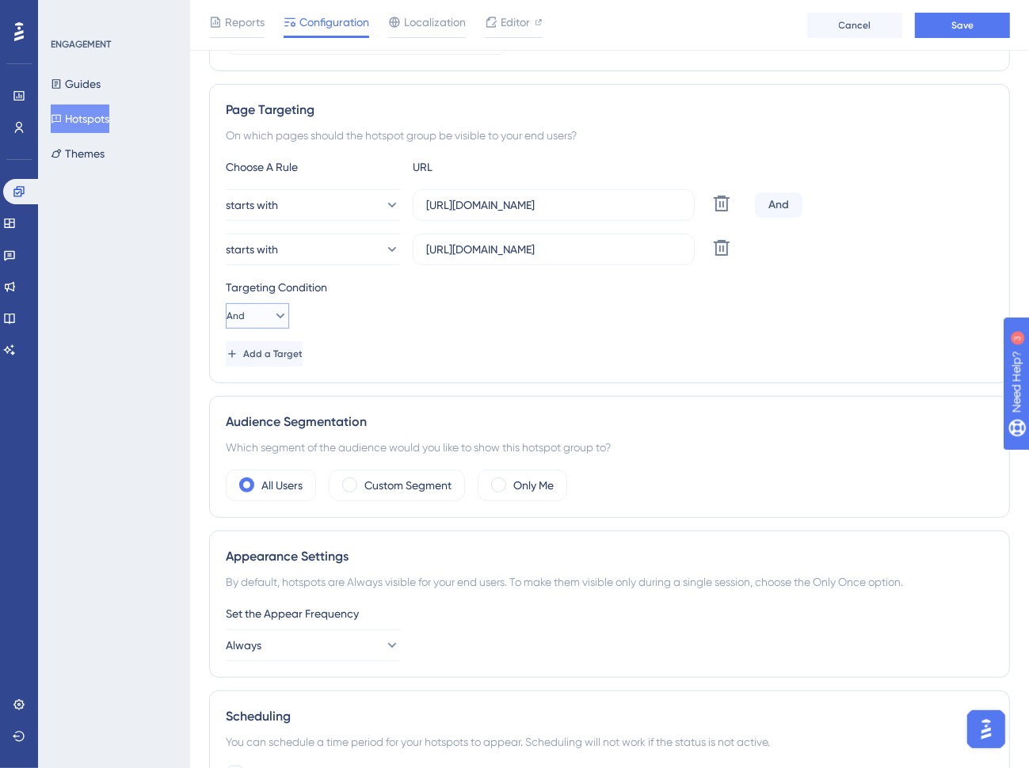
scroll to position [0, 0]
click at [249, 392] on span "Or" at bounding box center [242, 392] width 13 height 19
click at [958, 22] on span "Save" at bounding box center [962, 25] width 22 height 13
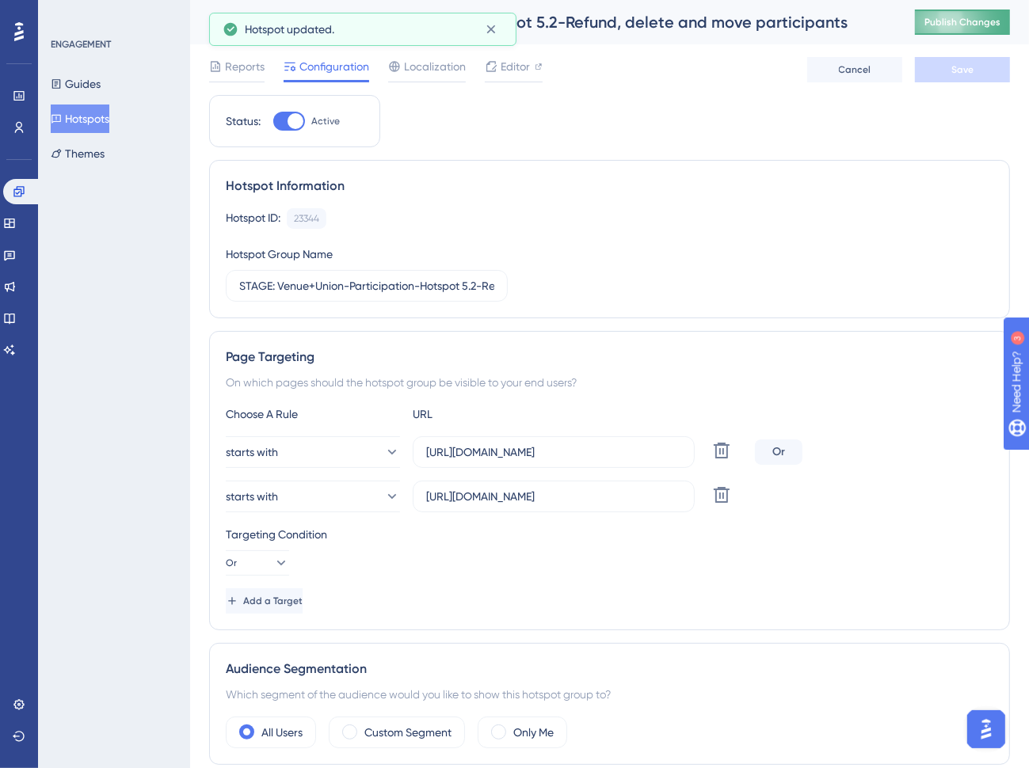
click at [979, 21] on span "Publish Changes" at bounding box center [962, 22] width 76 height 13
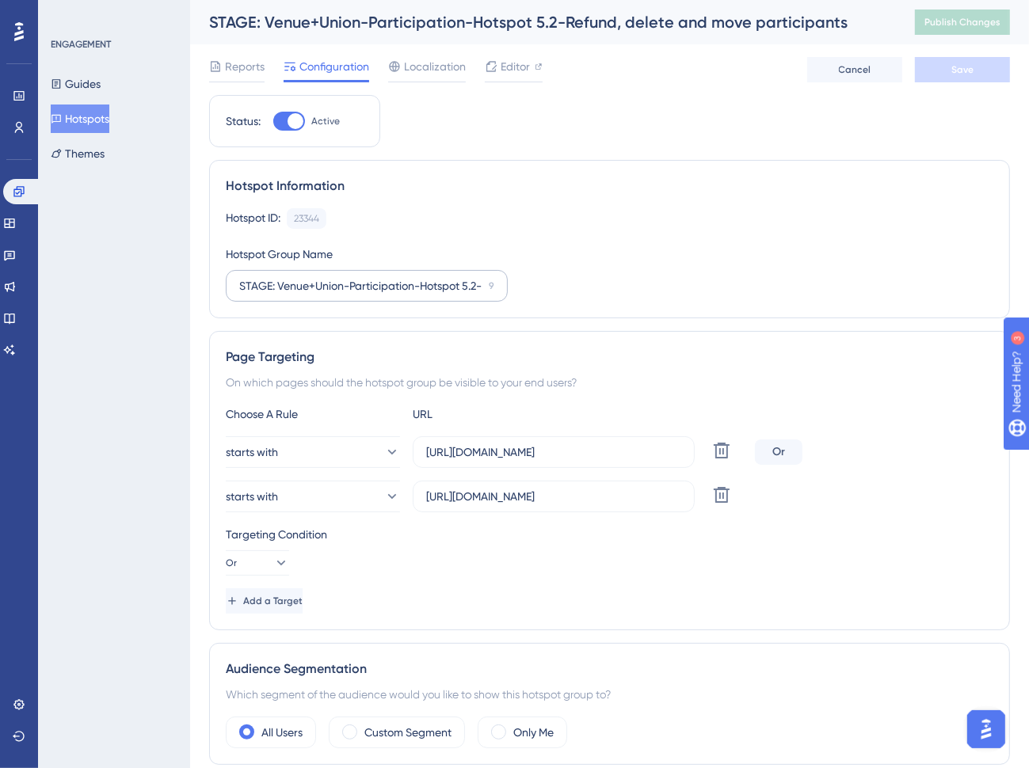
click at [235, 287] on label "STAGE: Venue+Union-Participation-Hotspot 5.2-Refund, delete and move participan…" at bounding box center [367, 286] width 282 height 32
click at [239, 287] on input "STAGE: Venue+Union-Participation-Hotspot 5.2-Refund, delete and move participan…" at bounding box center [360, 285] width 243 height 17
click at [242, 278] on input "STAGE: Venue+Union-Participation-Hotspot 5.2-Refund, delete and move participan…" at bounding box center [360, 285] width 243 height 17
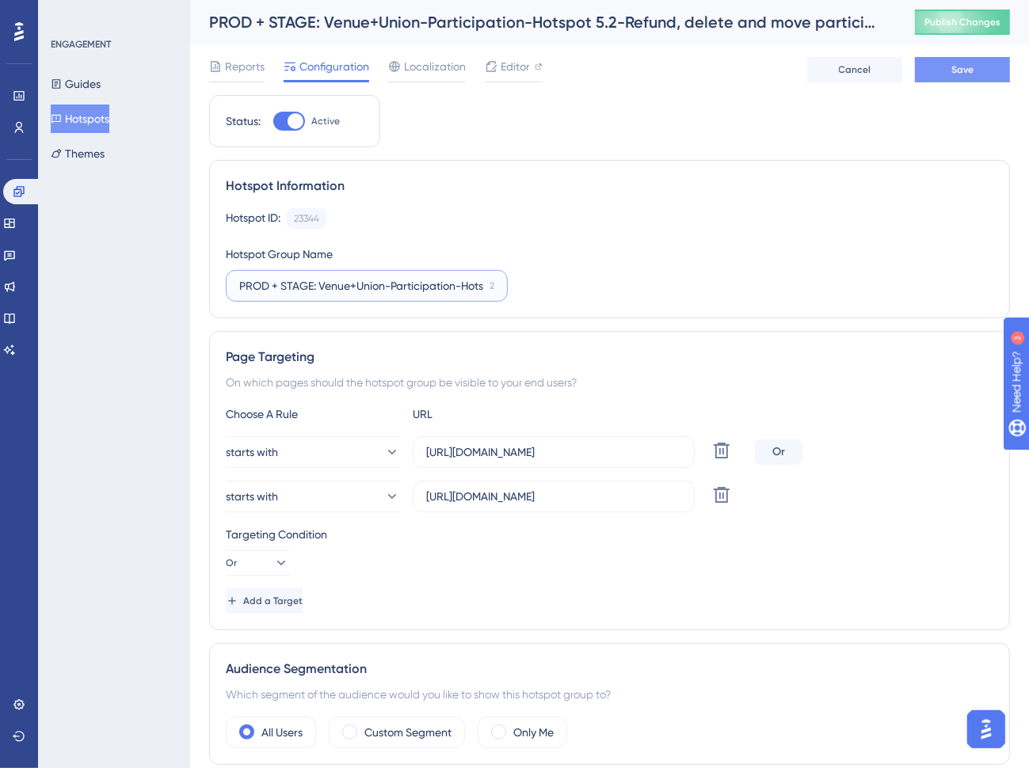
type input "PROD + STAGE: Venue+Union-Participation-Hotspot 5.2-Refund, delete and move par…"
click at [941, 75] on button "Save" at bounding box center [962, 69] width 95 height 25
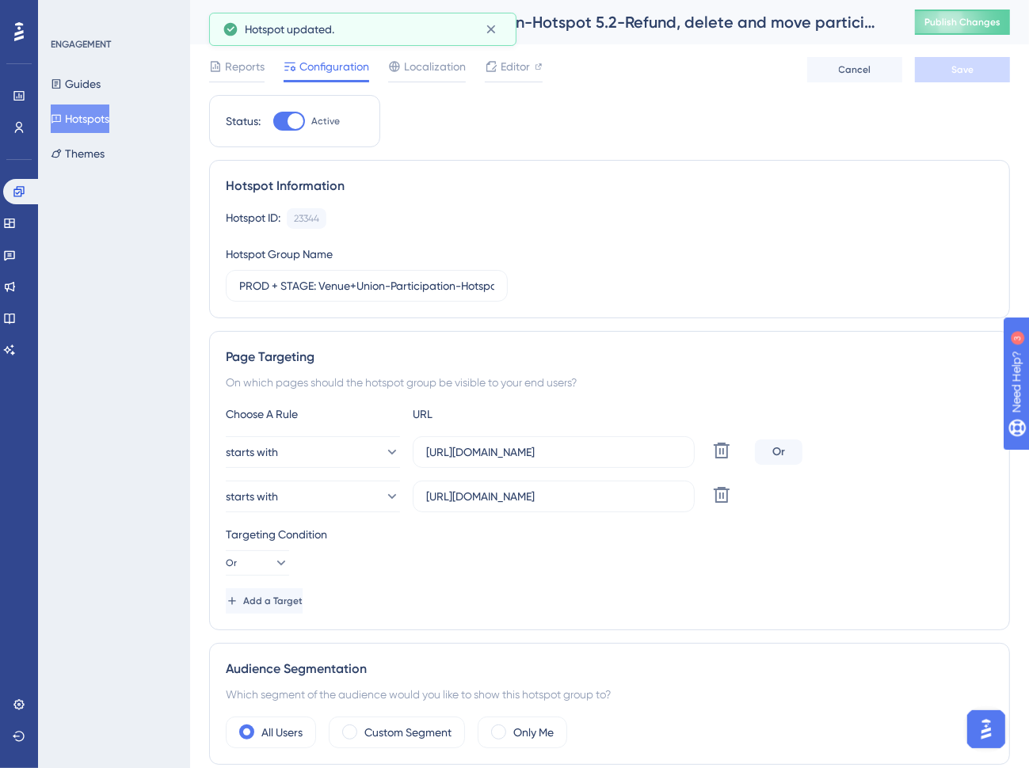
click at [109, 120] on button "Hotspots" at bounding box center [80, 119] width 59 height 29
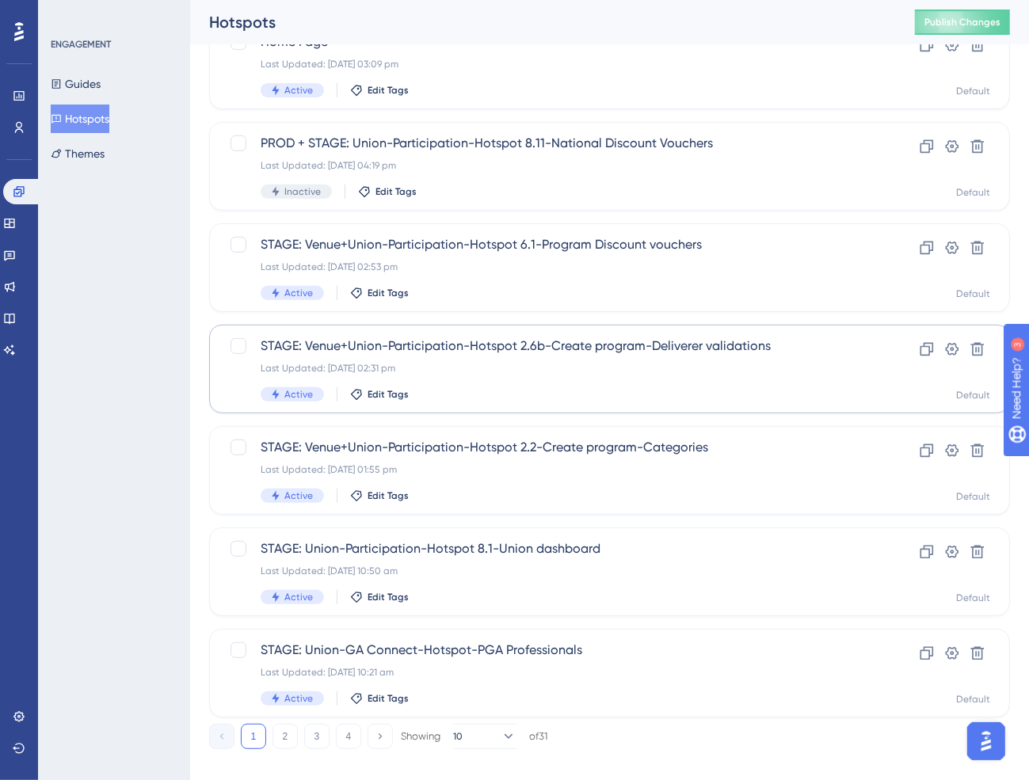
scroll to position [448, 0]
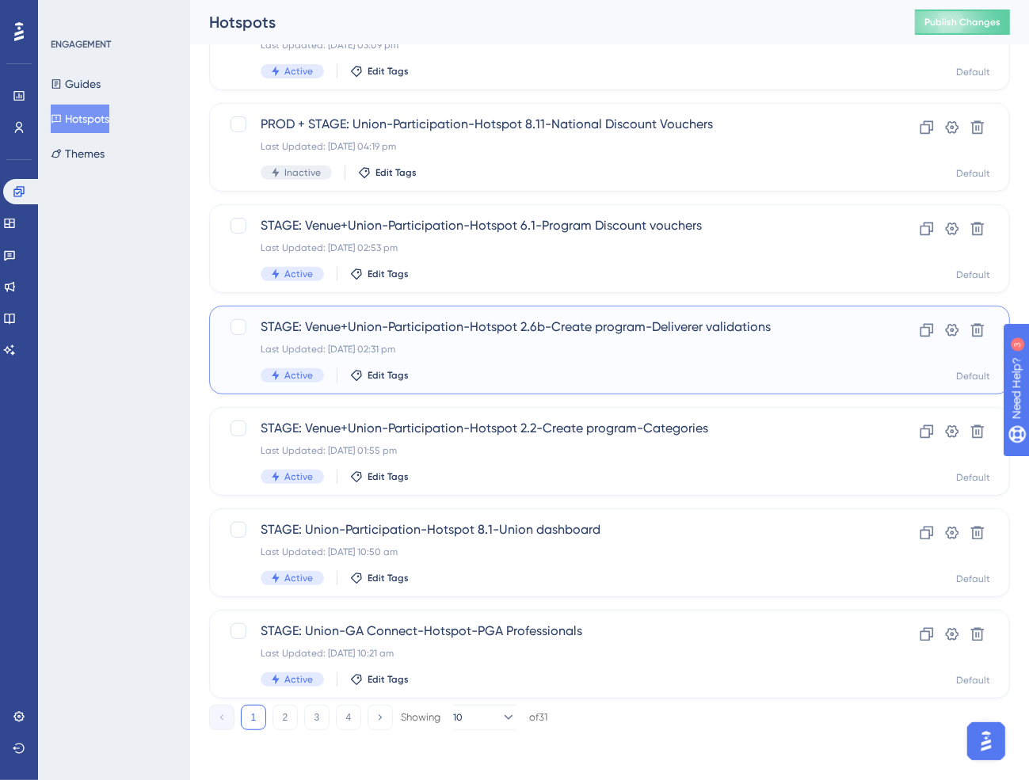
click at [710, 332] on span "STAGE: Venue+Union-Participation-Hotspot 2.6b-Create program-Deliverer validati…" at bounding box center [546, 327] width 571 height 19
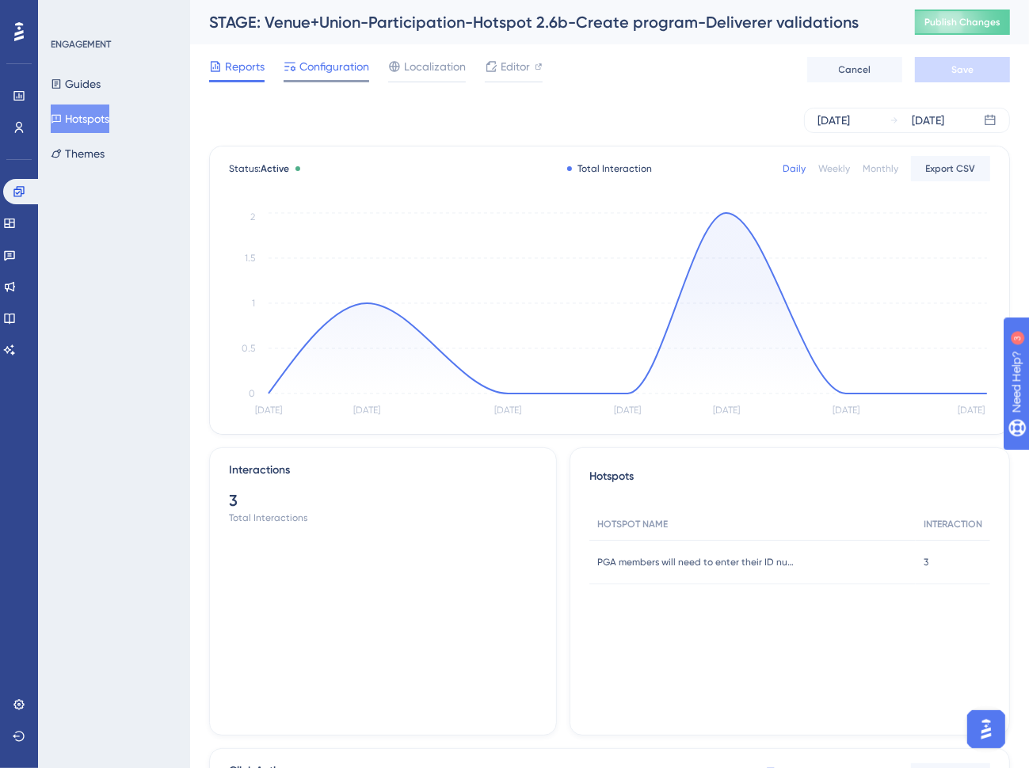
click at [322, 69] on span "Configuration" at bounding box center [334, 66] width 70 height 19
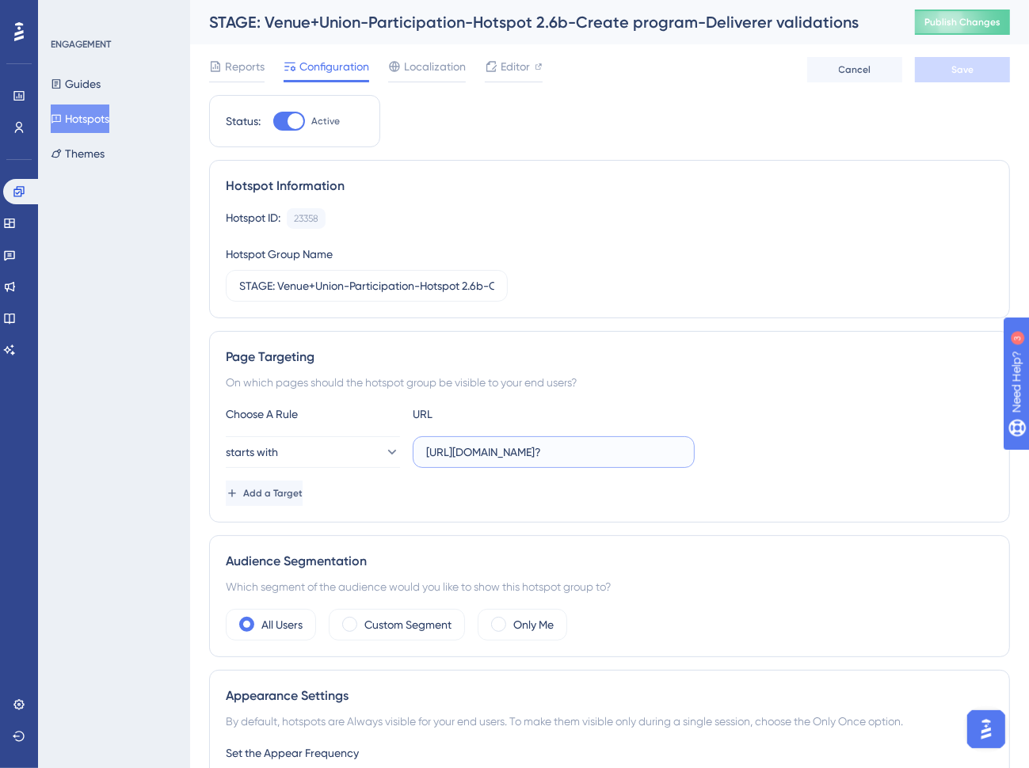
click at [527, 459] on input "[URL][DOMAIN_NAME]?" at bounding box center [553, 451] width 255 height 17
click at [634, 455] on input "[URL][DOMAIN_NAME]?" at bounding box center [553, 451] width 255 height 17
click at [304, 493] on span "Add a Target" at bounding box center [274, 493] width 59 height 13
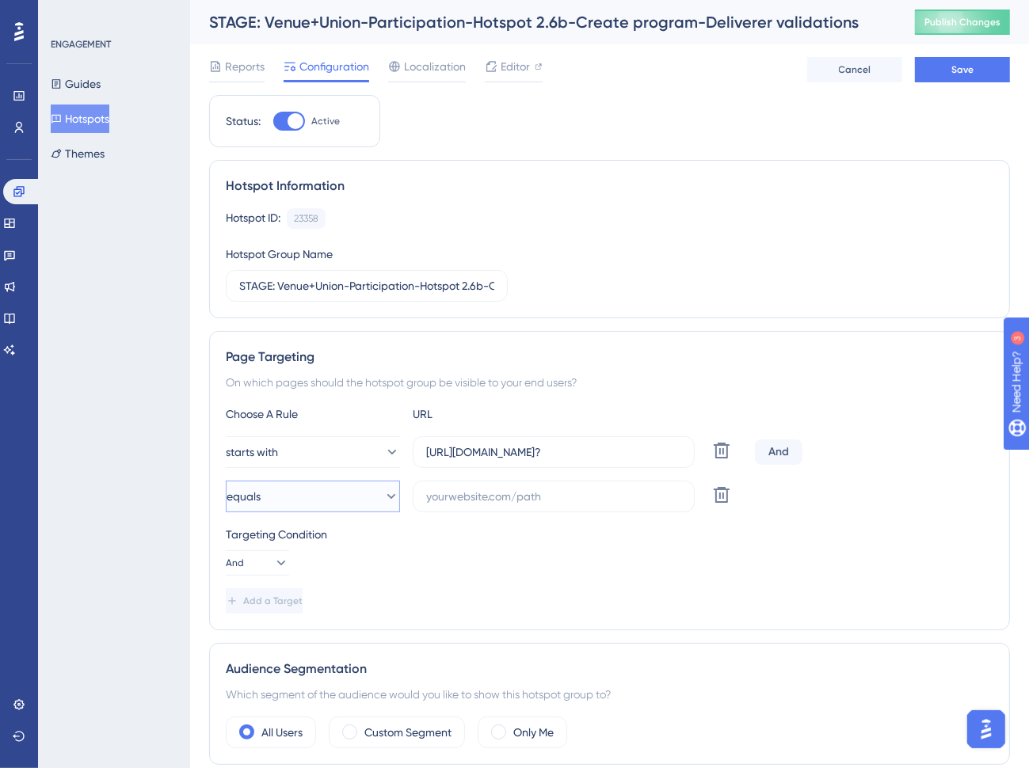
click at [340, 498] on button "equals" at bounding box center [313, 497] width 174 height 32
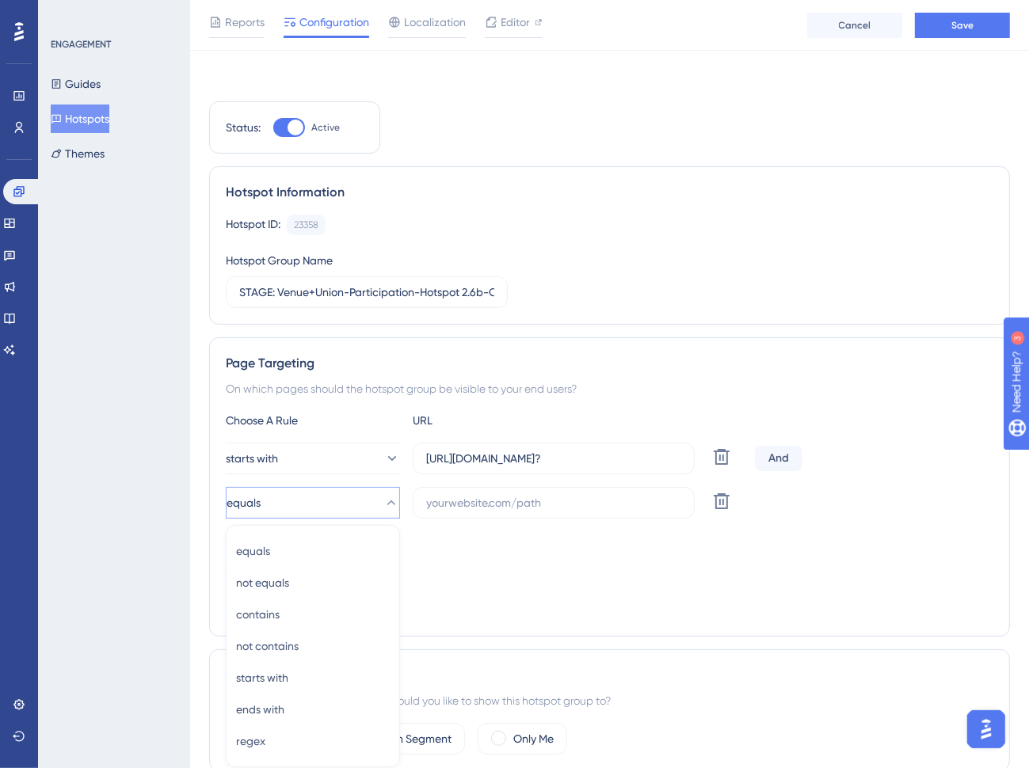
scroll to position [253, 0]
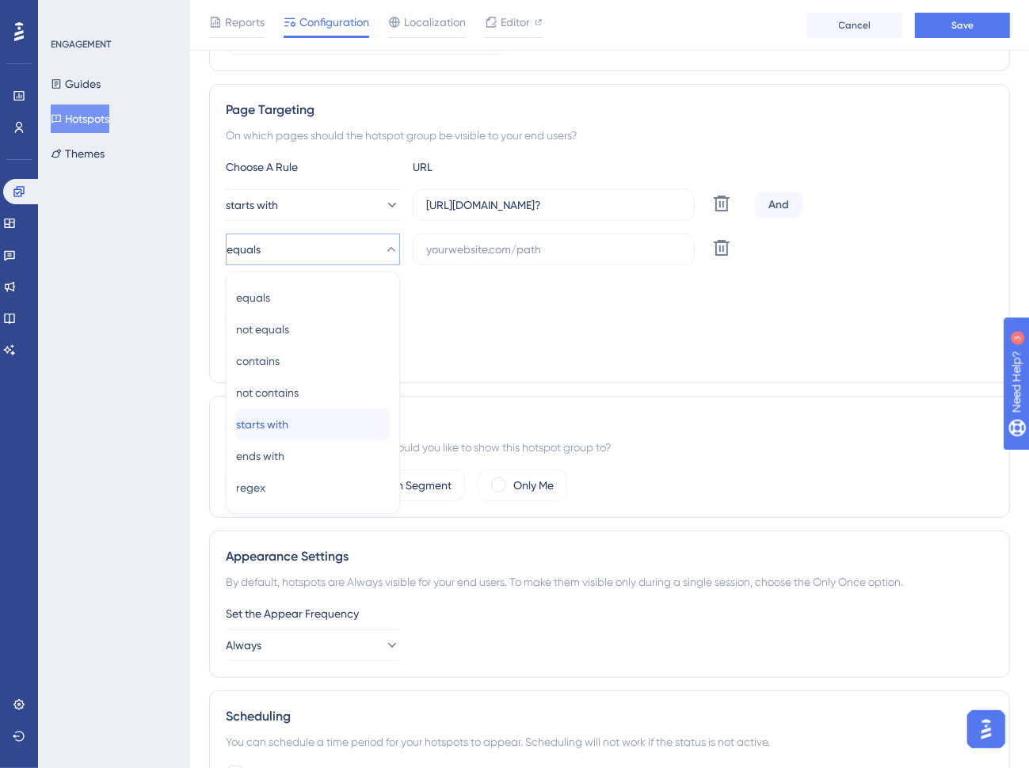
click at [312, 428] on div "starts with starts with" at bounding box center [313, 425] width 154 height 32
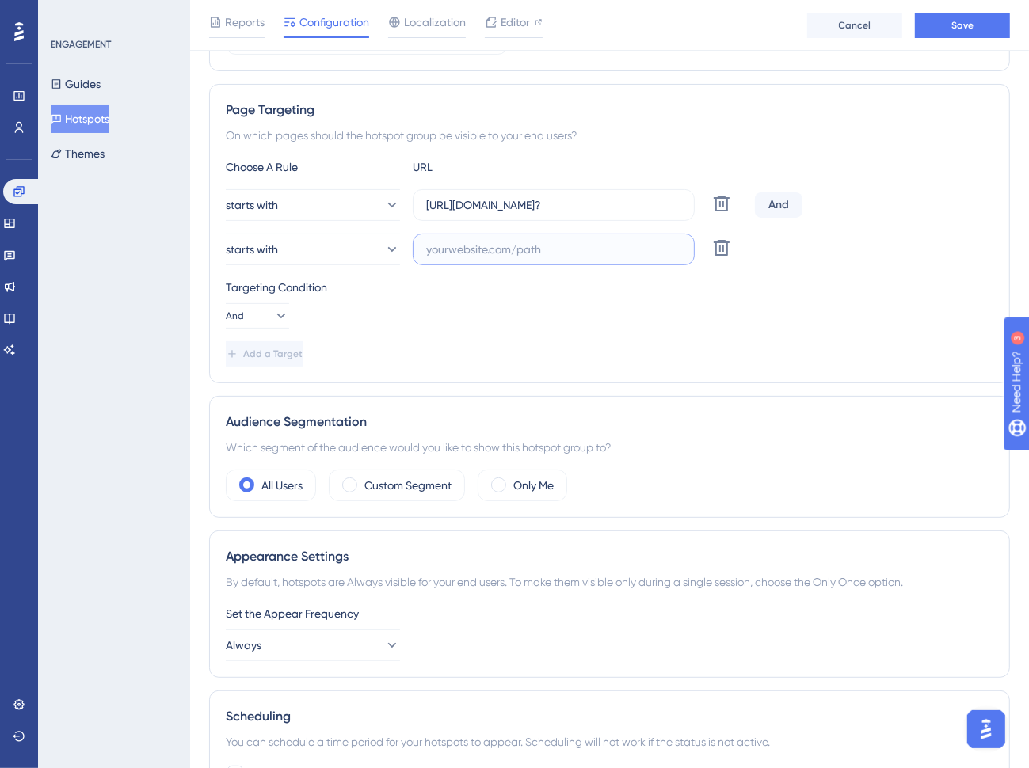
click at [523, 253] on input "text" at bounding box center [553, 249] width 255 height 17
paste input "[URL][DOMAIN_NAME]?"
type input "[URL][DOMAIN_NAME]?"
click at [261, 310] on button "And" at bounding box center [257, 315] width 63 height 25
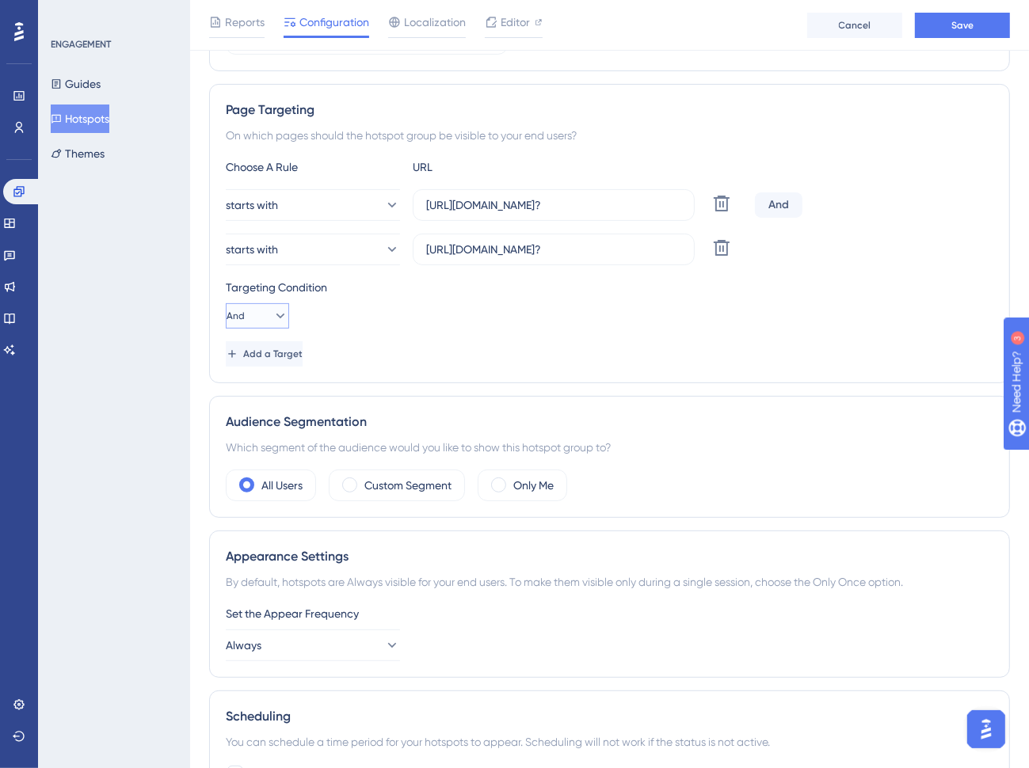
scroll to position [0, 0]
click at [257, 390] on div "Or Or" at bounding box center [257, 393] width 43 height 32
click at [973, 35] on button "Save" at bounding box center [962, 25] width 95 height 25
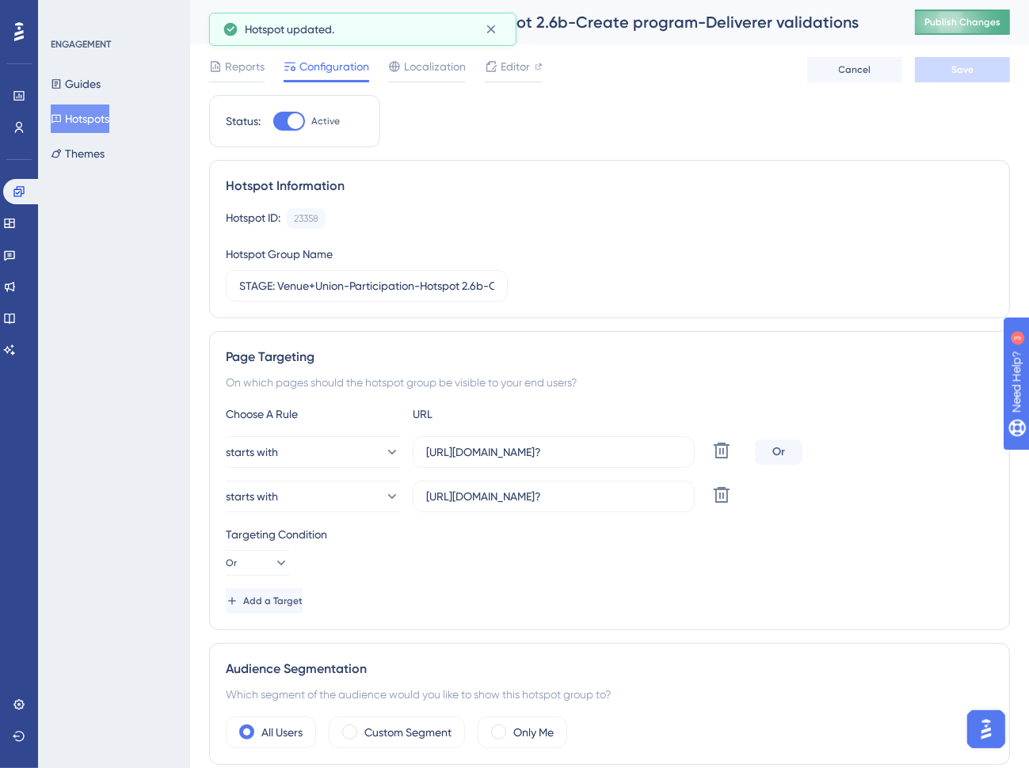
click at [972, 24] on span "Publish Changes" at bounding box center [962, 22] width 76 height 13
click at [239, 291] on input "STAGE: Venue+Union-Participation-Hotspot 2.6b-Create program-Deliverer validati…" at bounding box center [360, 285] width 243 height 17
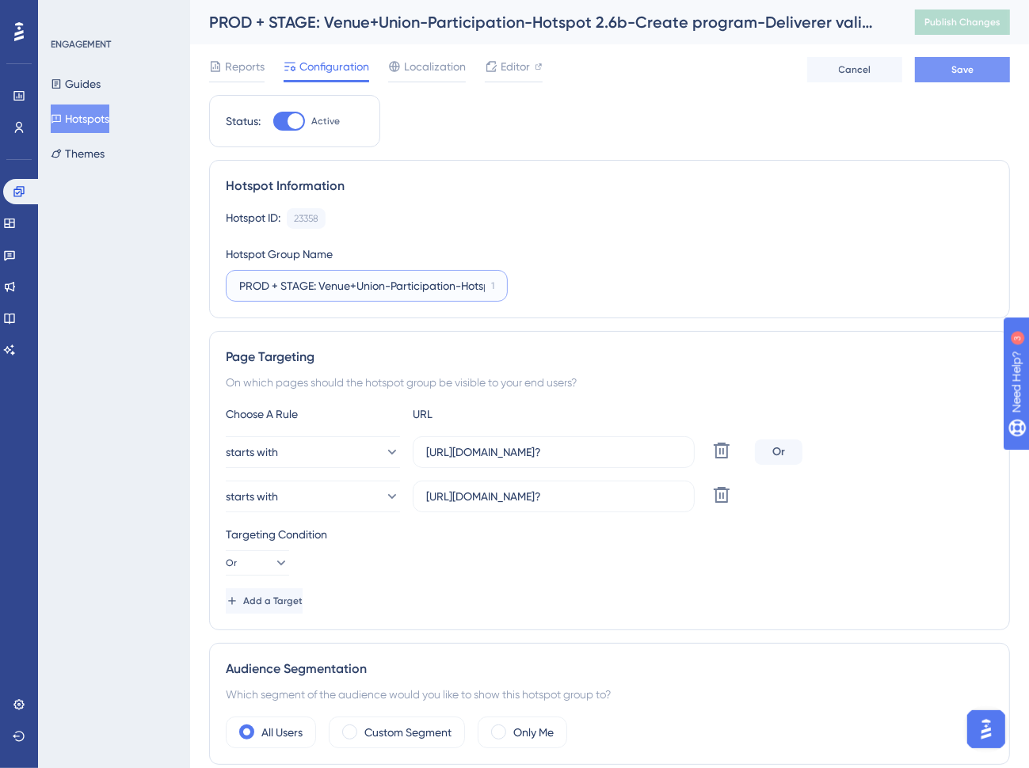
type input "PROD + STAGE: Venue+Union-Participation-Hotspot 2.6b-Create program-Deliverer v…"
click at [950, 75] on button "Save" at bounding box center [962, 69] width 95 height 25
click at [109, 119] on button "Hotspots" at bounding box center [80, 119] width 59 height 29
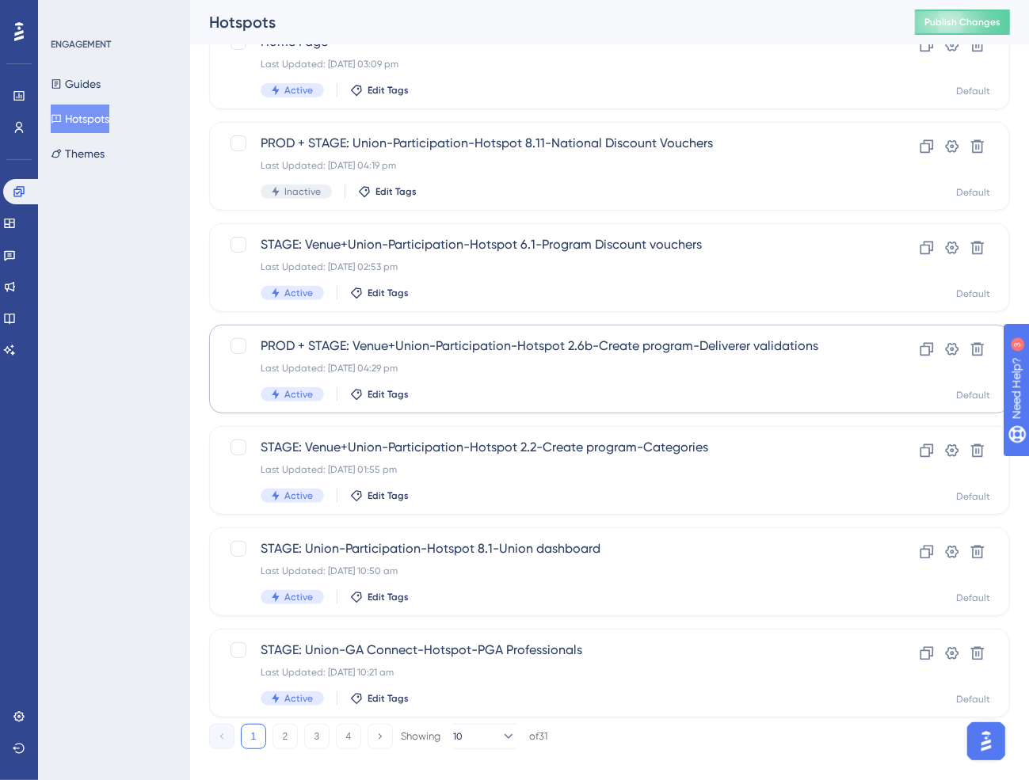
scroll to position [448, 0]
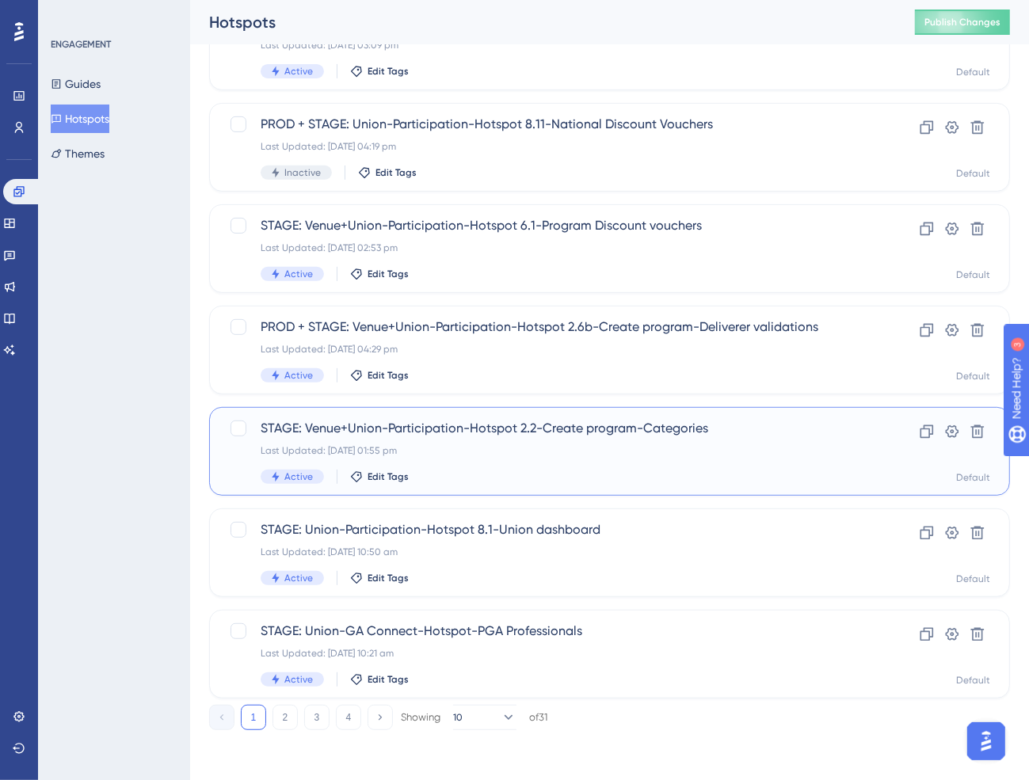
click at [476, 451] on div "Last Updated: [DATE] 01:55 pm" at bounding box center [546, 450] width 571 height 13
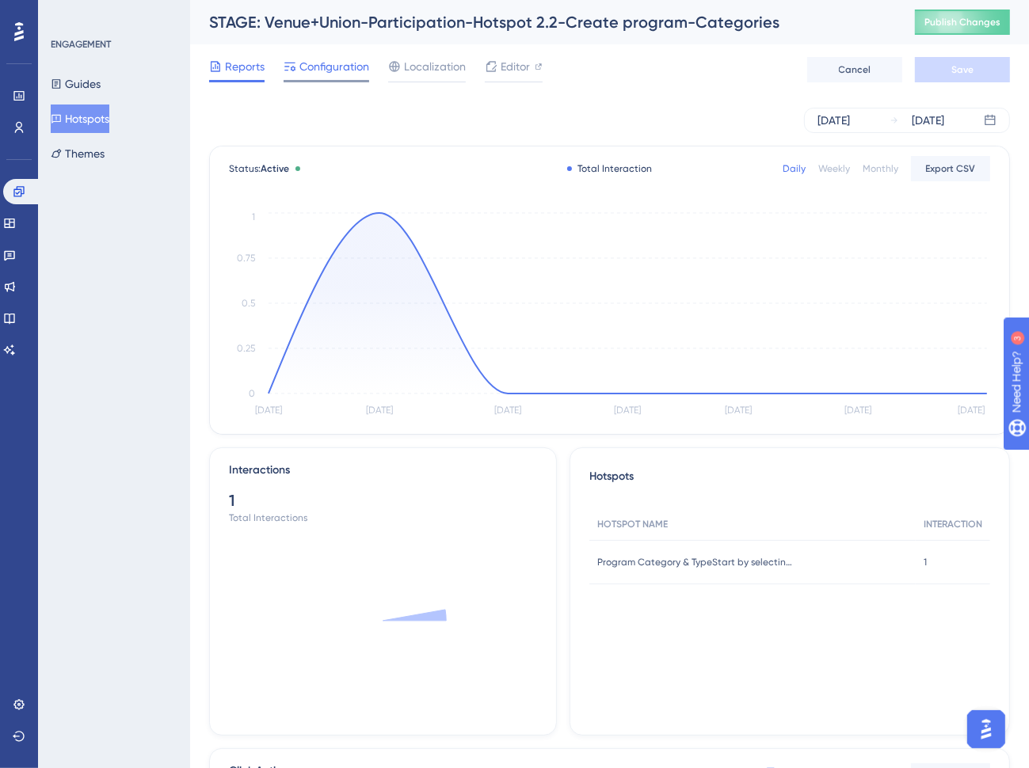
click at [327, 71] on span "Configuration" at bounding box center [334, 66] width 70 height 19
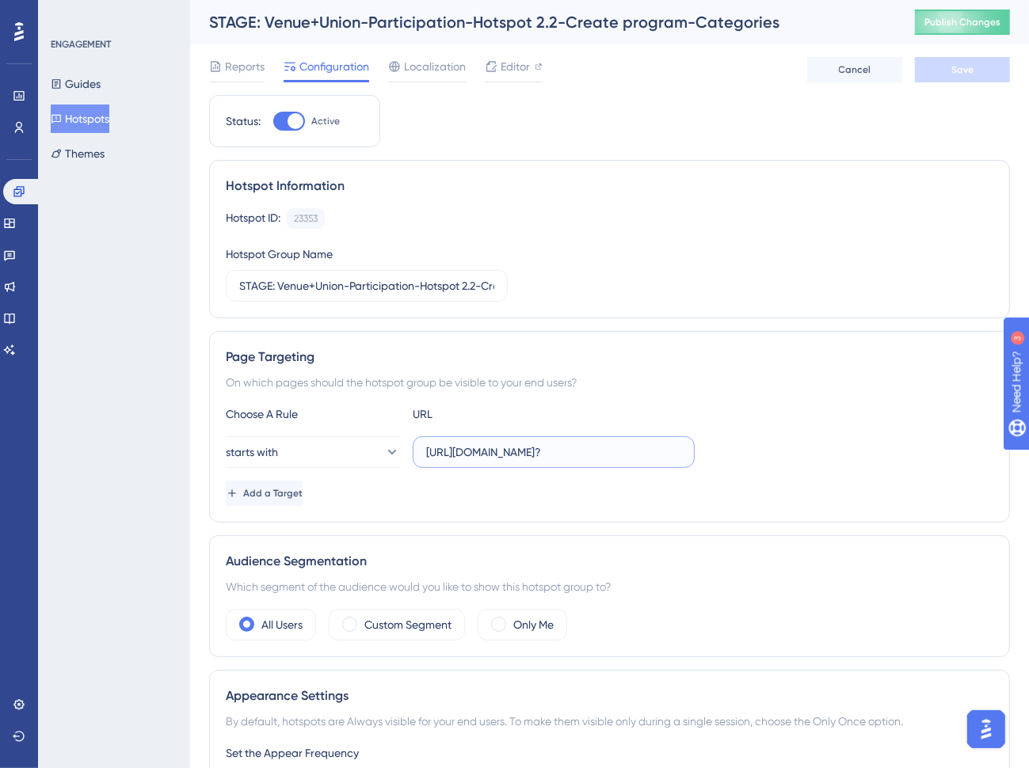
click at [504, 457] on input "[URL][DOMAIN_NAME]?" at bounding box center [553, 451] width 255 height 17
click at [604, 451] on input "[URL][DOMAIN_NAME]?" at bounding box center [553, 451] width 255 height 17
click at [299, 490] on span "Add a Target" at bounding box center [274, 493] width 59 height 13
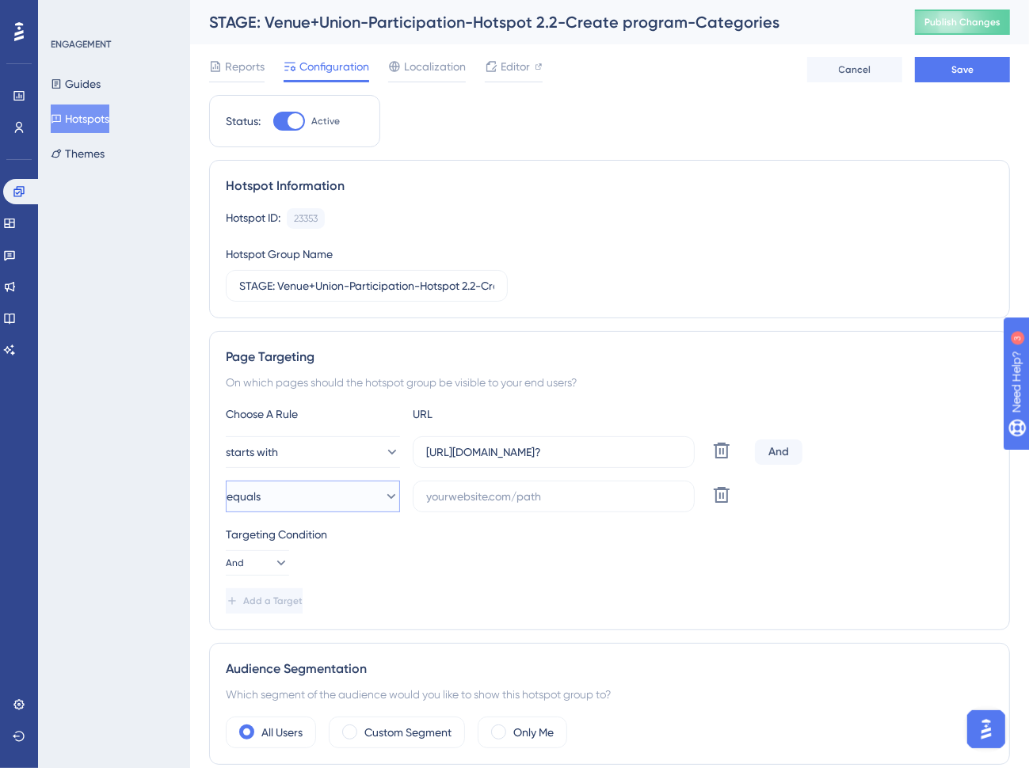
click at [312, 498] on button "equals" at bounding box center [313, 497] width 174 height 32
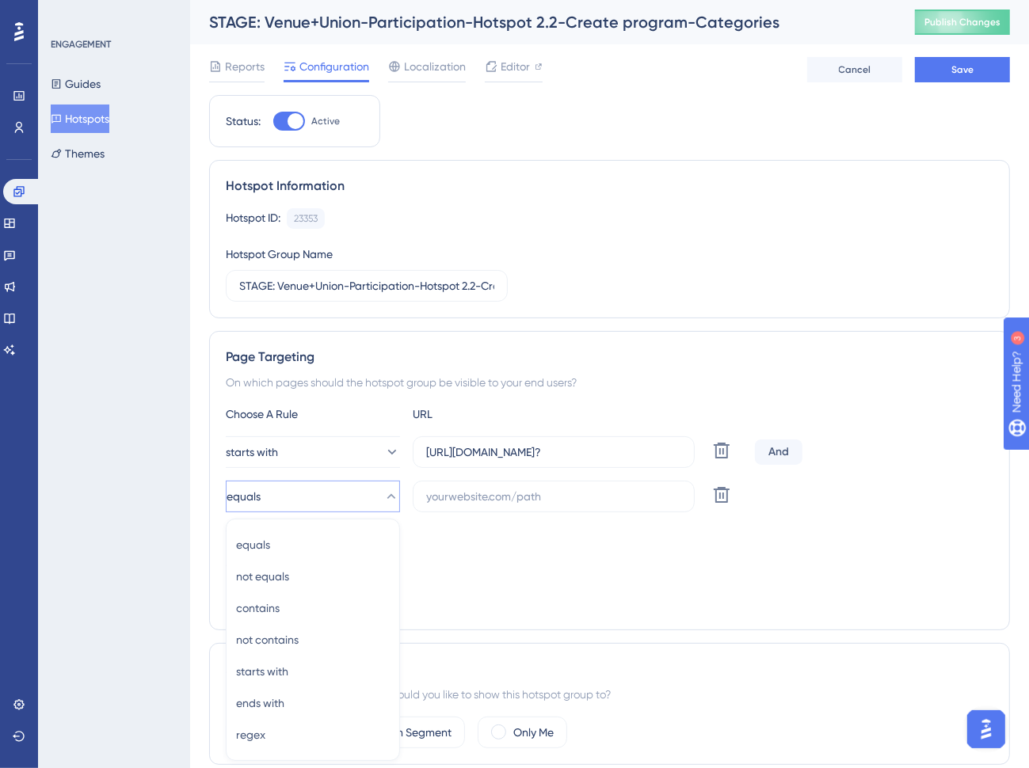
scroll to position [253, 0]
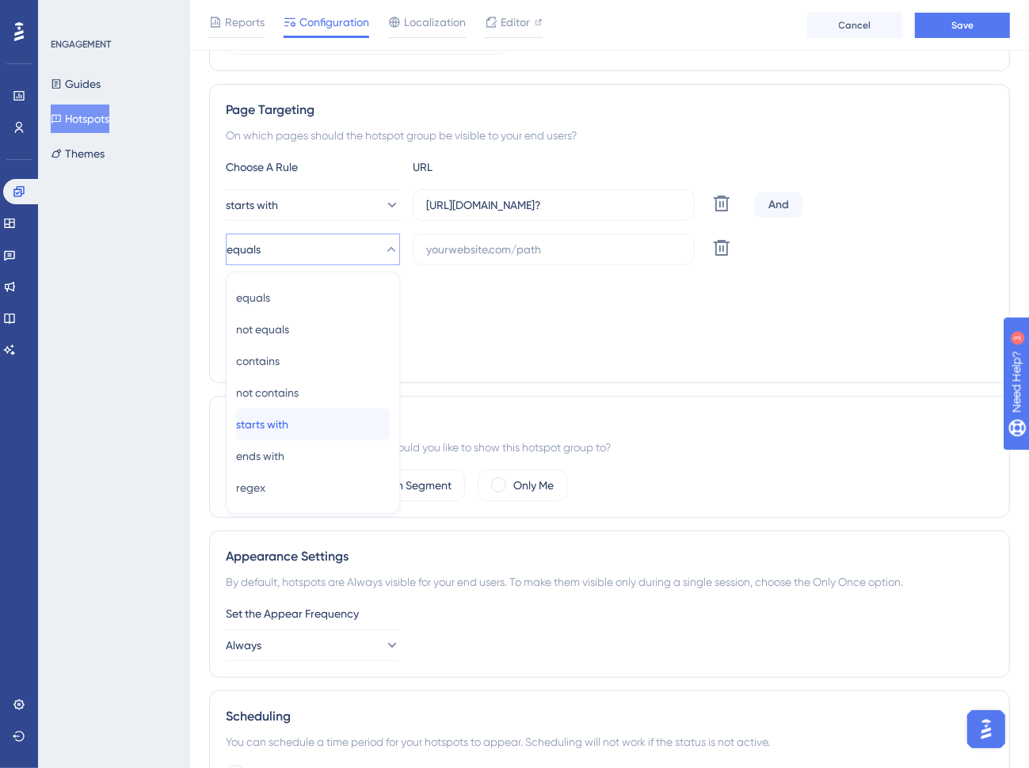
click at [288, 428] on span "starts with" at bounding box center [262, 424] width 52 height 19
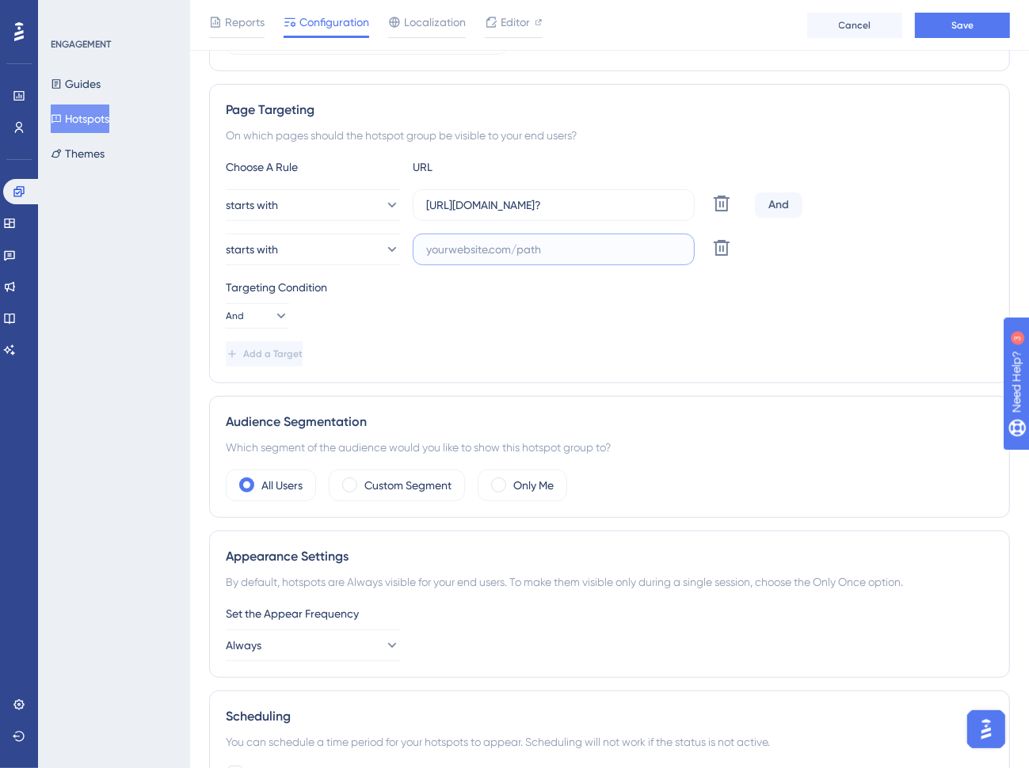
click at [498, 250] on input "text" at bounding box center [553, 249] width 255 height 17
paste input "[URL][DOMAIN_NAME]?"
type input "[URL][DOMAIN_NAME]?"
click at [259, 315] on button "And" at bounding box center [257, 315] width 63 height 25
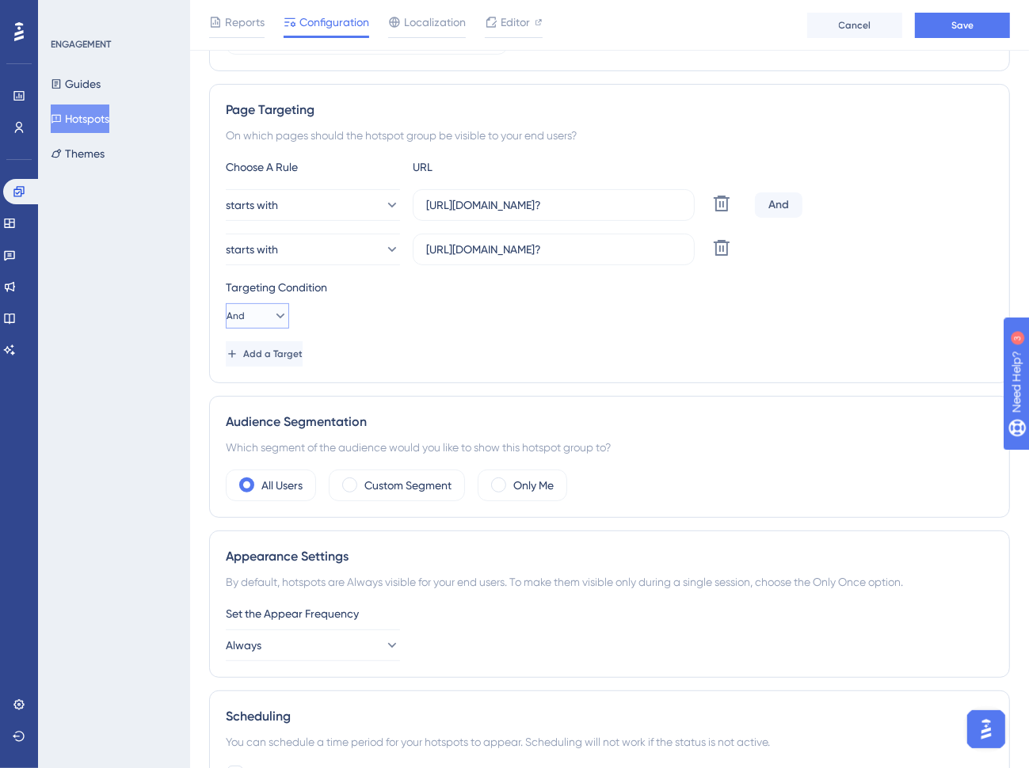
scroll to position [0, 0]
click at [249, 388] on span "Or" at bounding box center [242, 392] width 13 height 19
click at [952, 28] on span "Save" at bounding box center [962, 25] width 22 height 13
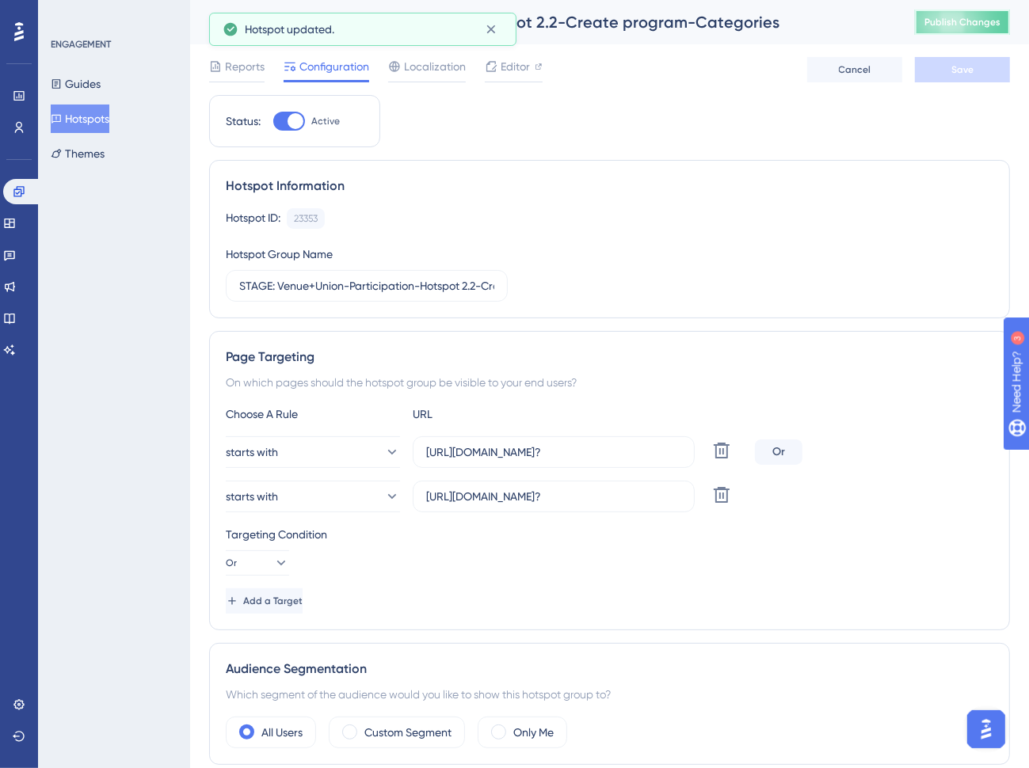
click at [968, 20] on span "Publish Changes" at bounding box center [962, 22] width 76 height 13
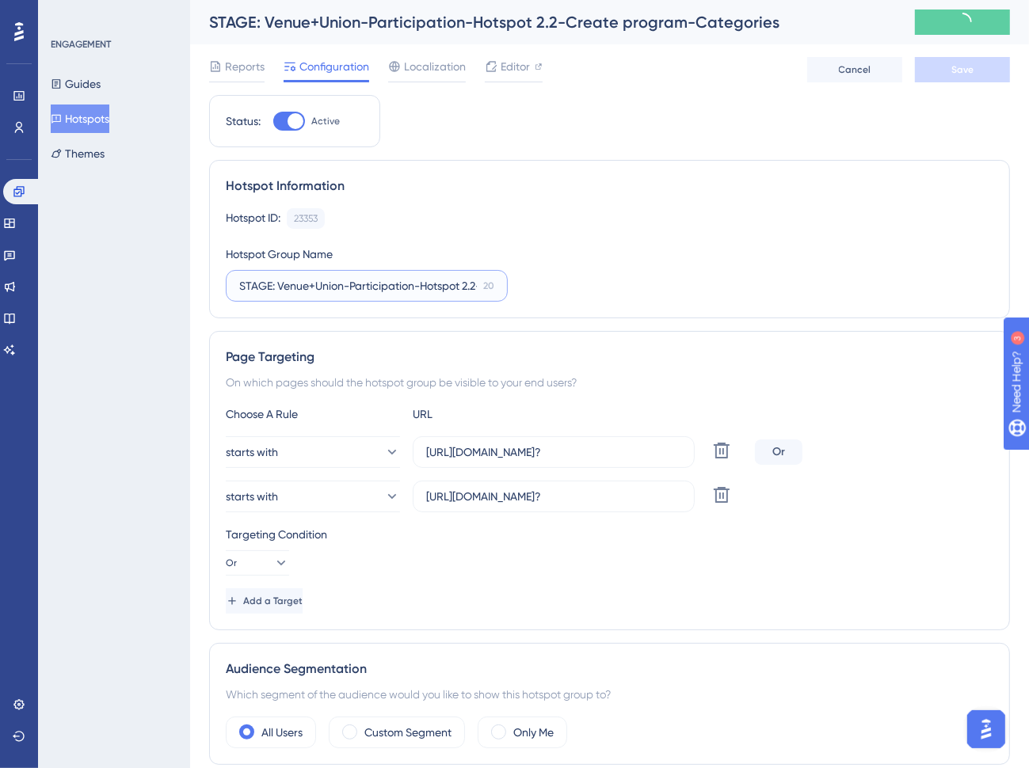
click at [241, 284] on input "STAGE: Venue+Union-Participation-Hotspot 2.2-Create program-Categories" at bounding box center [358, 285] width 238 height 17
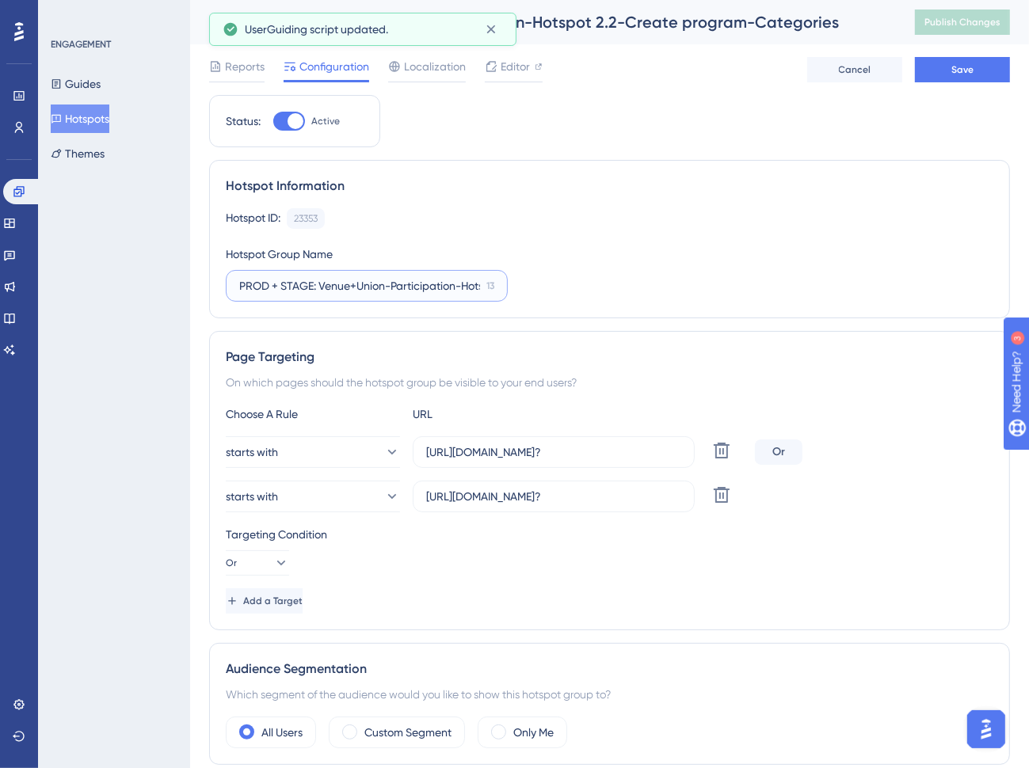
type input "PROD + STAGE: Venue+Union-Participation-Hotspot 2.2-Create program-Categories"
click at [659, 237] on div "Hotspot ID: 23353 Copy Hotspot Group Name PROD + STAGE: Venue+Union-Participati…" at bounding box center [609, 254] width 767 height 93
click at [960, 70] on span "Save" at bounding box center [962, 69] width 22 height 13
click at [976, 27] on span "Publish Changes" at bounding box center [962, 22] width 76 height 13
click at [81, 118] on button "Hotspots" at bounding box center [80, 119] width 59 height 29
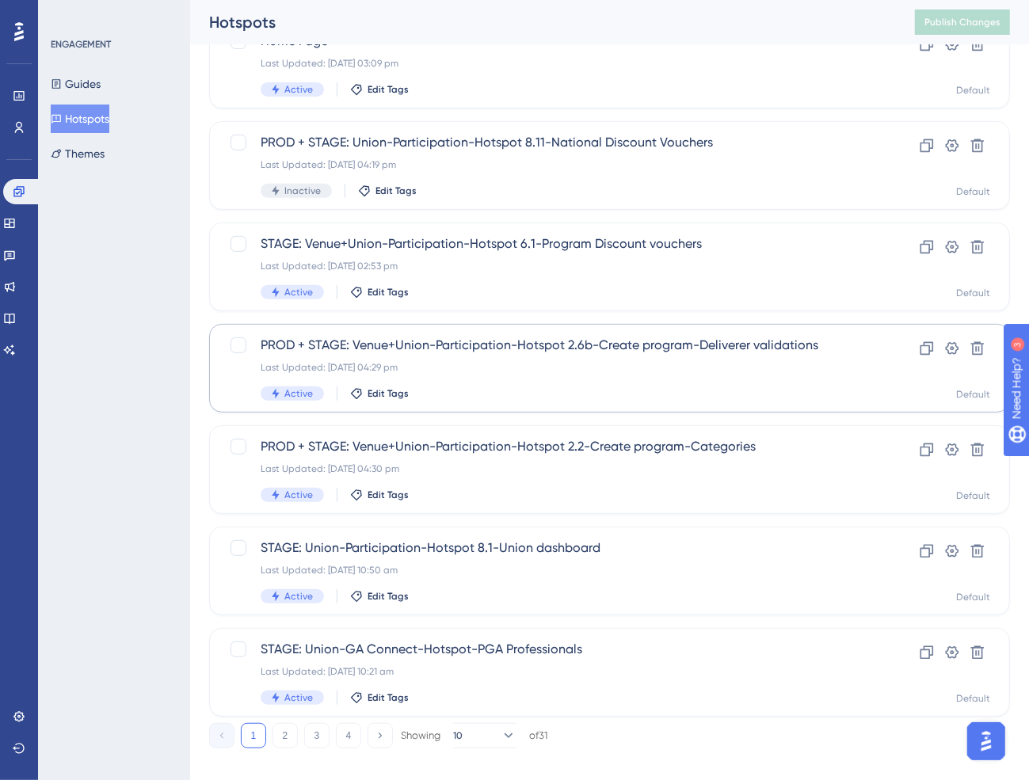
scroll to position [448, 0]
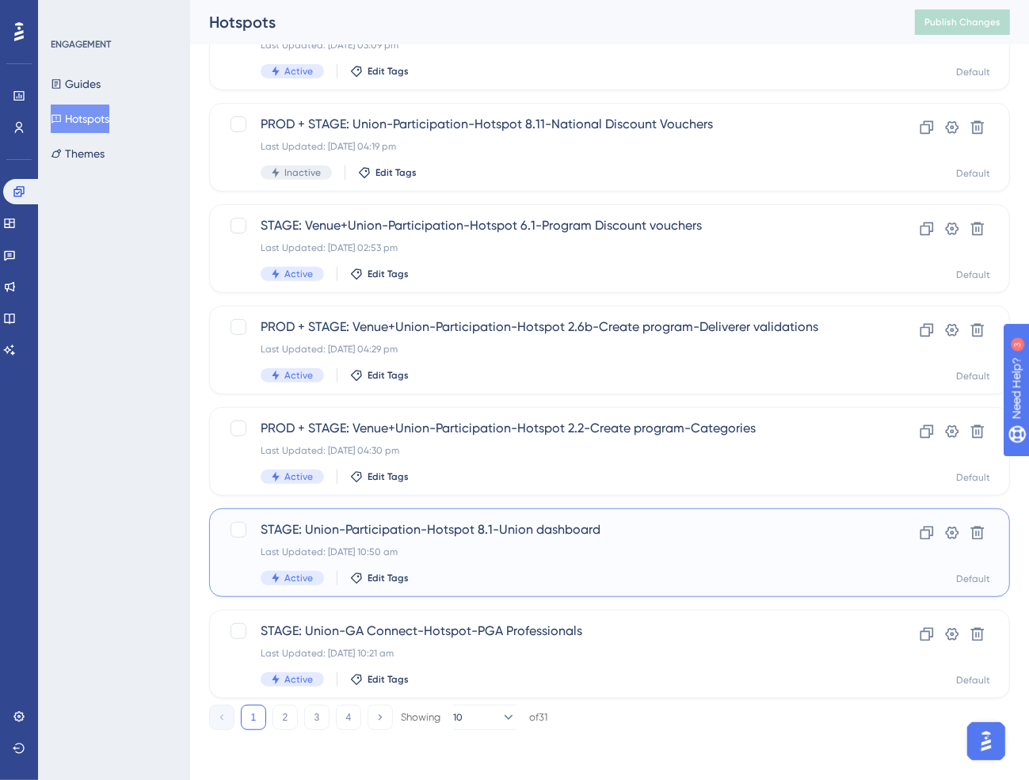
click at [489, 532] on span "STAGE: Union-Participation-Hotspot 8.1-Union dashboard" at bounding box center [546, 529] width 571 height 19
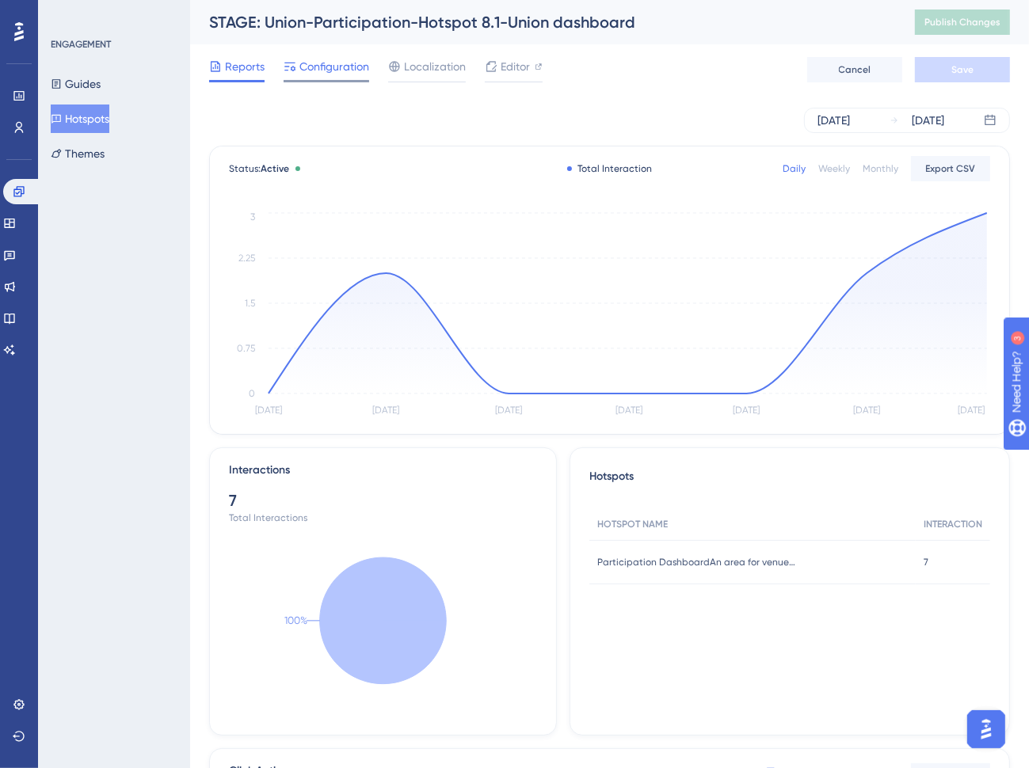
click at [340, 70] on span "Configuration" at bounding box center [334, 66] width 70 height 19
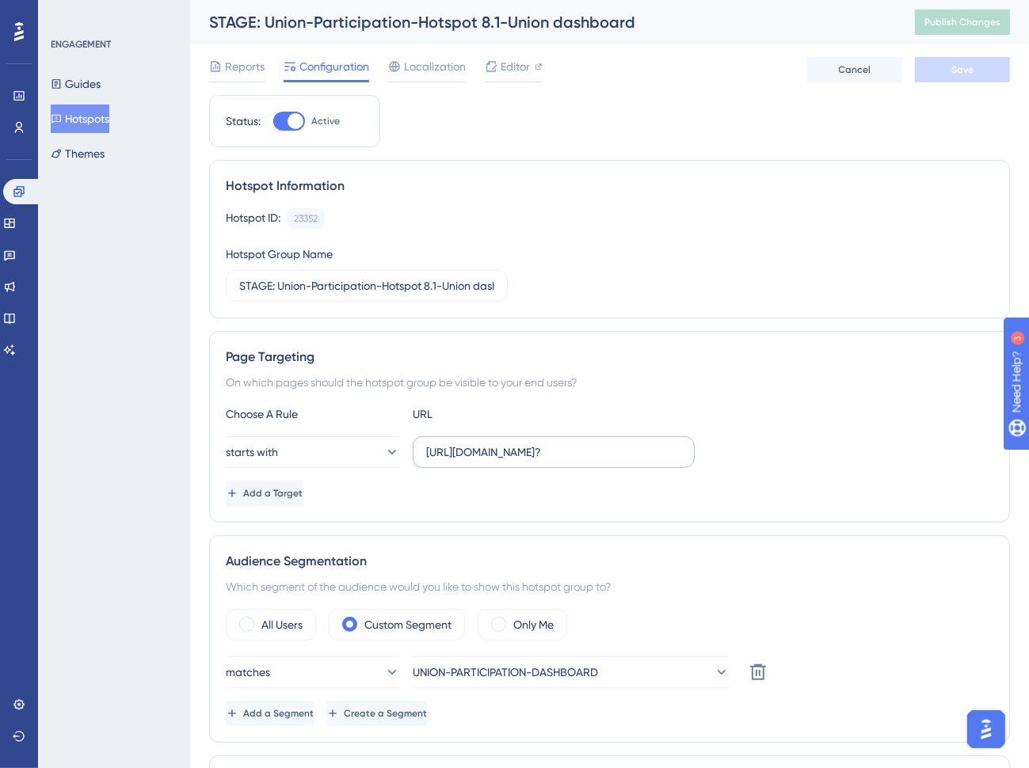
click at [540, 462] on label "[URL][DOMAIN_NAME]?" at bounding box center [554, 452] width 282 height 32
click at [540, 461] on input "[URL][DOMAIN_NAME]?" at bounding box center [553, 451] width 255 height 17
click at [303, 490] on span "Add a Target" at bounding box center [272, 493] width 59 height 13
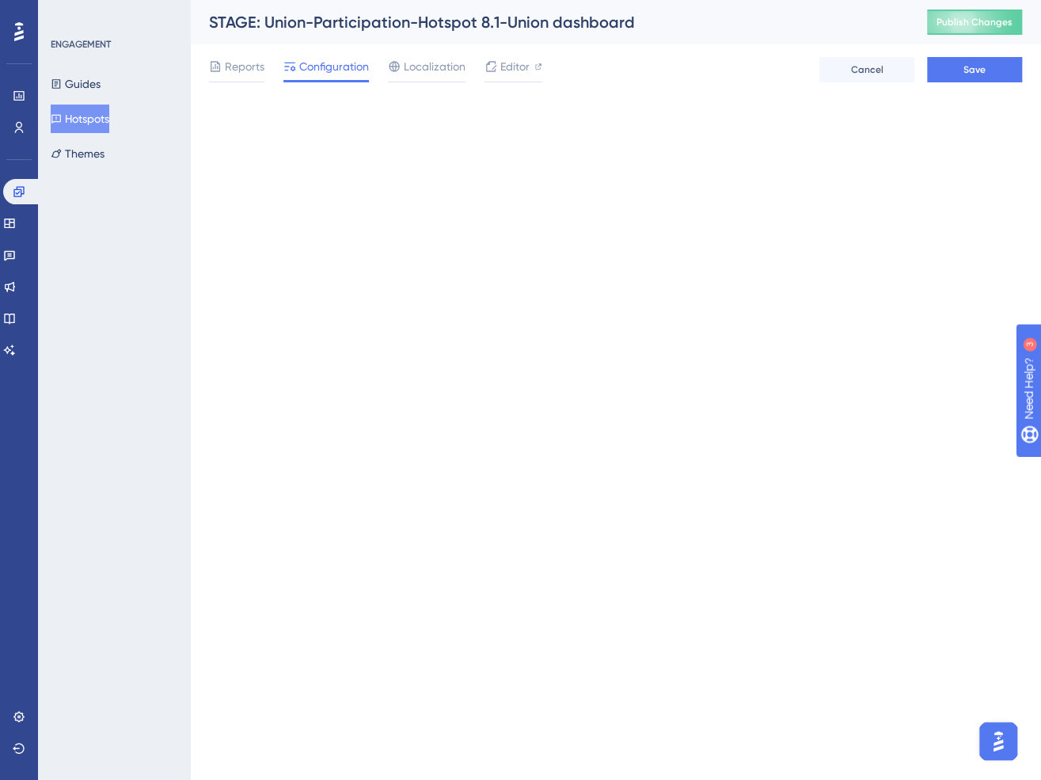
click at [325, 0] on html "Performance Users Engagement Widgets Feedback Product Updates Knowledge Base AI…" at bounding box center [520, 0] width 1041 height 0
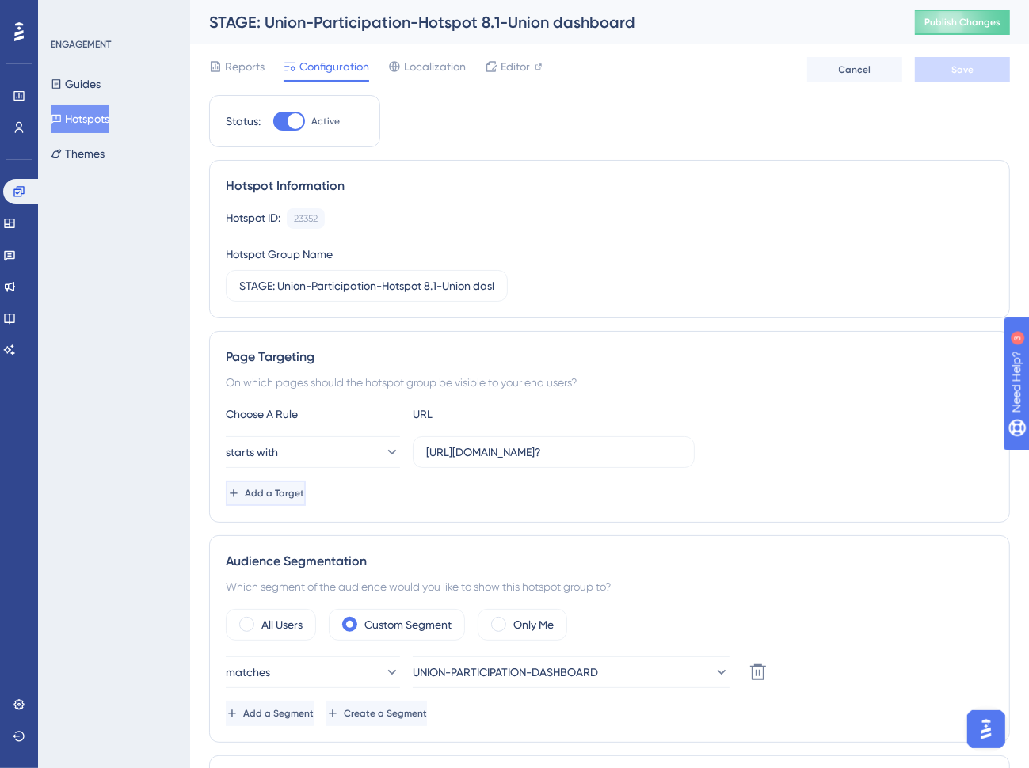
click at [304, 497] on span "Add a Target" at bounding box center [274, 493] width 59 height 13
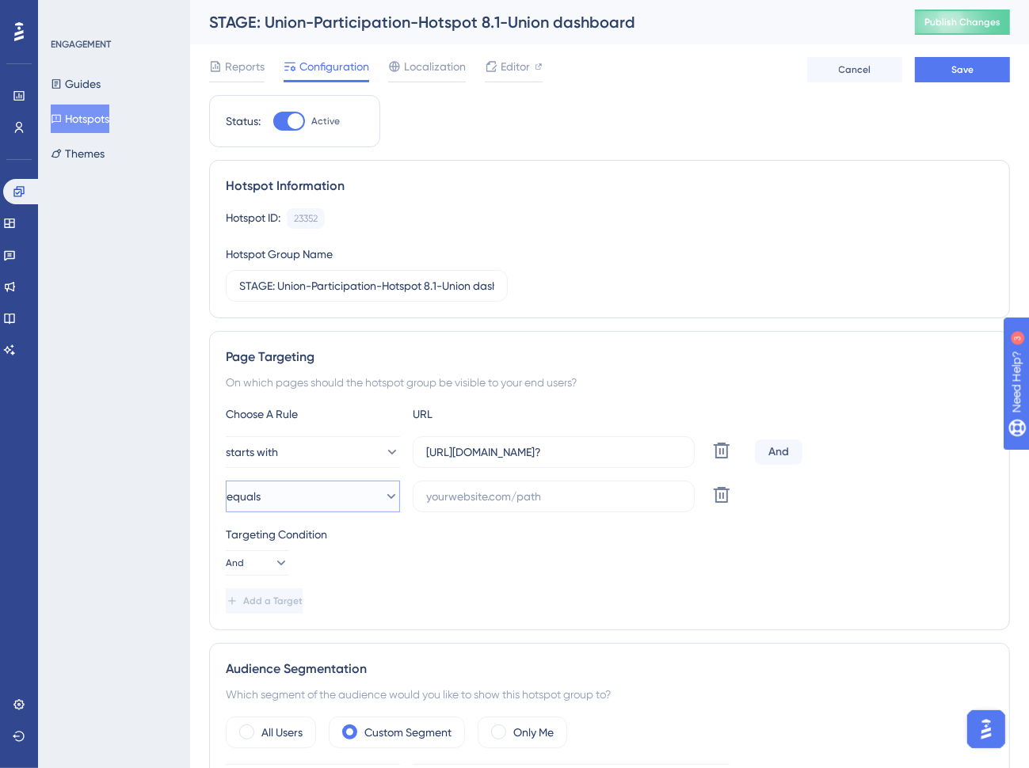
click at [341, 494] on button "equals" at bounding box center [313, 497] width 174 height 32
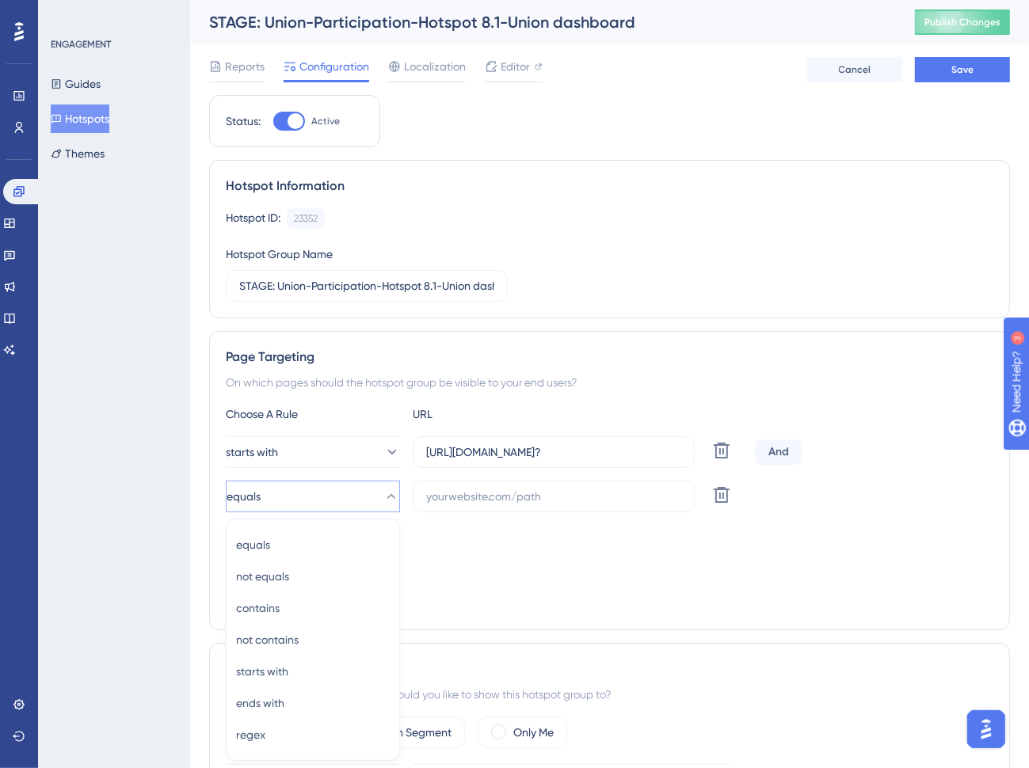
scroll to position [253, 0]
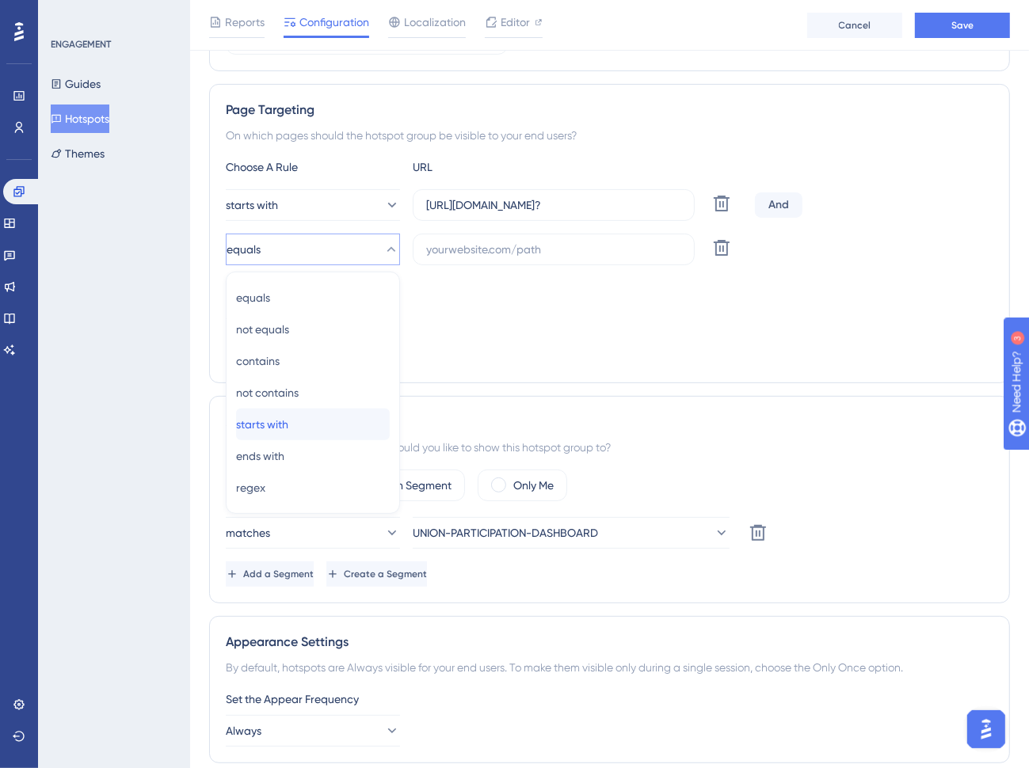
click at [314, 419] on div "starts with starts with" at bounding box center [313, 425] width 154 height 32
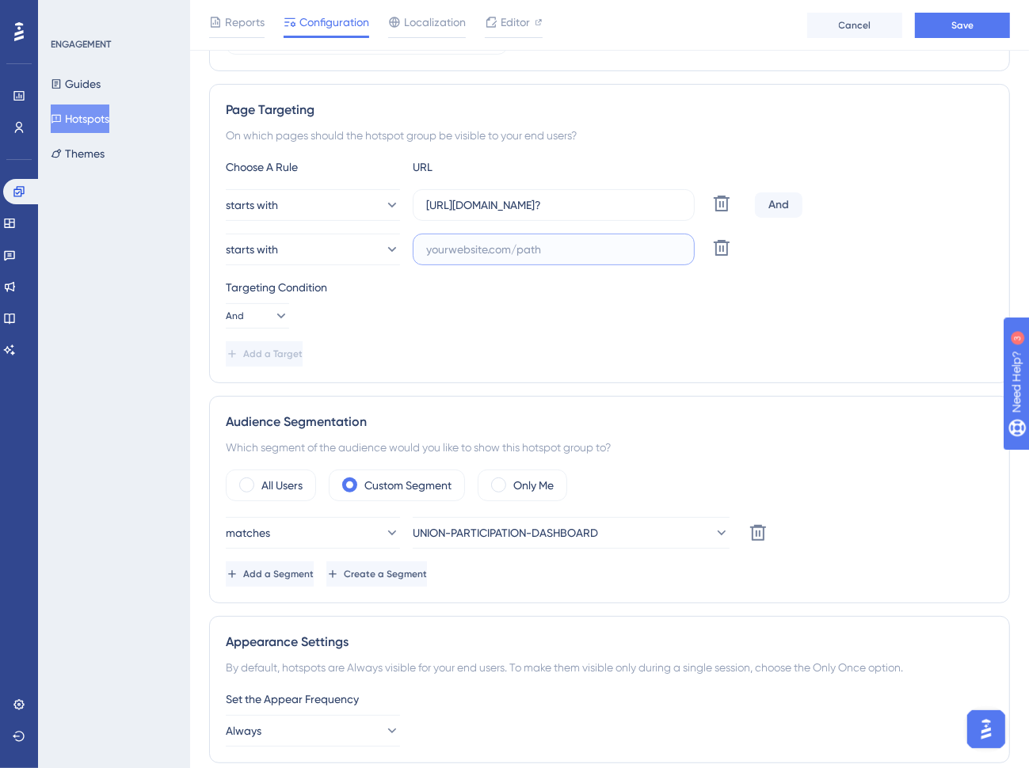
click at [484, 248] on input "text" at bounding box center [553, 249] width 255 height 17
paste input "[URL][DOMAIN_NAME]?"
type input "[URL][DOMAIN_NAME]?"
click at [272, 315] on icon at bounding box center [280, 316] width 16 height 16
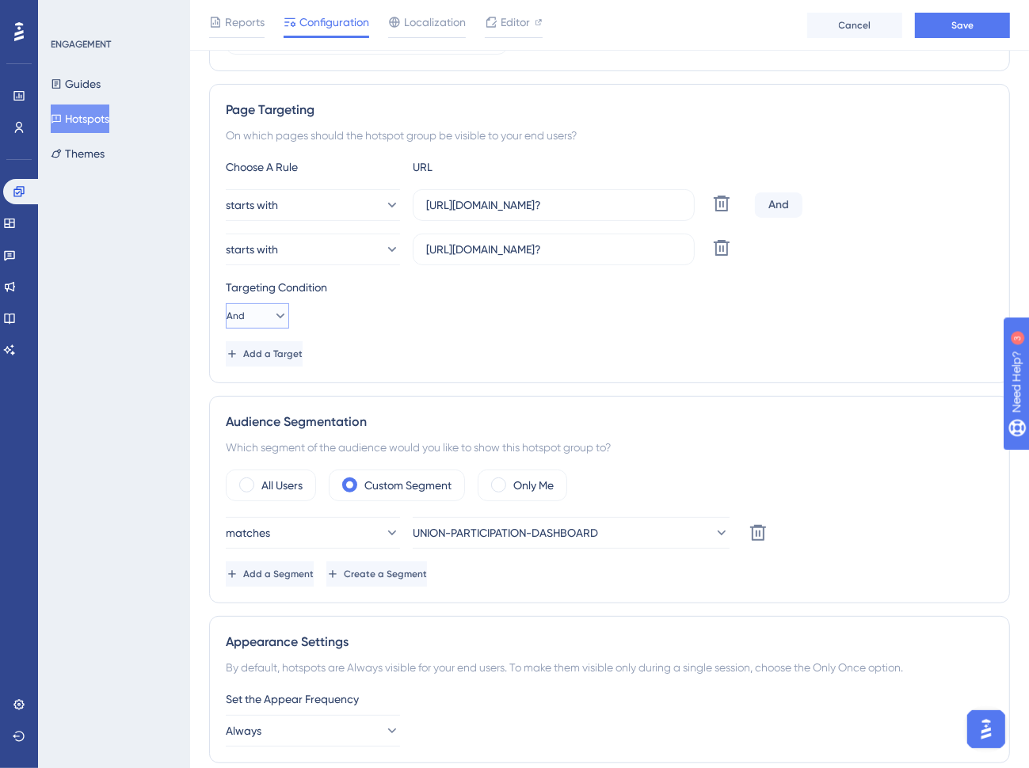
scroll to position [0, 0]
click at [249, 389] on span "Or" at bounding box center [242, 392] width 13 height 19
click at [950, 30] on button "Save" at bounding box center [962, 25] width 95 height 25
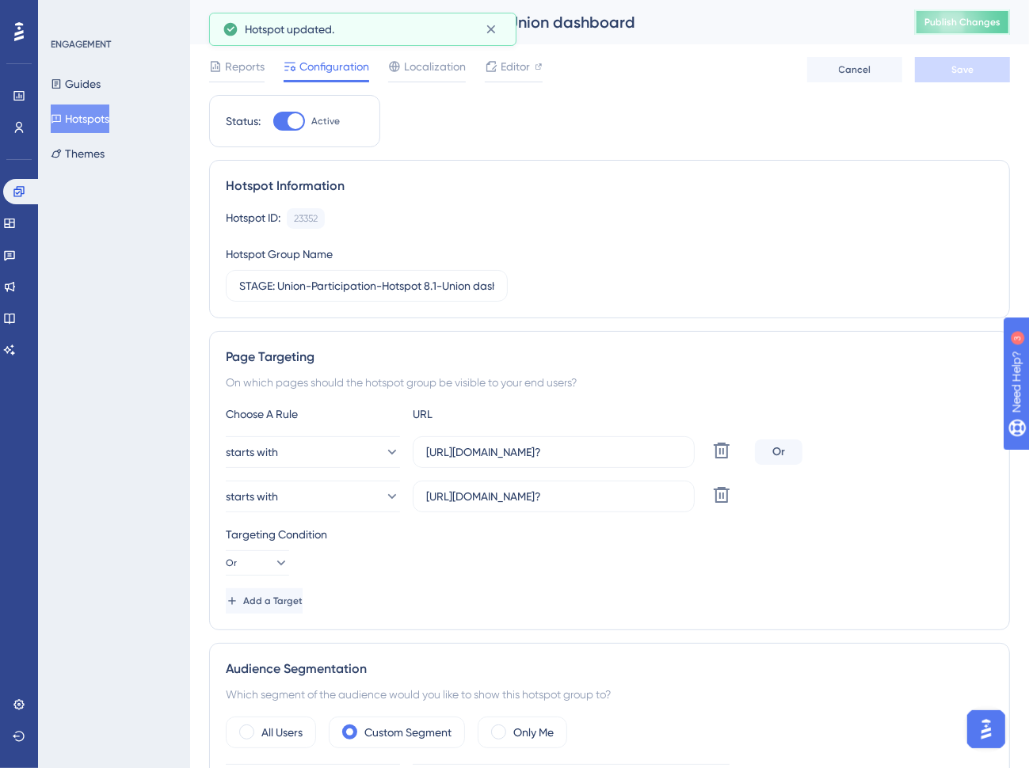
click at [975, 20] on span "Publish Changes" at bounding box center [962, 22] width 76 height 13
click at [241, 286] on input "STAGE: Union-Participation-Hotspot 8.1-Union dashboard" at bounding box center [366, 285] width 255 height 17
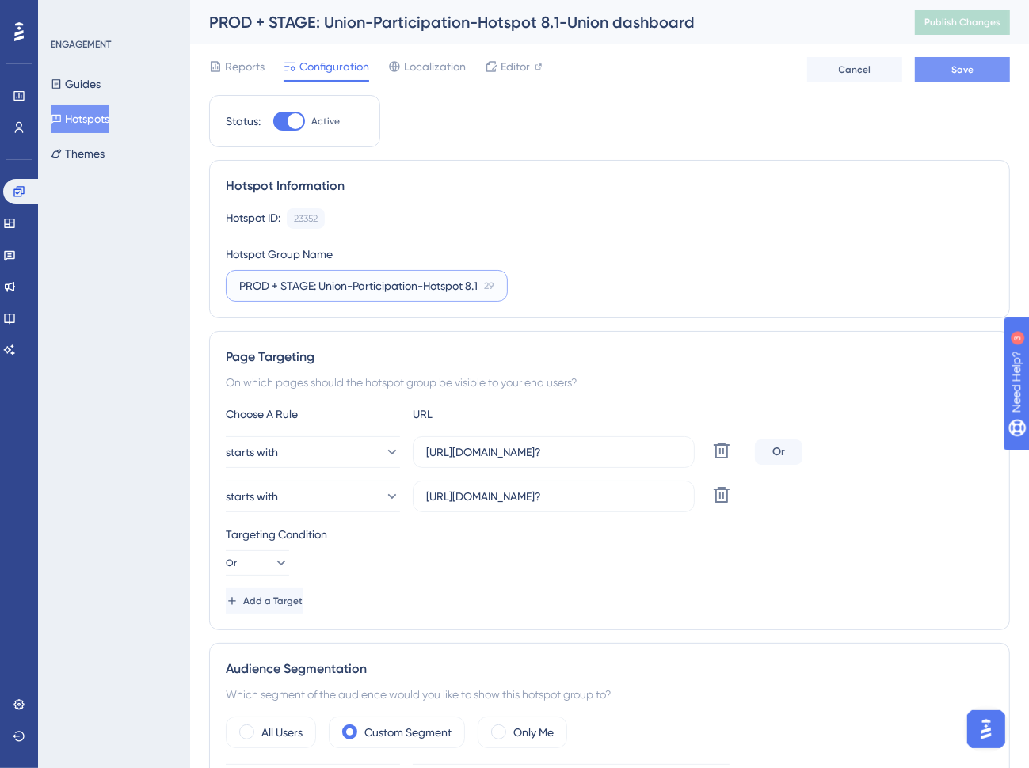
type input "PROD + STAGE: Union-Participation-Hotspot 8.1-Union dashboard"
click at [945, 70] on button "Save" at bounding box center [962, 69] width 95 height 25
click at [647, 361] on div "Page Targeting" at bounding box center [609, 357] width 767 height 19
click at [99, 123] on button "Hotspots" at bounding box center [80, 119] width 59 height 29
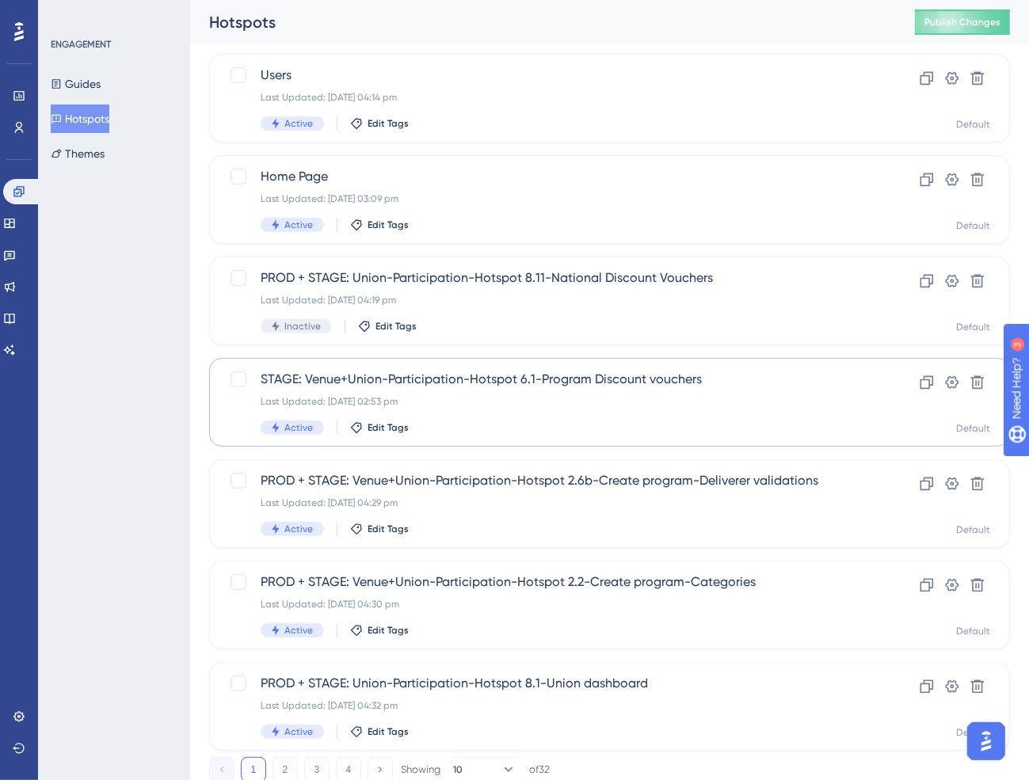
scroll to position [448, 0]
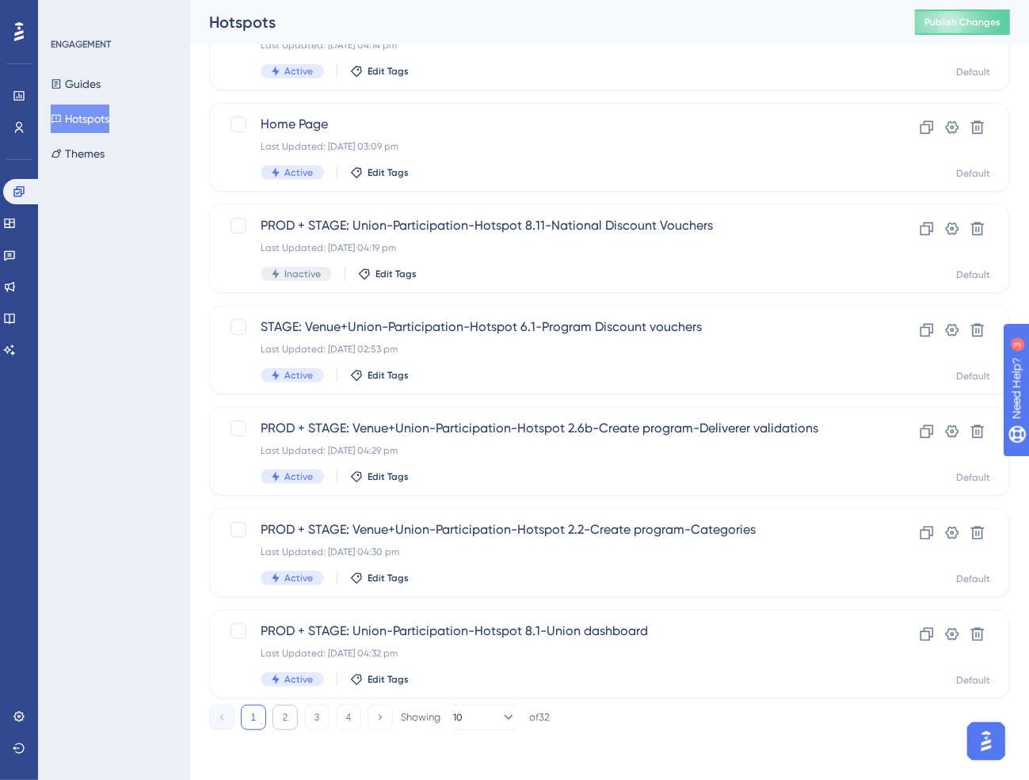
click at [287, 717] on button "2" at bounding box center [284, 717] width 25 height 25
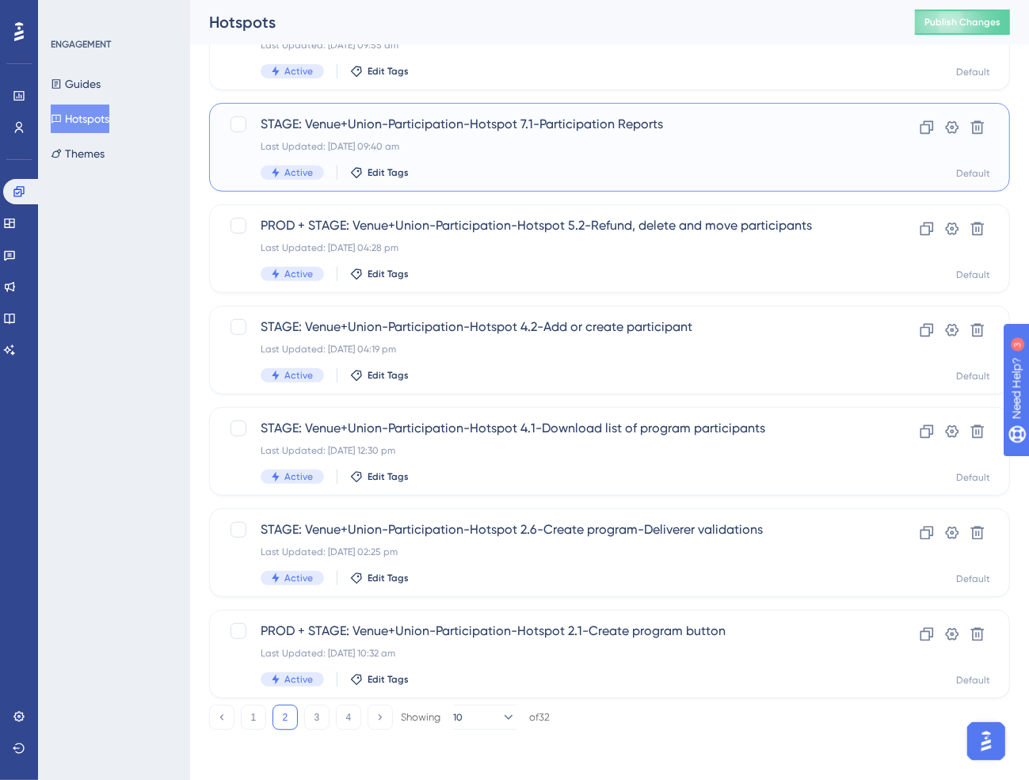
click at [551, 131] on span "STAGE: Venue+Union-Participation-Hotspot 7.1-Participation Reports" at bounding box center [546, 124] width 571 height 19
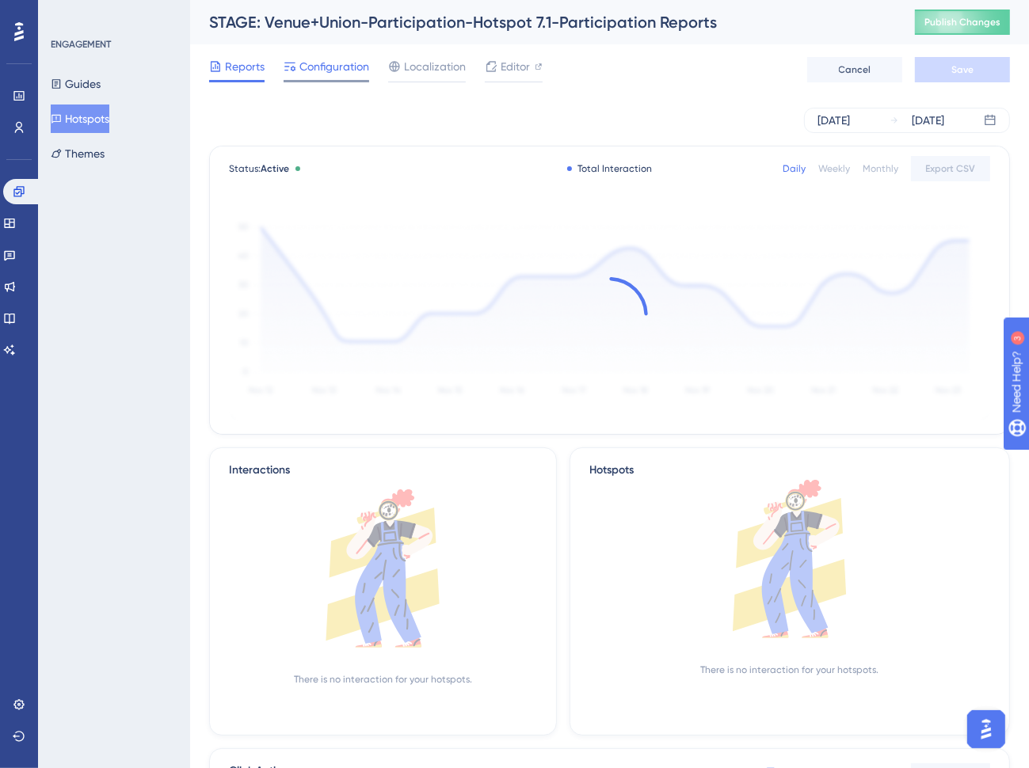
click at [343, 66] on span "Configuration" at bounding box center [334, 66] width 70 height 19
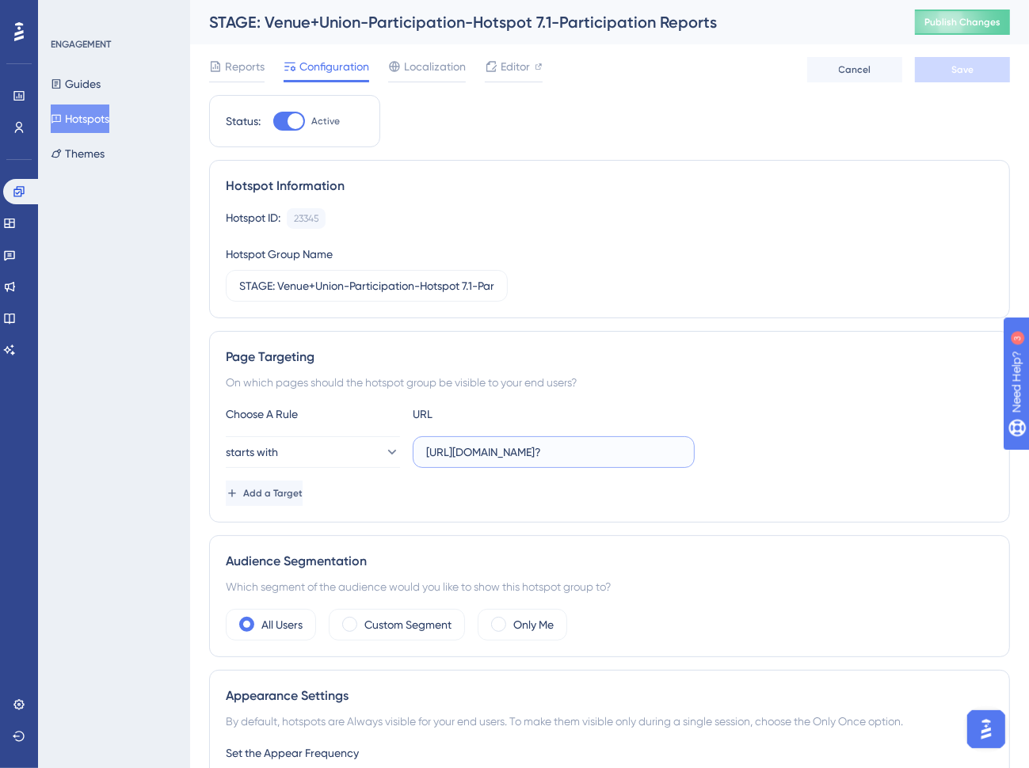
click at [532, 453] on input "[URL][DOMAIN_NAME]?" at bounding box center [553, 451] width 255 height 17
click at [304, 493] on span "Add a Target" at bounding box center [274, 493] width 59 height 13
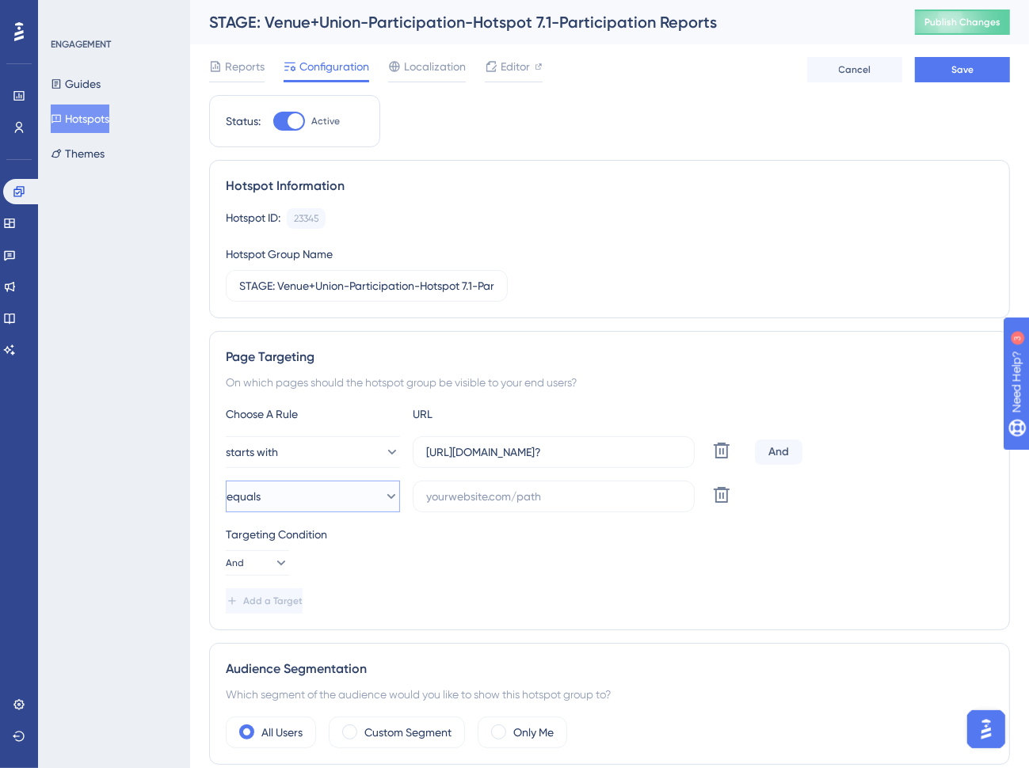
click at [314, 493] on button "equals" at bounding box center [313, 497] width 174 height 32
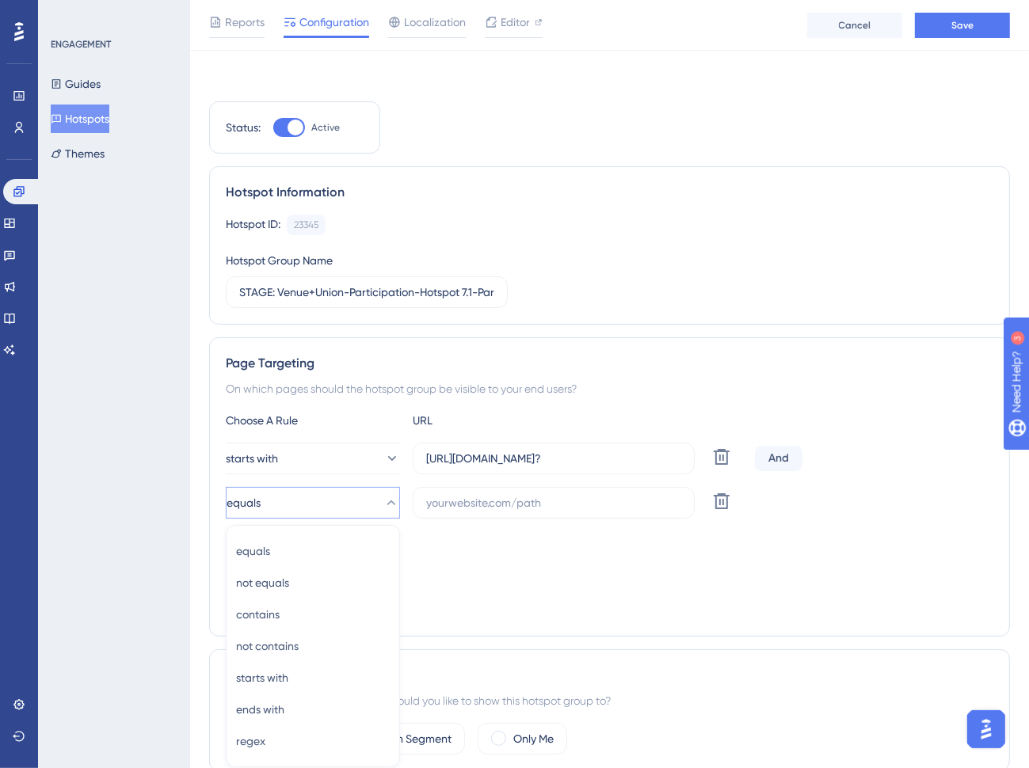
scroll to position [253, 0]
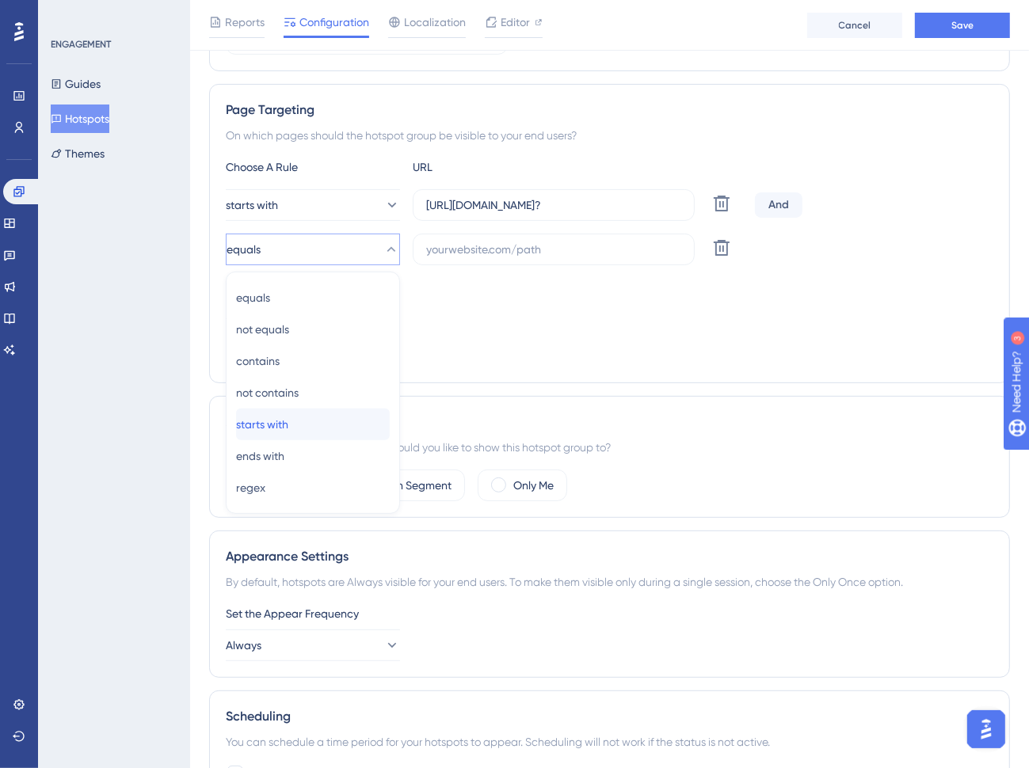
click at [303, 424] on div "starts with starts with" at bounding box center [313, 425] width 154 height 32
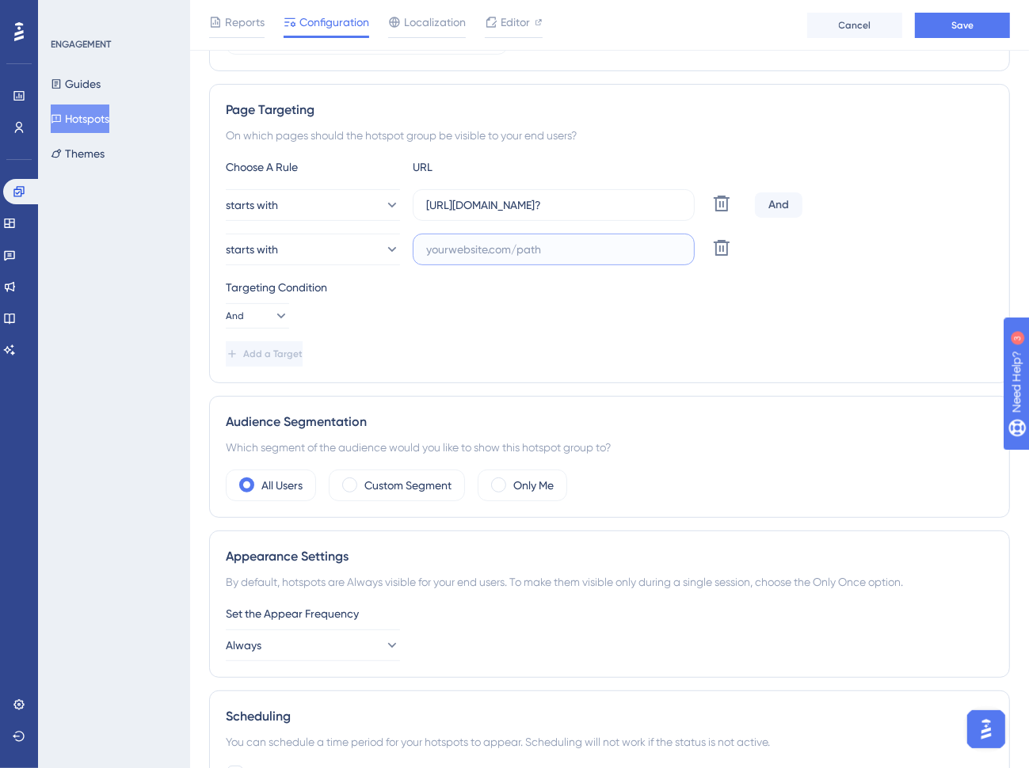
click at [500, 249] on input "text" at bounding box center [553, 249] width 255 height 17
paste input "[URL][DOMAIN_NAME]?"
type input "[URL][DOMAIN_NAME]?"
click at [261, 319] on button "And" at bounding box center [257, 315] width 63 height 25
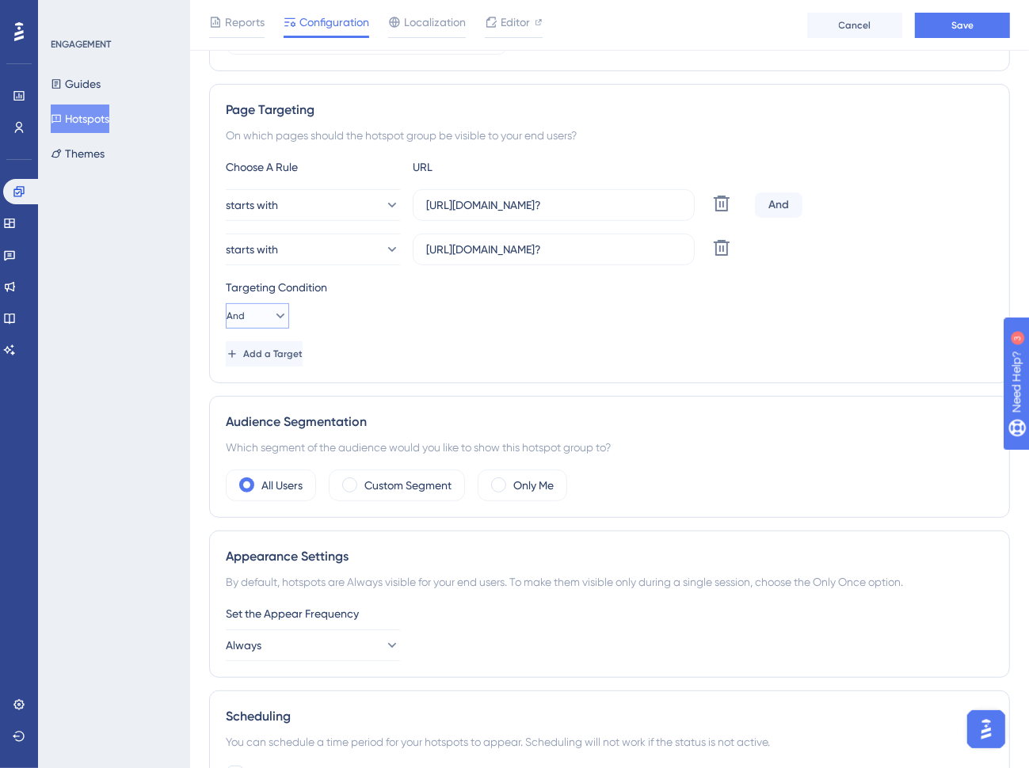
scroll to position [0, 0]
click at [249, 390] on span "Or" at bounding box center [242, 392] width 13 height 19
click at [948, 23] on button "Save" at bounding box center [962, 25] width 95 height 25
click at [554, 252] on input "[URL][DOMAIN_NAME]?" at bounding box center [553, 249] width 255 height 17
click at [616, 243] on input "[URL][DOMAIN_NAME]?" at bounding box center [553, 249] width 255 height 17
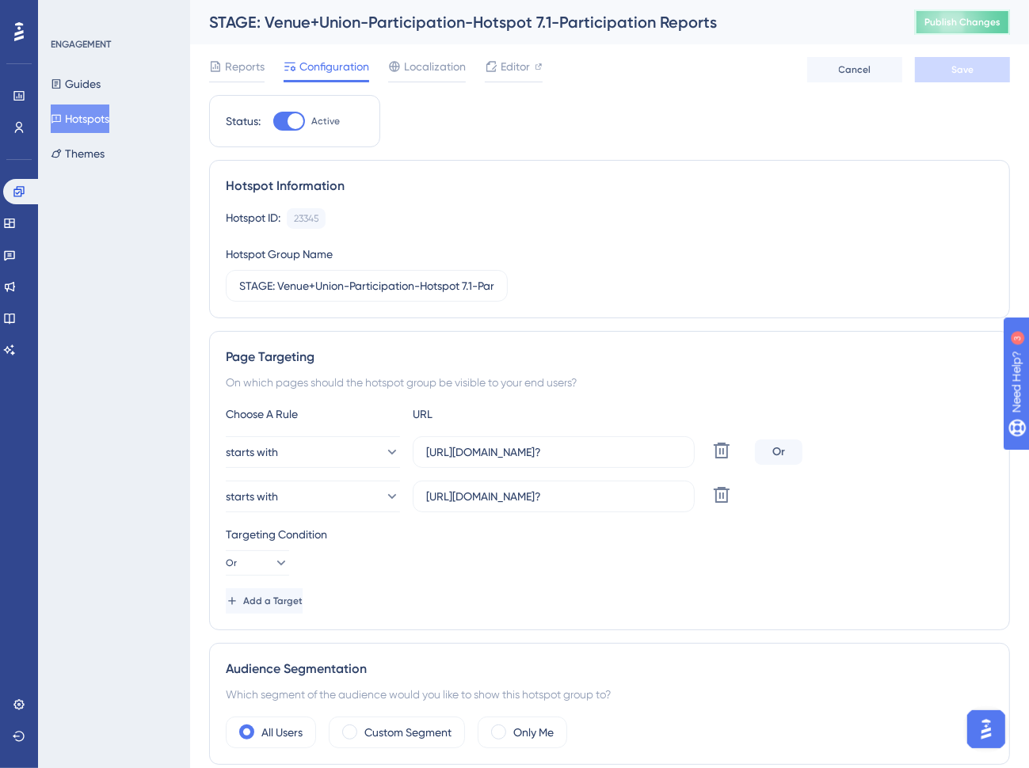
click at [939, 23] on span "Publish Changes" at bounding box center [962, 22] width 76 height 13
click at [916, 132] on div "Status: Active Hotspot Information Hotspot ID: 23345 Copy Hotspot Group Name ST…" at bounding box center [609, 681] width 801 height 1172
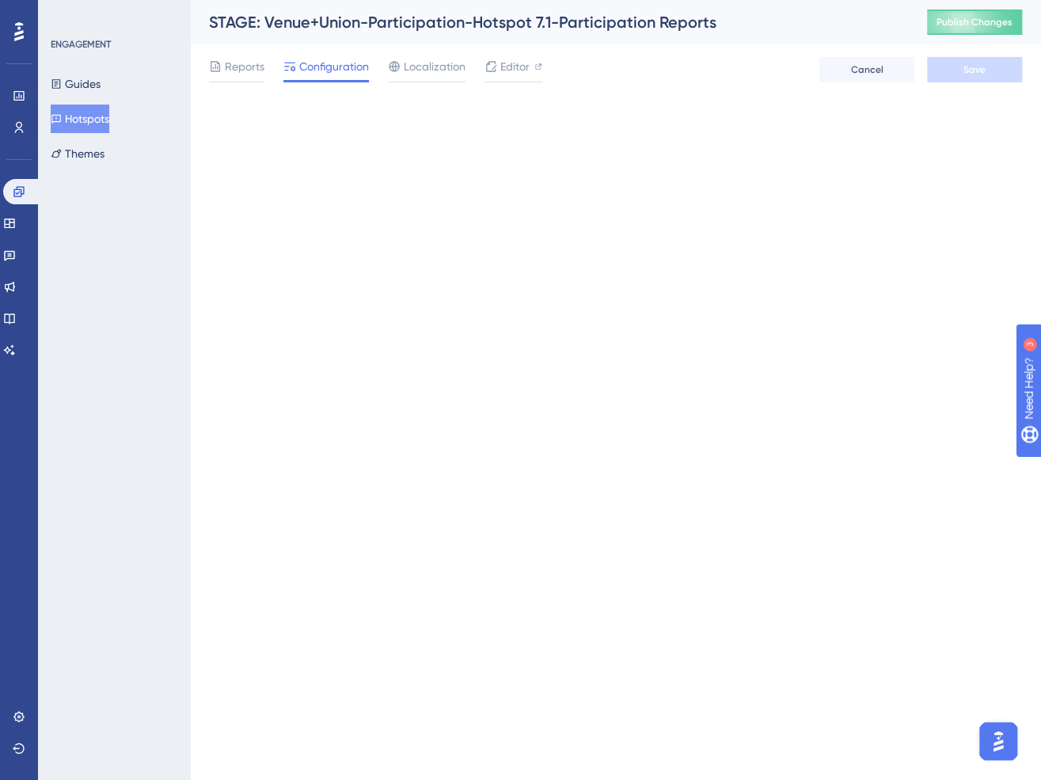
click at [0, 0] on div "Performance Users Engagement Widgets Feedback Product Updates Knowledge Base AI…" at bounding box center [0, 0] width 0 height 0
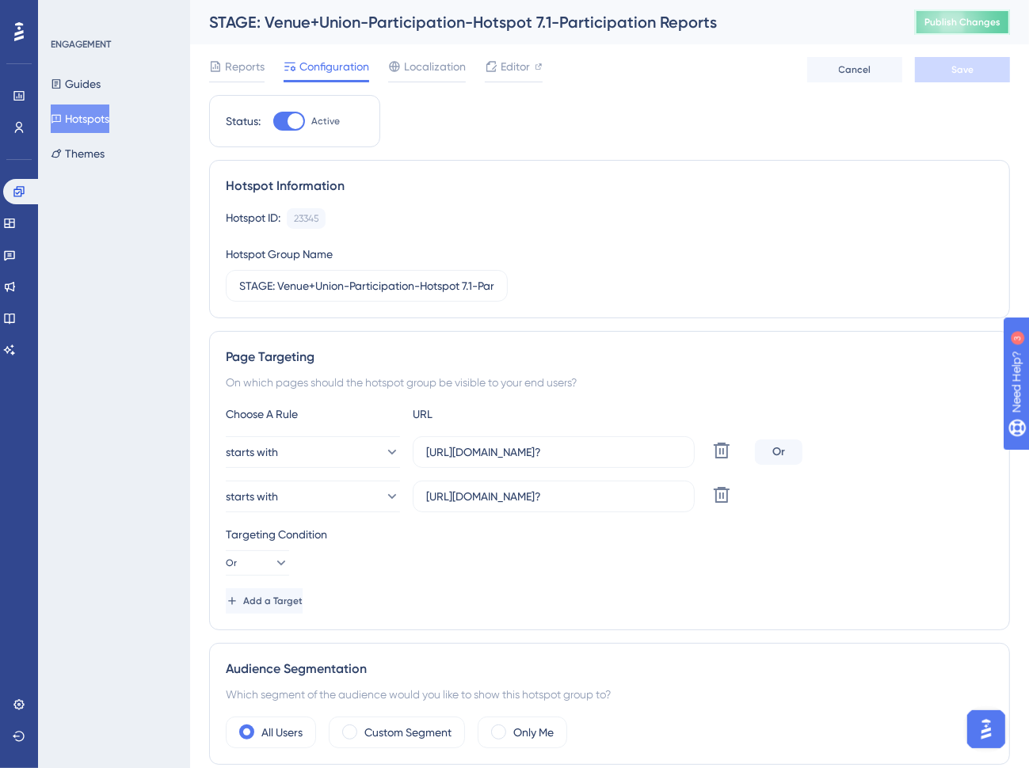
click at [963, 22] on span "Publish Changes" at bounding box center [962, 22] width 76 height 13
click at [240, 287] on input "STAGE: Venue+Union-Participation-Hotspot 7.1-Participation Reports" at bounding box center [358, 285] width 238 height 17
click at [645, 455] on input "[URL][DOMAIN_NAME]?" at bounding box center [553, 451] width 255 height 17
click at [643, 455] on input "[URL][DOMAIN_NAME]?" at bounding box center [553, 451] width 255 height 17
click at [622, 494] on input "[URL][DOMAIN_NAME]?" at bounding box center [553, 496] width 255 height 17
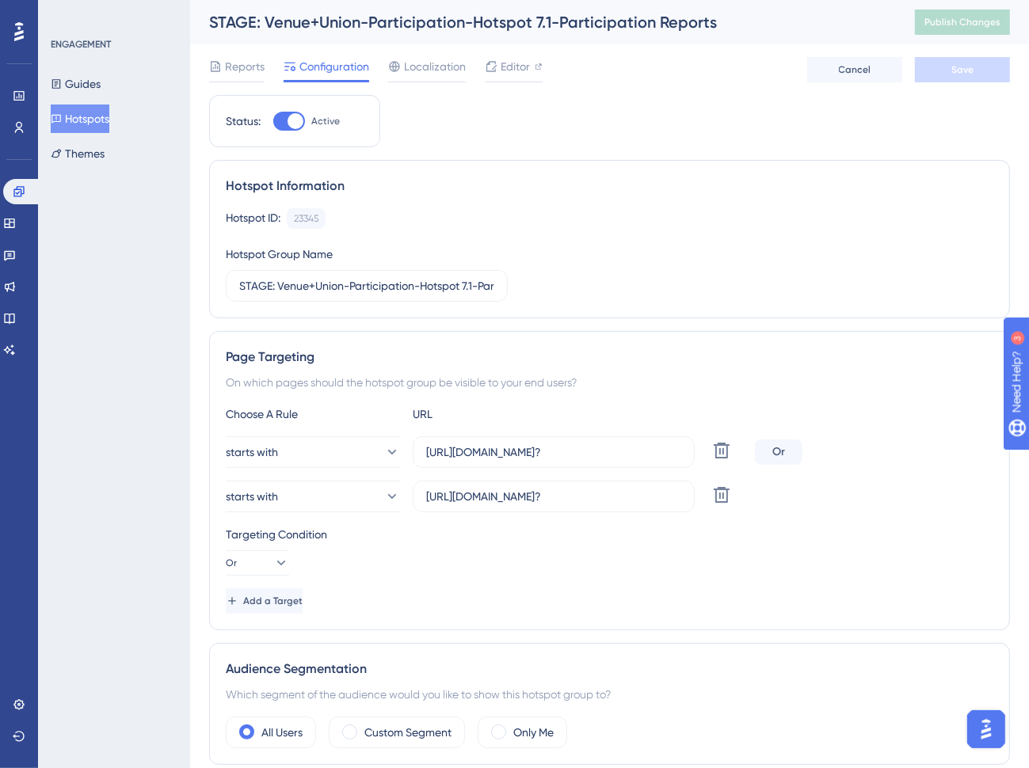
click at [698, 128] on div "Status: Active Hotspot Information Hotspot ID: 23345 Copy Hotspot Group Name ST…" at bounding box center [609, 681] width 801 height 1172
click at [969, 23] on span "Publish Changes" at bounding box center [962, 22] width 76 height 13
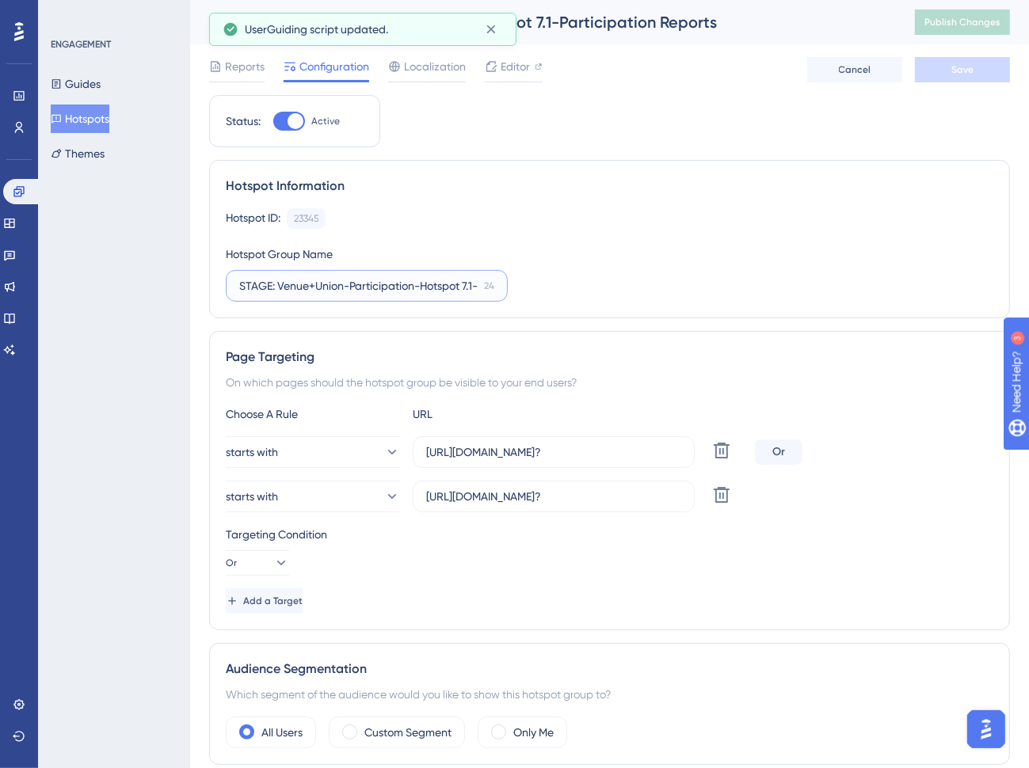
click at [239, 284] on input "STAGE: Venue+Union-Participation-Hotspot 7.1-Participation Reports" at bounding box center [358, 285] width 238 height 17
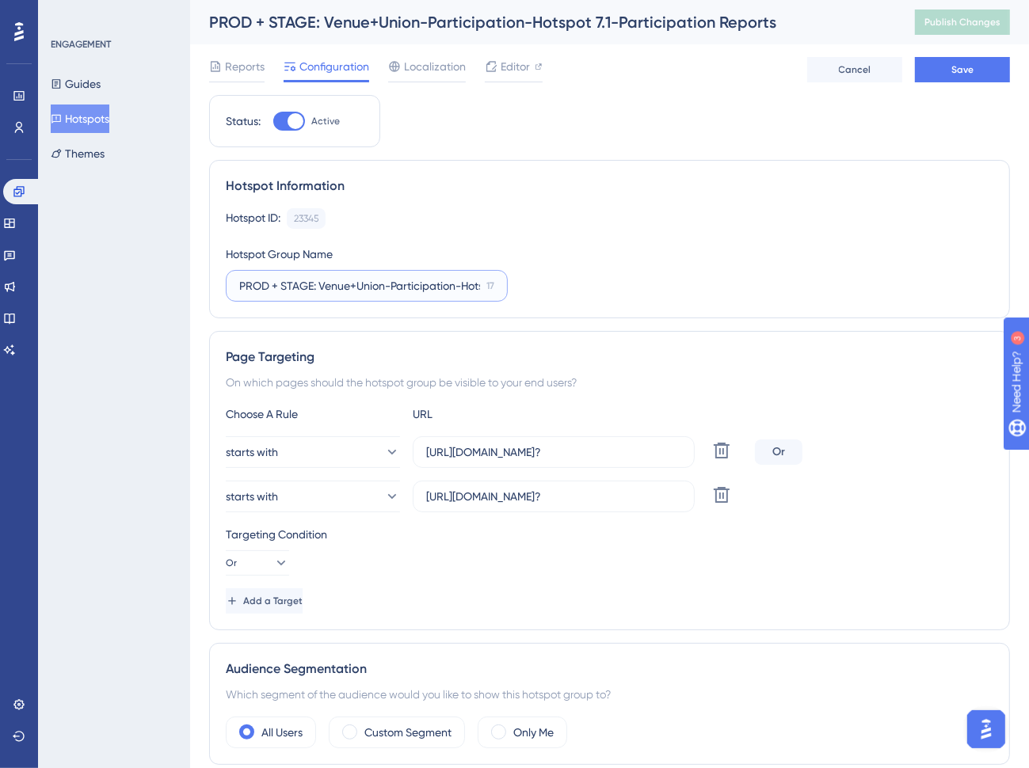
type input "PROD + STAGE: Venue+Union-Participation-Hotspot 7.1-Participation Reports"
click at [103, 120] on button "Hotspots" at bounding box center [80, 119] width 59 height 29
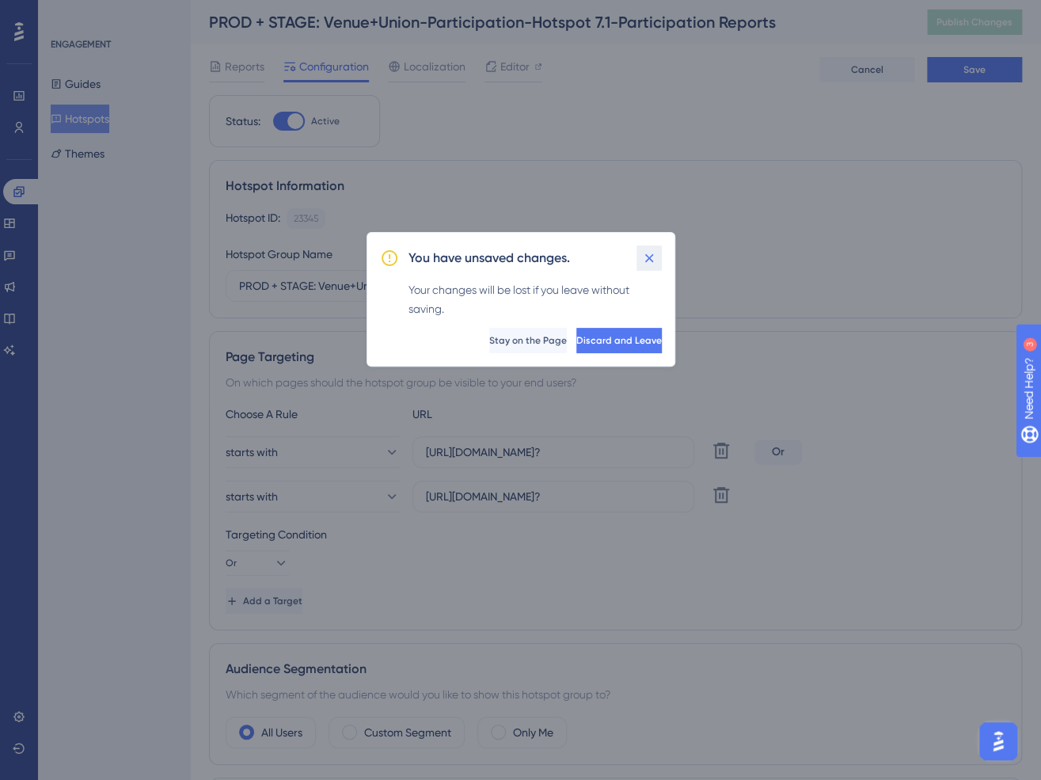
click at [646, 257] on icon at bounding box center [649, 258] width 16 height 16
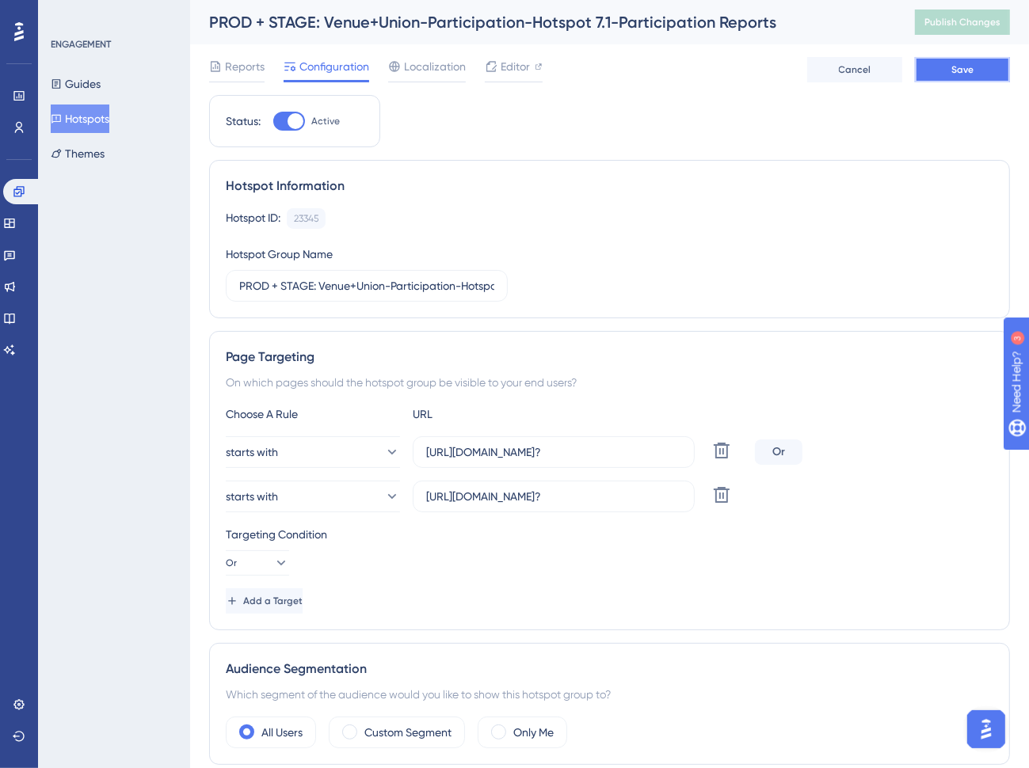
click at [981, 69] on button "Save" at bounding box center [962, 69] width 95 height 25
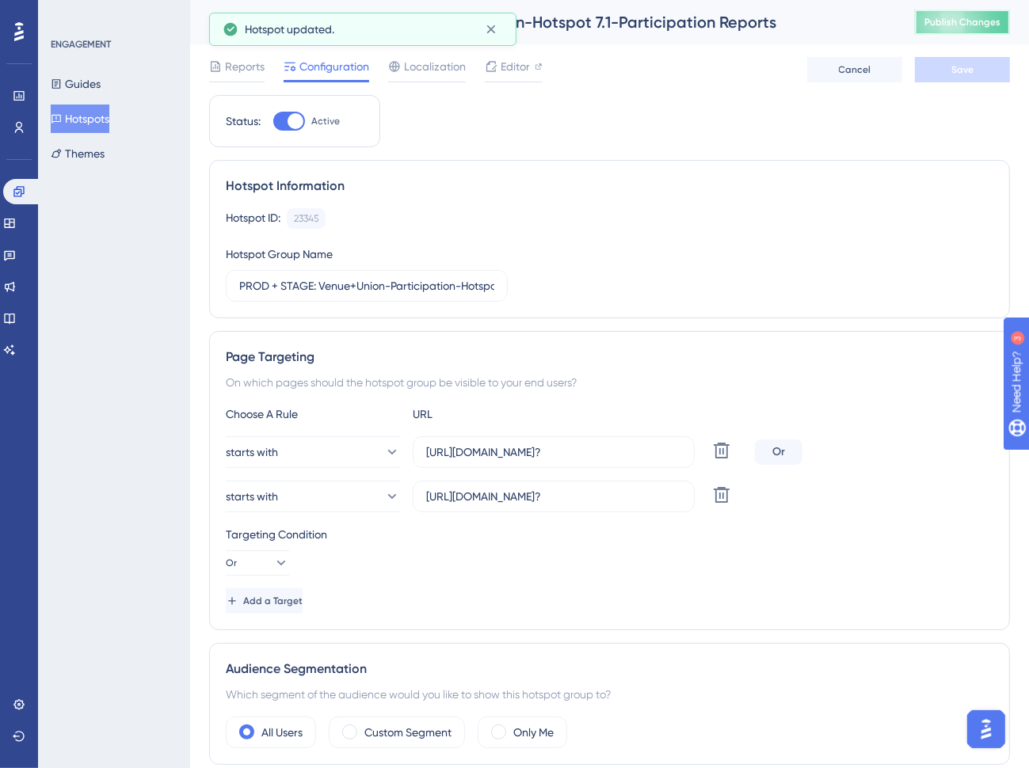
click at [961, 25] on span "Publish Changes" at bounding box center [962, 22] width 76 height 13
click at [93, 116] on button "Hotspots" at bounding box center [80, 119] width 59 height 29
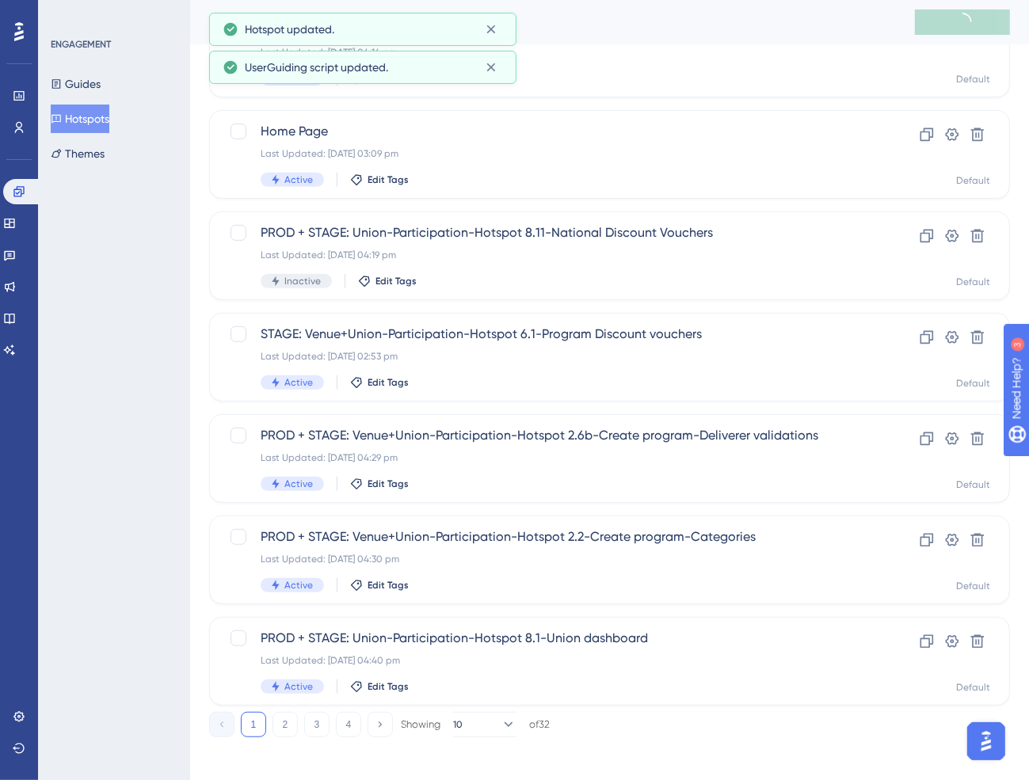
scroll to position [448, 0]
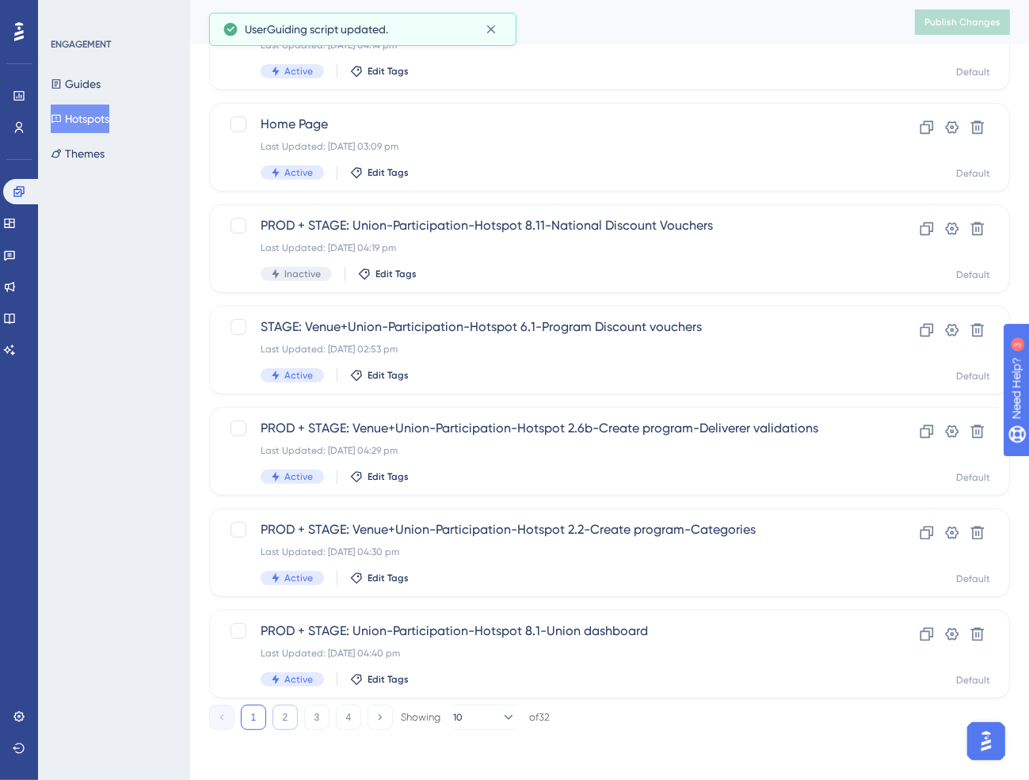
click at [289, 722] on button "2" at bounding box center [284, 717] width 25 height 25
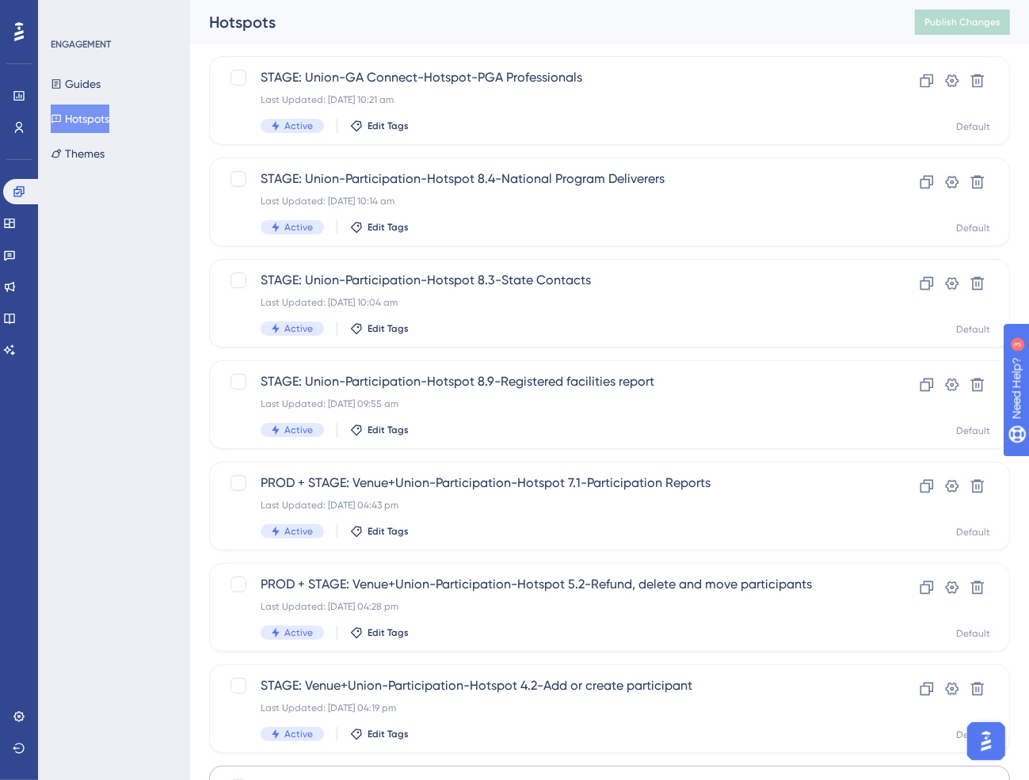
scroll to position [52, 0]
